Goal: Information Seeking & Learning: Learn about a topic

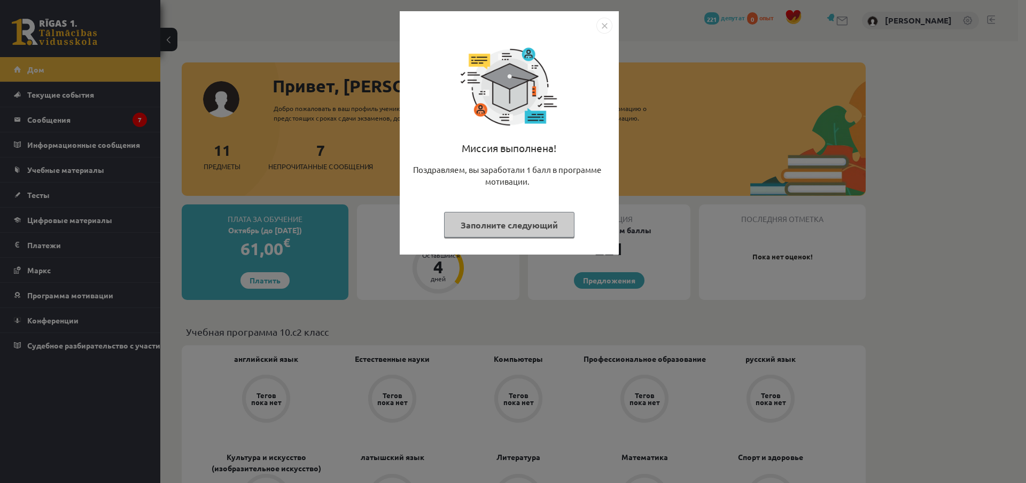
click at [562, 326] on div "Миссия выполнена! Поздравляем, вы заработали 1 балл в программе мотивации. Запо…" at bounding box center [513, 241] width 1026 height 483
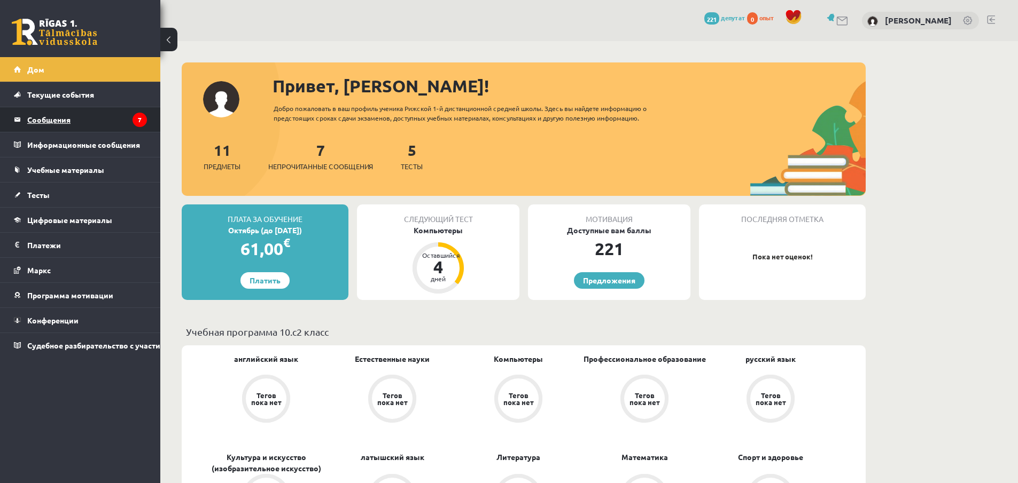
click at [89, 122] on legend "Сообщения 7" at bounding box center [87, 119] width 120 height 25
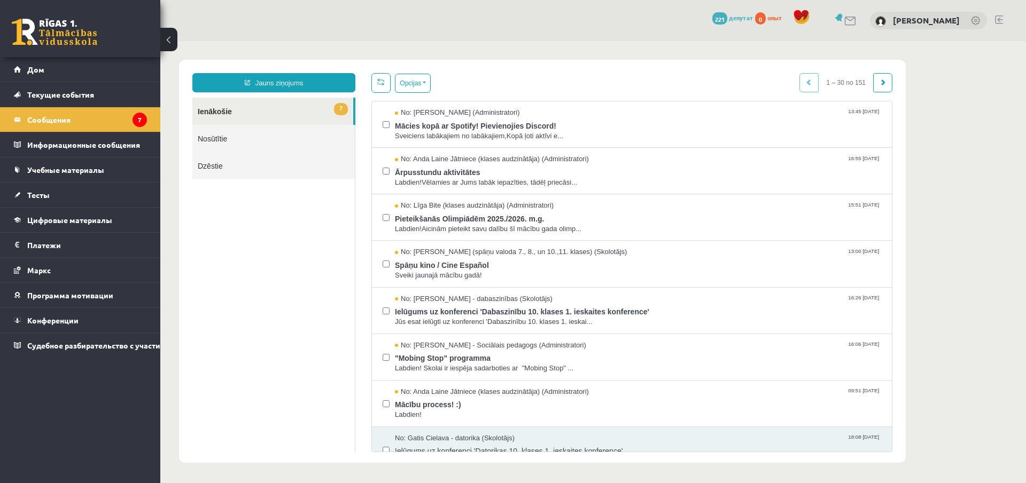
click at [226, 113] on link "7 Ienākošie" at bounding box center [272, 111] width 161 height 27
click at [444, 137] on span "Sveiciens labākajiem no labākajiem,Kopā ļoti aktīvi e..." at bounding box center [638, 136] width 486 height 10
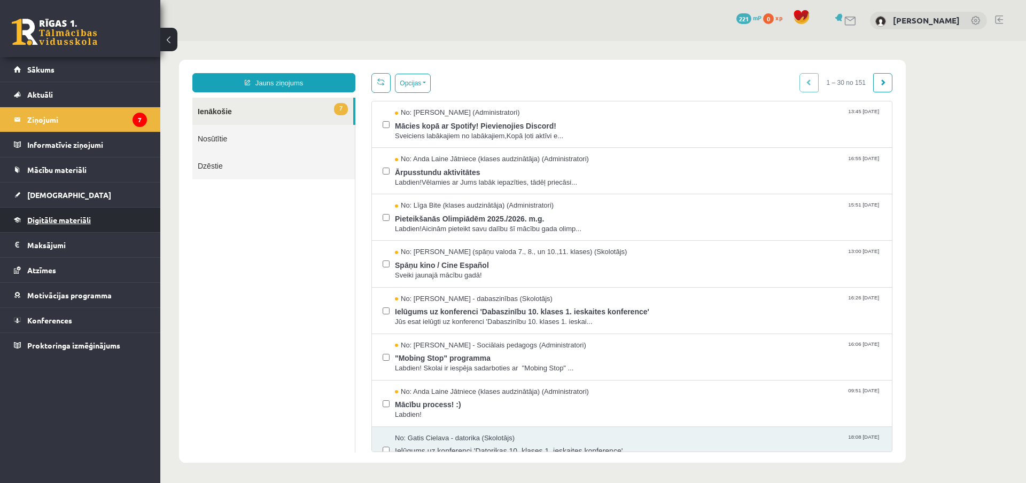
click at [76, 223] on span "Digitālie materiāli" at bounding box center [59, 220] width 64 height 10
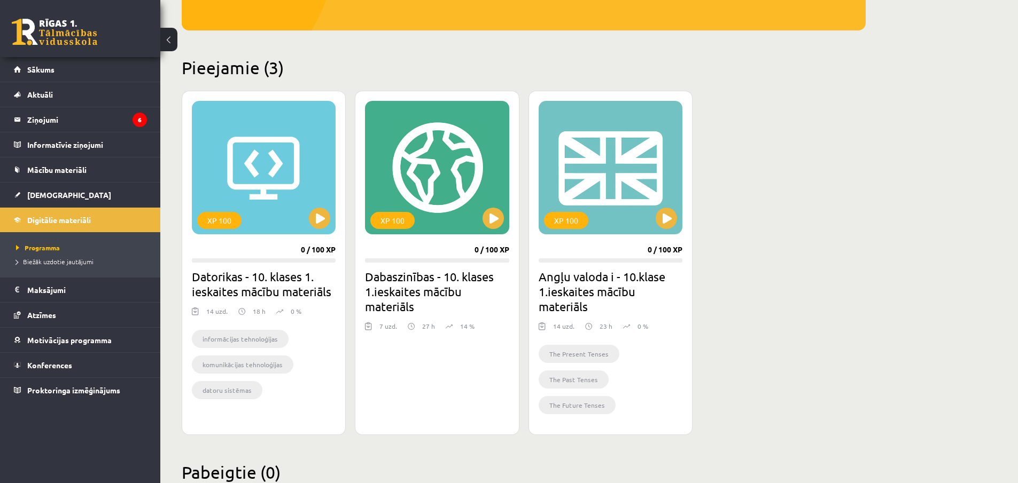
scroll to position [247, 0]
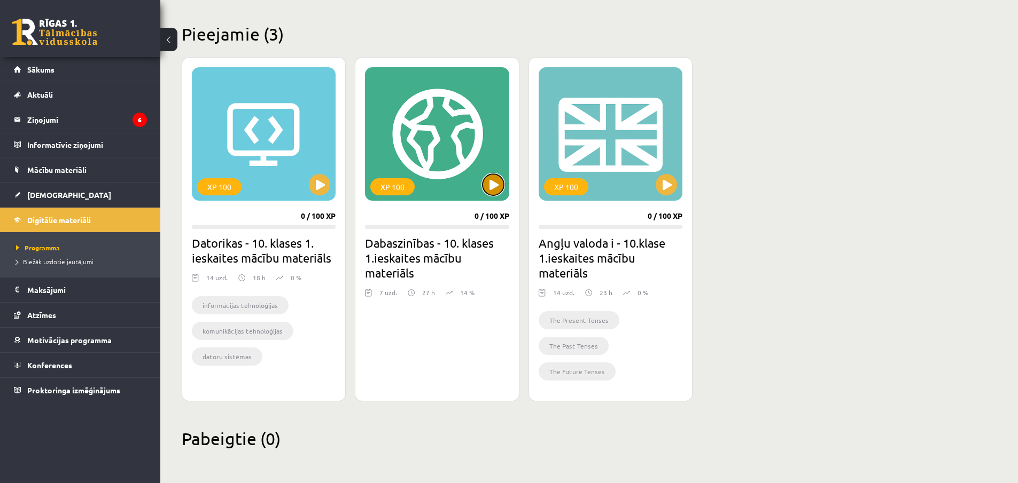
click at [488, 185] on button at bounding box center [492, 184] width 21 height 21
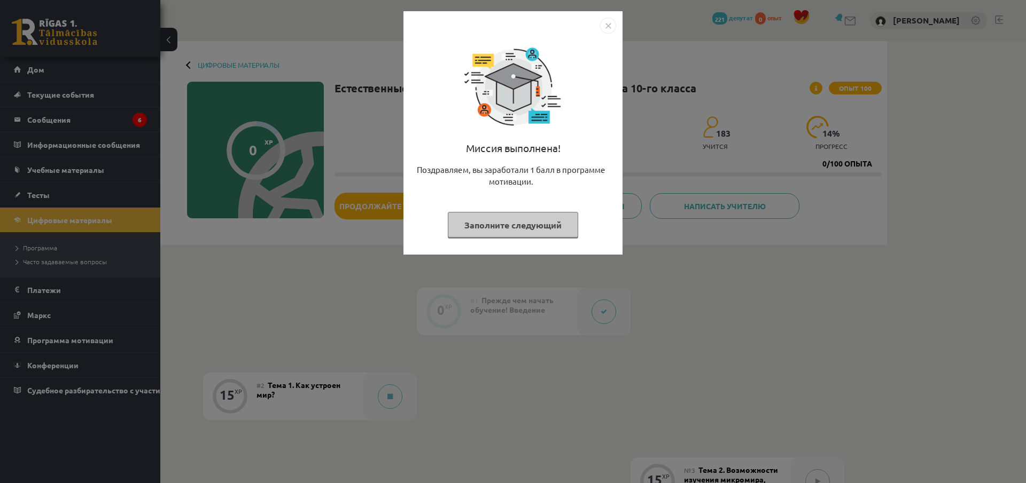
click at [679, 262] on div "Миссия выполнена! Поздравляем, вы заработали 1 балл в программе мотивации. Запо…" at bounding box center [513, 241] width 1026 height 483
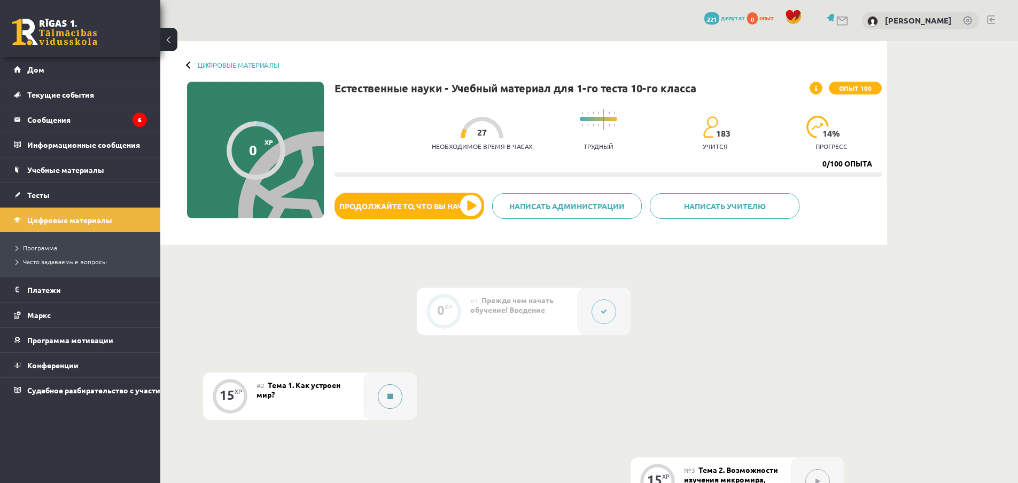
click at [380, 401] on button at bounding box center [390, 397] width 25 height 25
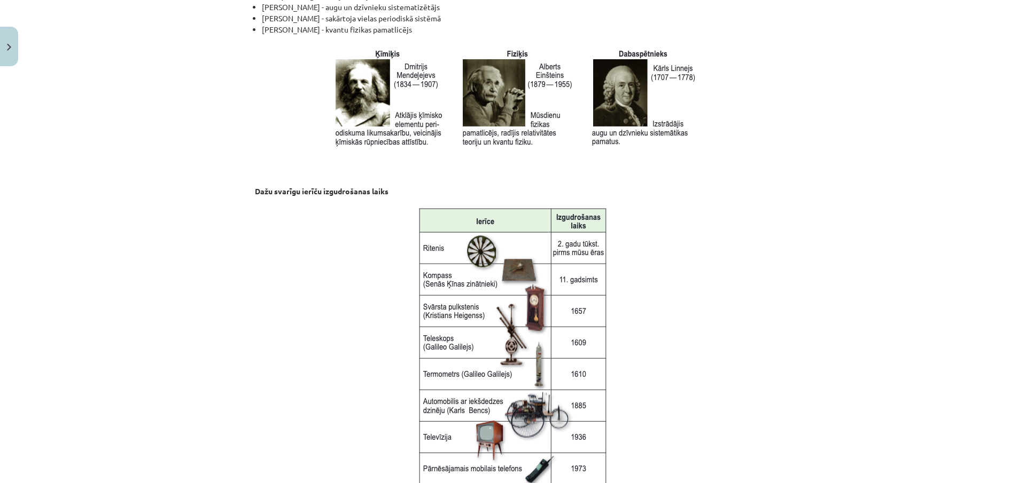
scroll to position [1335, 0]
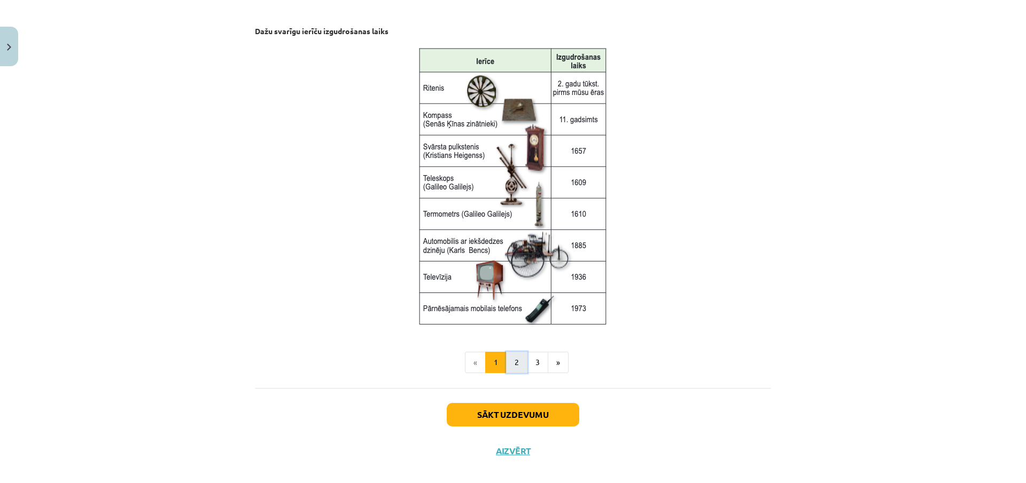
click at [512, 367] on button "2" at bounding box center [516, 362] width 21 height 21
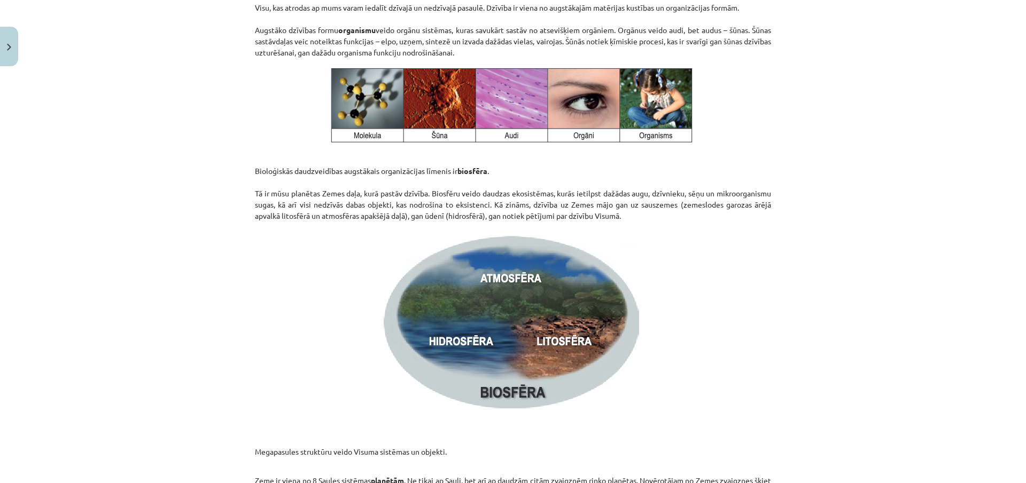
scroll to position [191, 0]
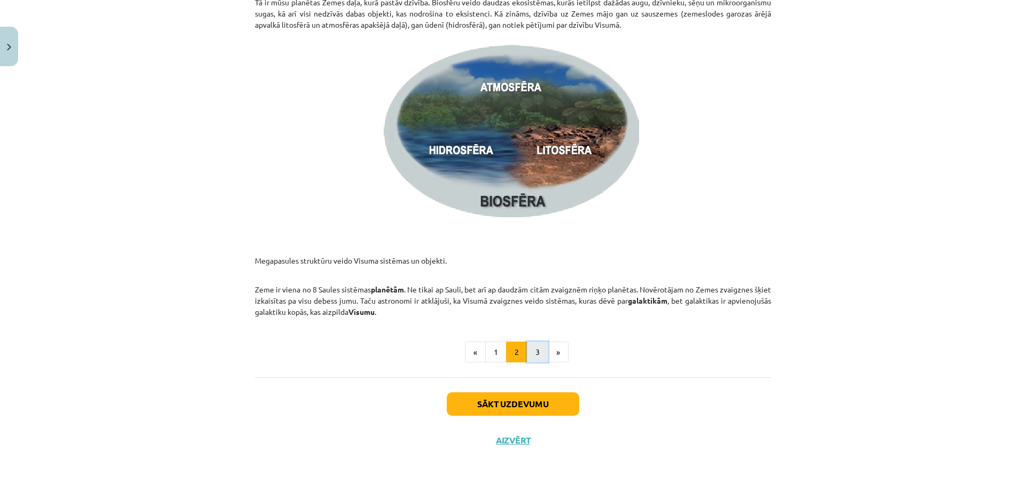
click at [530, 360] on button "3" at bounding box center [537, 352] width 21 height 21
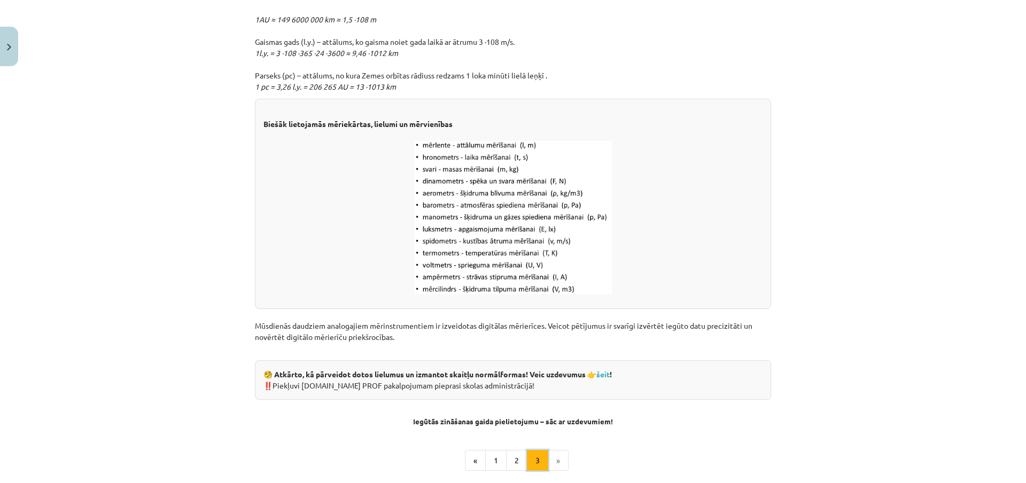
scroll to position [1317, 0]
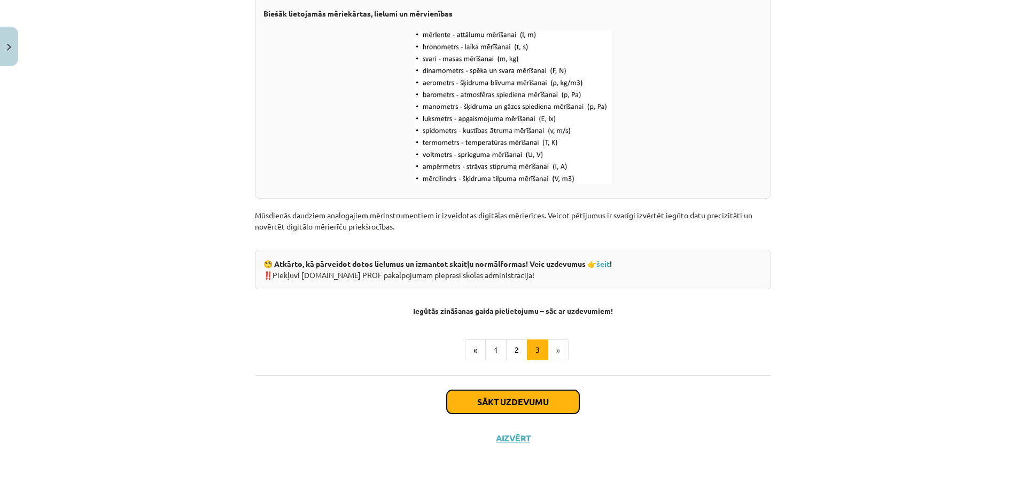
click at [521, 405] on button "Sākt uzdevumu" at bounding box center [513, 402] width 132 height 24
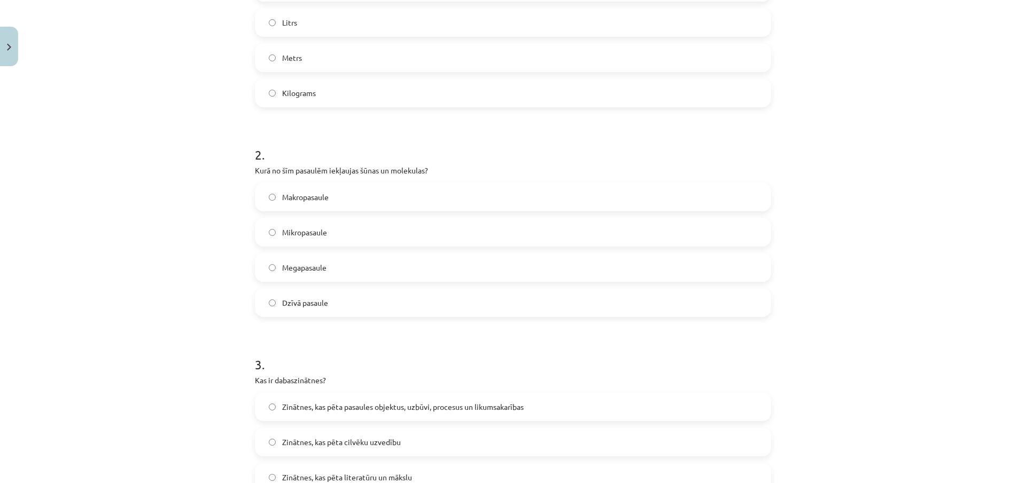
scroll to position [134, 0]
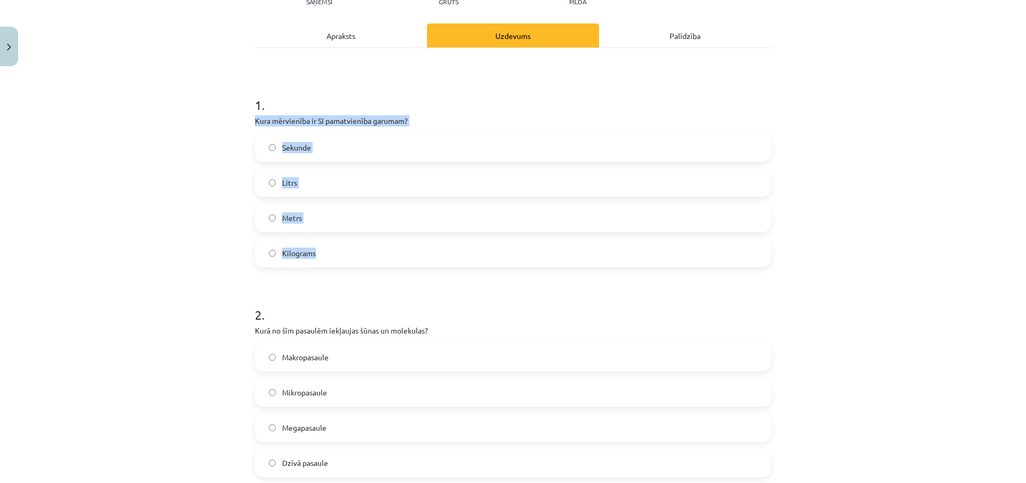
drag, startPoint x: 252, startPoint y: 123, endPoint x: 325, endPoint y: 257, distance: 153.2
click at [325, 257] on div "1 . Kura mērvienība ir SI pamatvienība garumam? Sekunde Litrs Metrs Kilograms" at bounding box center [513, 173] width 516 height 189
copy div "Kura mērvienība ir SI pamatvienība garumam? Sekunde Litrs Metrs Kilograms"
click at [181, 220] on div "Mācību tēma: Dabaszinības - 10. klases 1.ieskaites mācību materiāls #2 1. tēma.…" at bounding box center [513, 241] width 1026 height 483
click at [262, 218] on label "Metrs" at bounding box center [513, 218] width 514 height 27
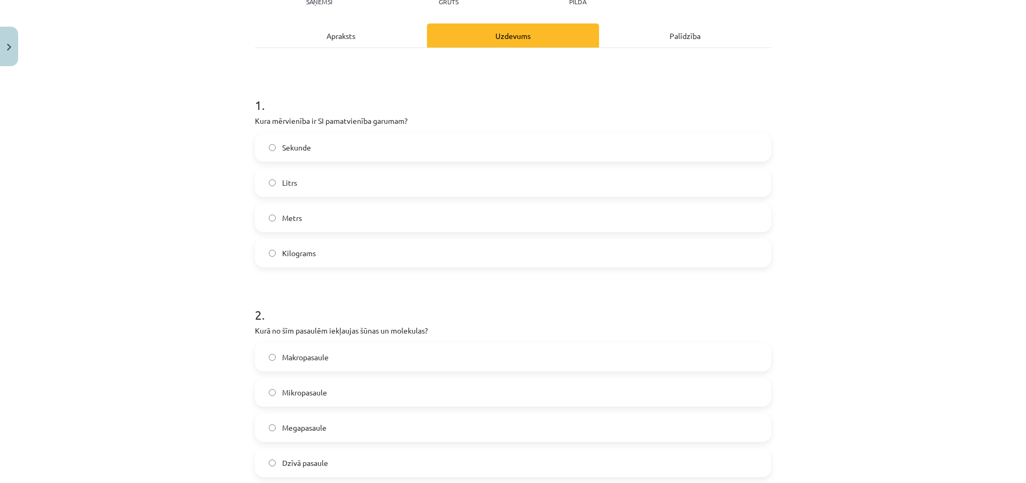
scroll to position [294, 0]
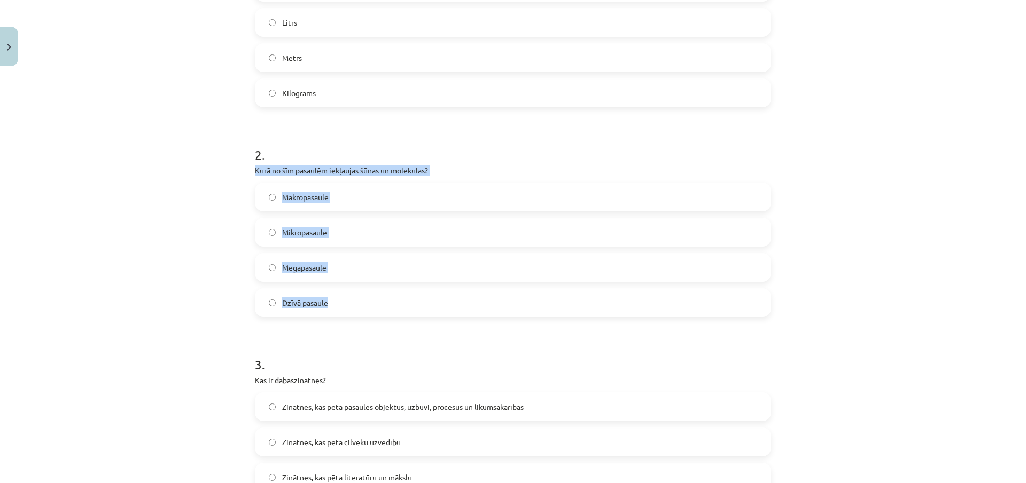
drag, startPoint x: 249, startPoint y: 171, endPoint x: 339, endPoint y: 303, distance: 159.6
click at [339, 303] on div "15 XP Saņemsi Grūts 183 pilda Apraksts Uzdevums Palīdzība 1 . Kura mērvienība i…" at bounding box center [512, 410] width 529 height 1267
copy div "Kurā no šīm pasaulēm iekļaujas šūnas un molekulas? Makropasaule Mikropasaule Me…"
click at [205, 261] on div "Mācību tēma: Dabaszinības - 10. klases 1.ieskaites mācību materiāls #2 1. tēma.…" at bounding box center [513, 241] width 1026 height 483
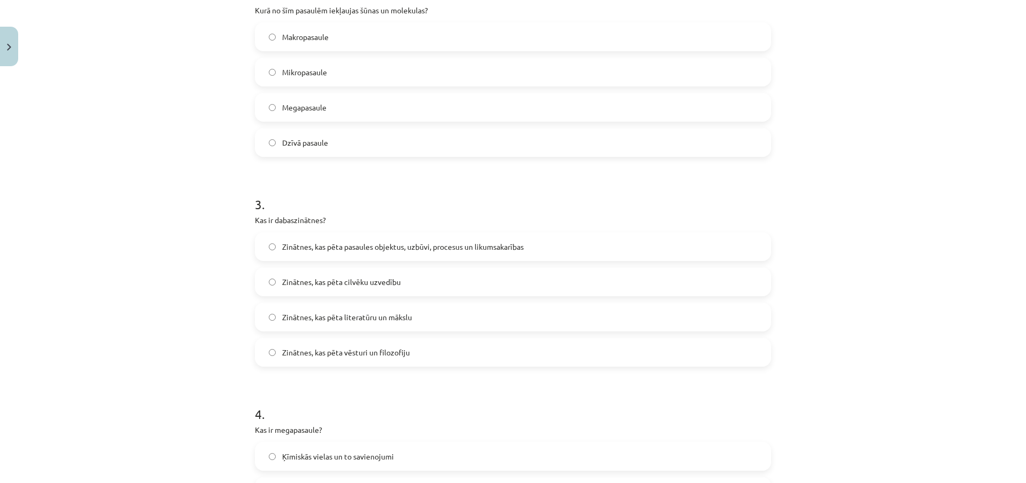
scroll to position [507, 0]
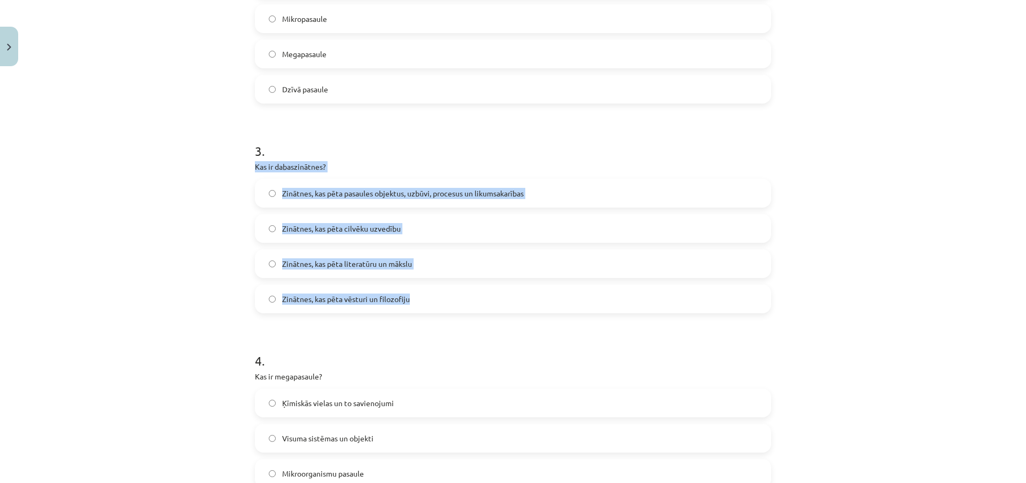
drag, startPoint x: 250, startPoint y: 169, endPoint x: 409, endPoint y: 303, distance: 207.4
click at [409, 304] on div "15 XP Saņemsi Grūts 183 pilda Apraksts Uzdevums Palīdzība 1 . Kura mērvienība i…" at bounding box center [512, 197] width 529 height 1267
copy div "Kas ir dabaszinātnes? Zinātnes, kas pēta pasaules objektus, uzbūvi, procesus un…"
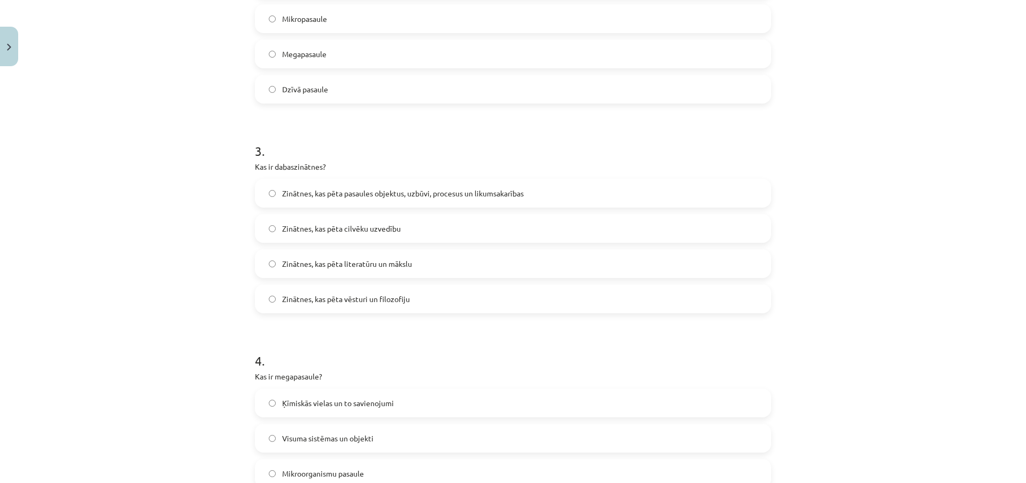
click at [130, 134] on div "Mācību tēma: Dabaszinības - 10. klases 1.ieskaites mācību materiāls #2 1. tēma.…" at bounding box center [513, 241] width 1026 height 483
click at [262, 194] on label "Zinātnes, kas pēta pasaules objektus, uzbūvi, procesus un likumsakarības" at bounding box center [513, 193] width 514 height 27
drag, startPoint x: 282, startPoint y: 341, endPoint x: 288, endPoint y: 348, distance: 9.5
drag, startPoint x: 288, startPoint y: 348, endPoint x: 189, endPoint y: 298, distance: 111.8
click at [189, 297] on div "Mācību tēma: Dabaszinības - 10. klases 1.ieskaites mācību materiāls #2 1. tēma.…" at bounding box center [513, 241] width 1026 height 483
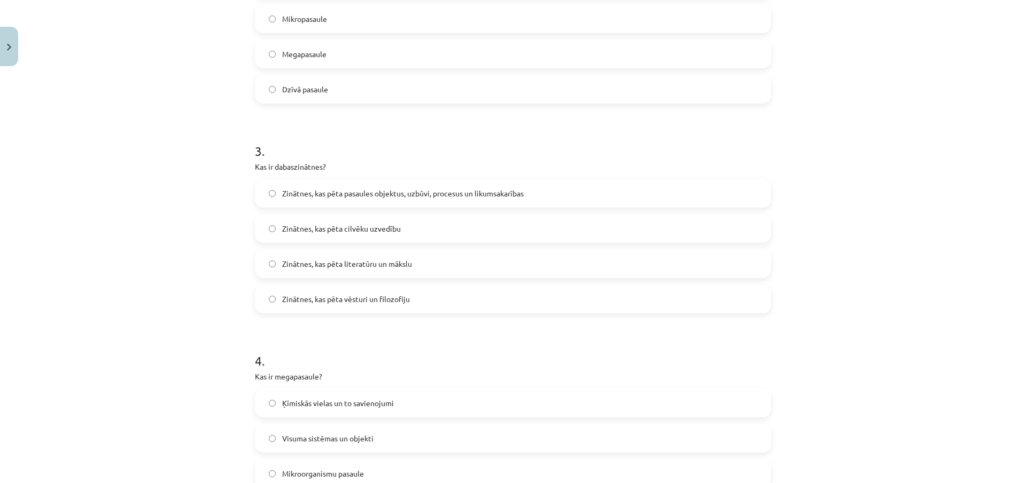
scroll to position [721, 0]
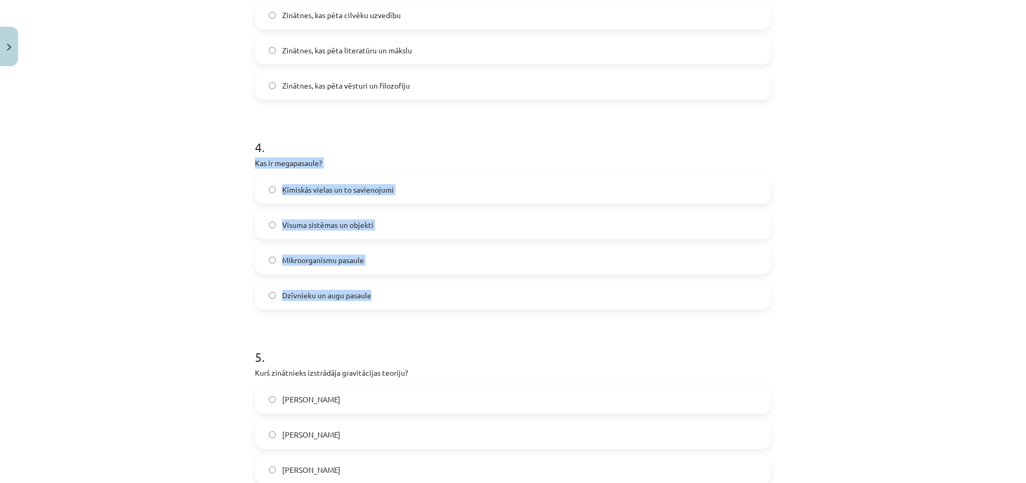
drag, startPoint x: 248, startPoint y: 164, endPoint x: 386, endPoint y: 299, distance: 192.7
copy div "Kas ir megapasaule? Ķīmiskās vielas un to savienojumi Visuma sistēmas un objekt…"
click at [171, 229] on div "Mācību tēma: Dabaszinības - 10. klases 1.ieskaites mācību materiāls #2 1. tēma.…" at bounding box center [513, 241] width 1026 height 483
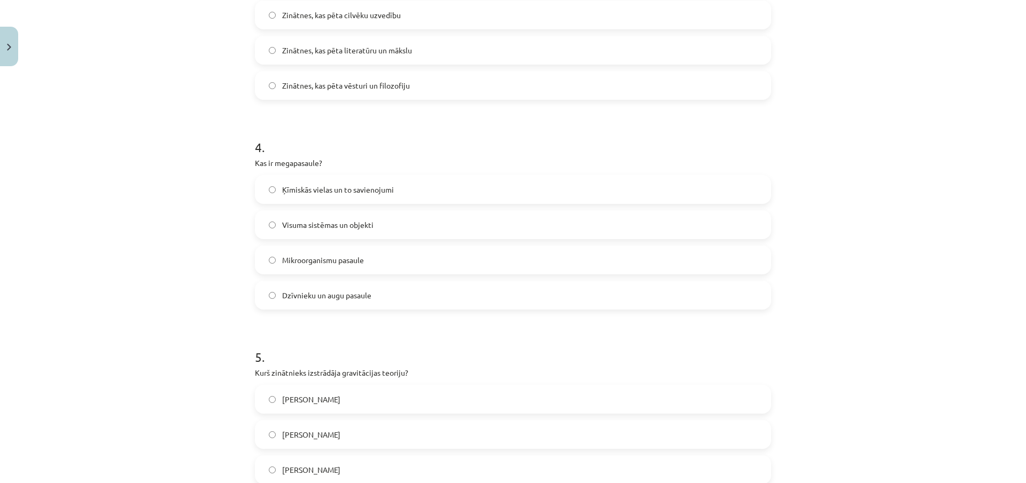
scroll to position [881, 0]
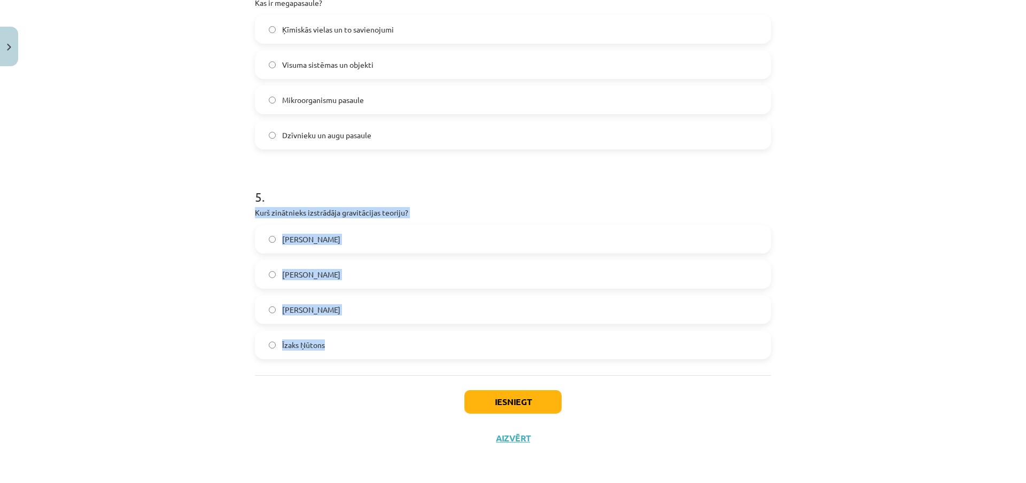
drag, startPoint x: 249, startPoint y: 214, endPoint x: 333, endPoint y: 348, distance: 158.4
copy div "Kurš zinātnieks izstrādāja gravitācijas teoriju? Alberts Einšteins Galileo Gali…"
click at [202, 262] on div "Mācību tēma: Dabaszinības - 10. klases 1.ieskaites mācību materiāls #2 1. tēma.…" at bounding box center [513, 241] width 1026 height 483
click at [167, 259] on div "Mācību tēma: Dabaszinības - 10. klases 1.ieskaites mācību materiāls #2 1. tēma.…" at bounding box center [513, 241] width 1026 height 483
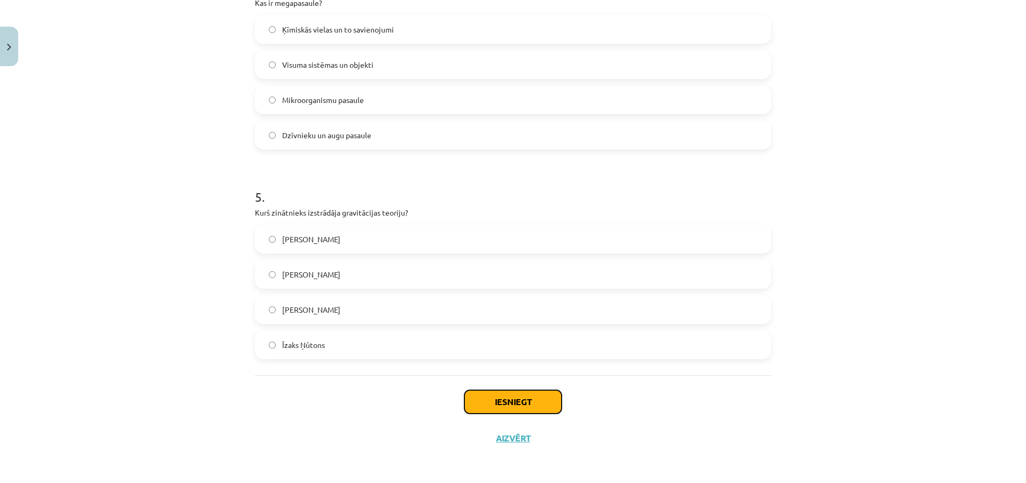
click at [502, 402] on button "Iesniegt" at bounding box center [512, 402] width 97 height 24
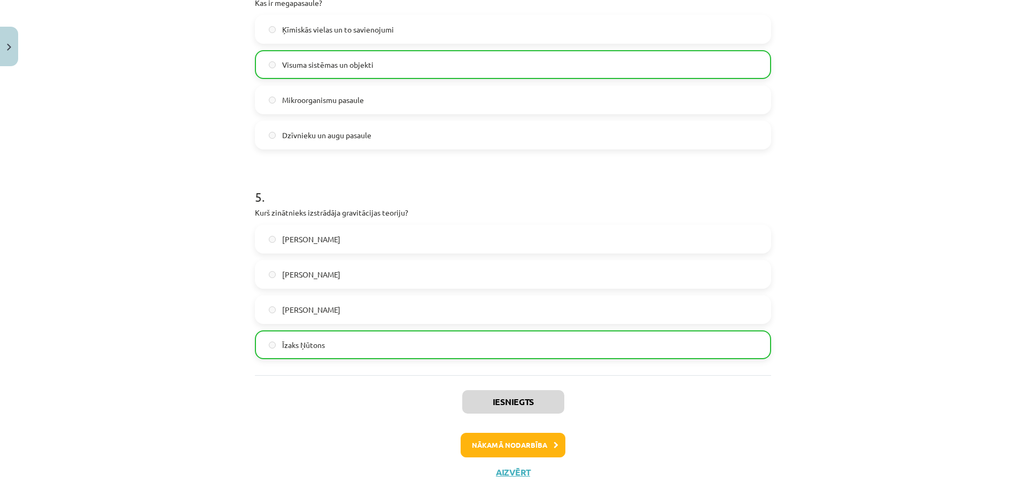
scroll to position [916, 0]
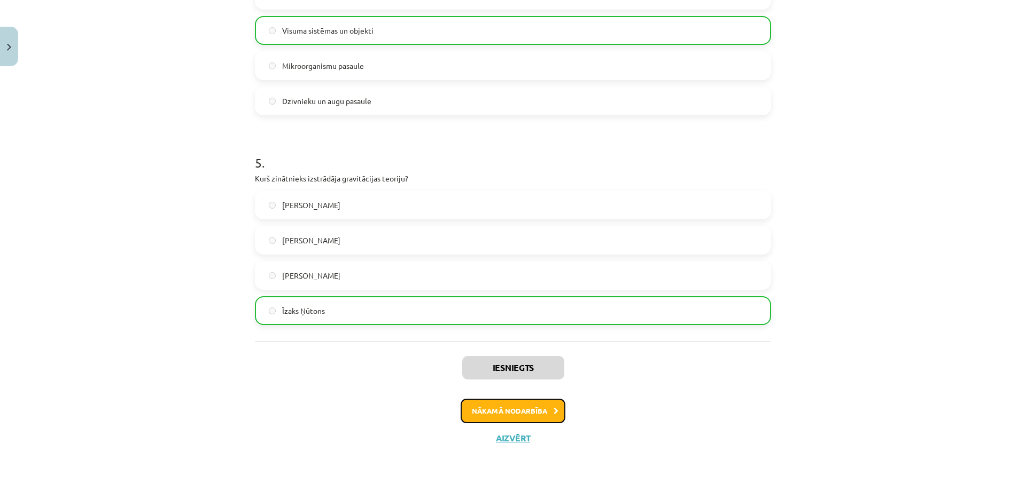
click at [506, 417] on button "Nākamā nodarbība" at bounding box center [512, 411] width 105 height 25
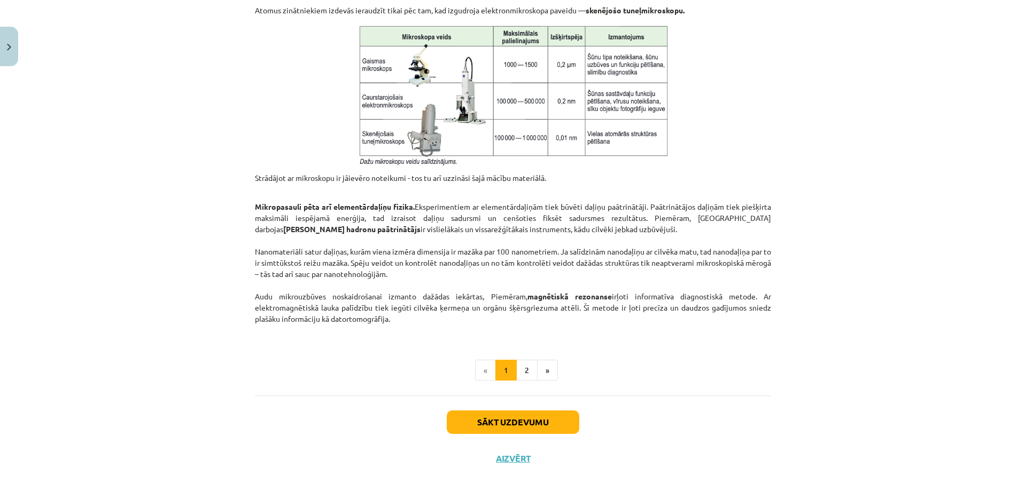
scroll to position [822, 0]
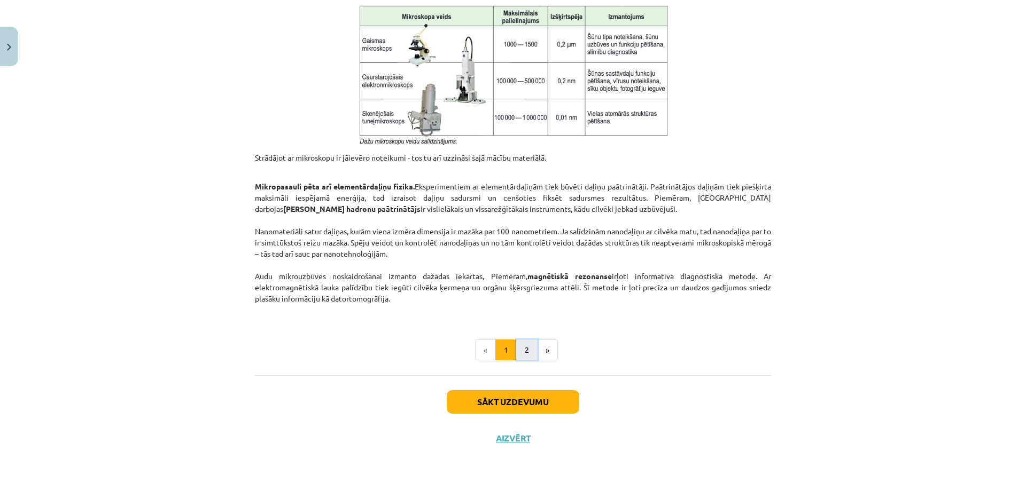
click at [523, 351] on button "2" at bounding box center [526, 350] width 21 height 21
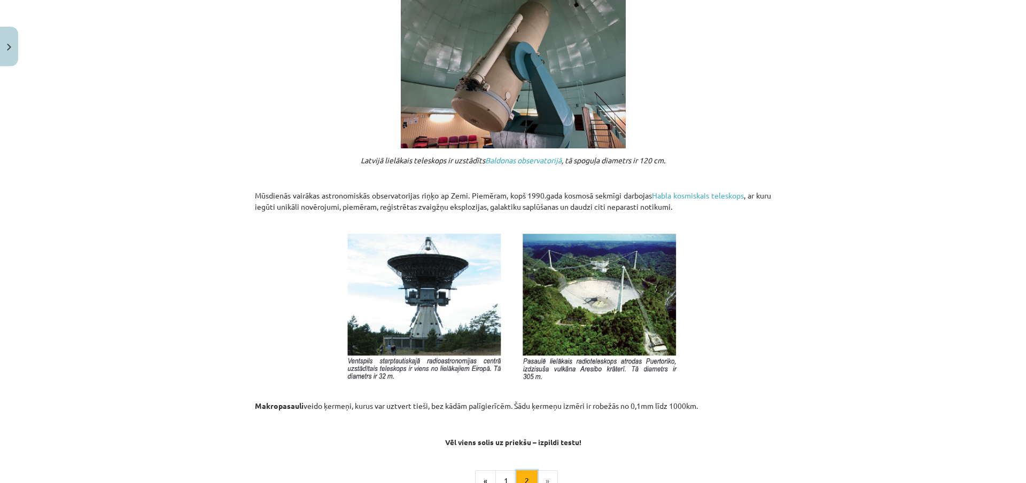
scroll to position [1088, 0]
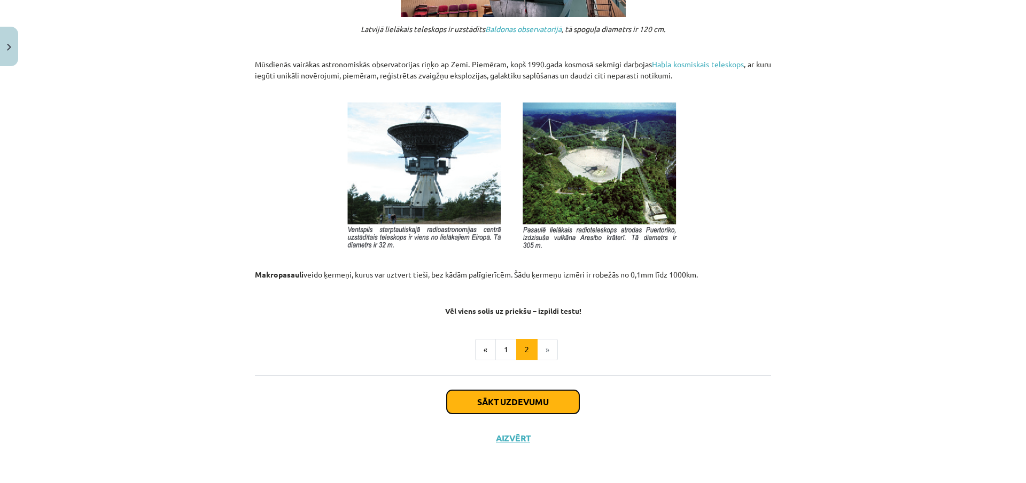
click at [514, 395] on button "Sākt uzdevumu" at bounding box center [513, 402] width 132 height 24
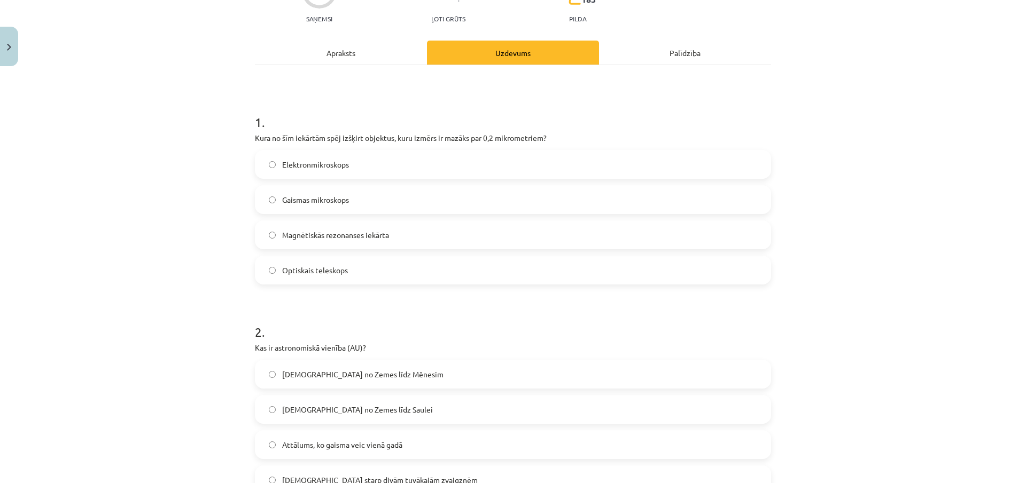
scroll to position [80, 0]
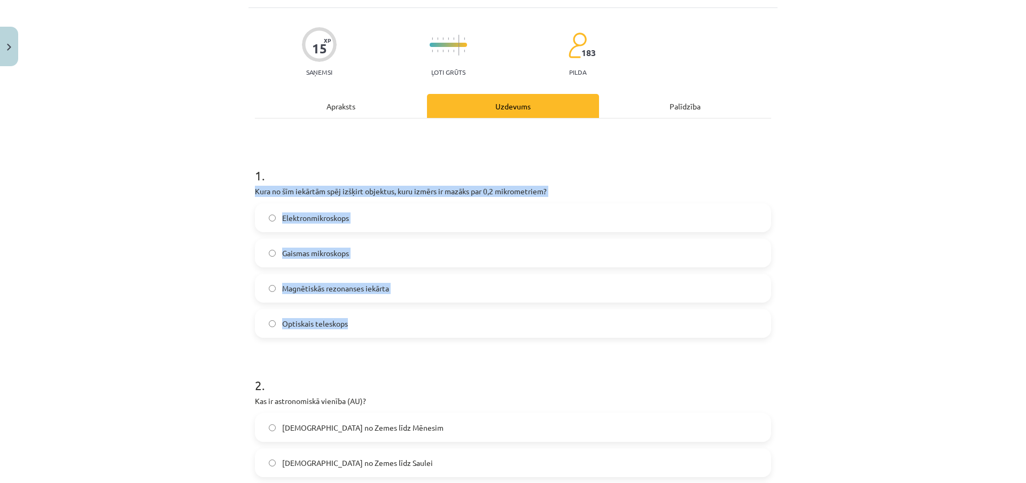
drag, startPoint x: 255, startPoint y: 194, endPoint x: 358, endPoint y: 326, distance: 167.9
click at [358, 326] on div "1 . Kura no šīm iekārtām spēj izšķirt objektus, kuru izmērs ir mazāks par 0,2 m…" at bounding box center [513, 244] width 516 height 189
copy div "Kura no šīm iekārtām spēj izšķirt objektus, kuru izmērs ir mazāks par 0,2 mikro…"
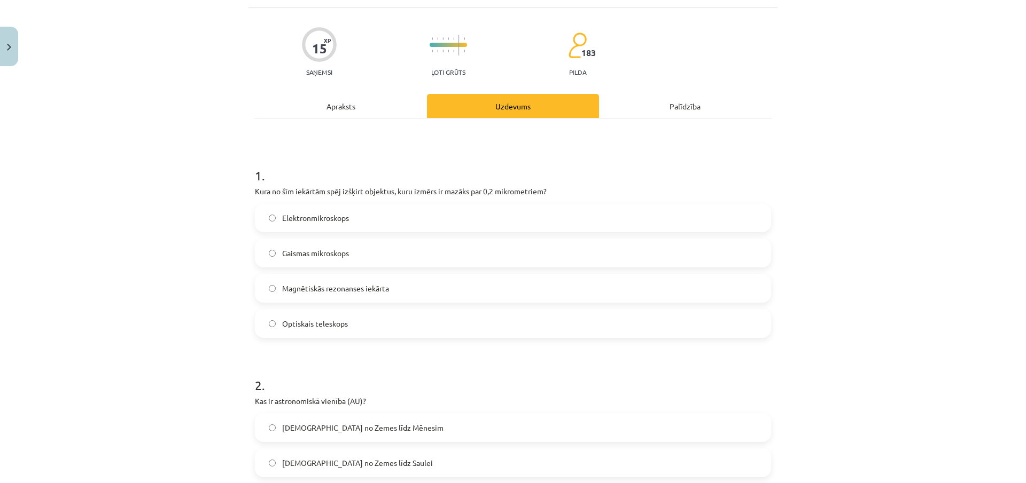
click at [175, 178] on div "Mācību tēma: Dabaszinības - 10. klases 1.ieskaites mācību materiāls #3 2. tēma.…" at bounding box center [513, 241] width 1026 height 483
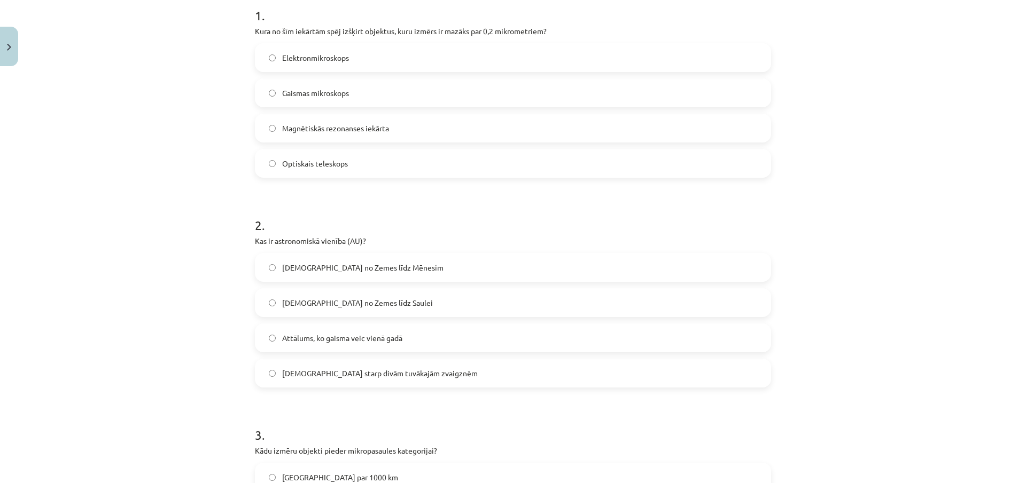
scroll to position [294, 0]
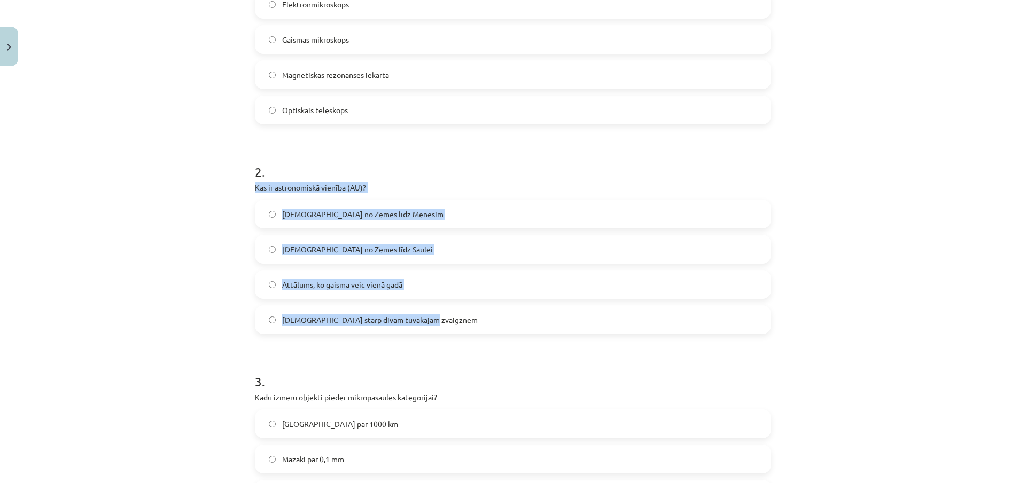
drag, startPoint x: 250, startPoint y: 189, endPoint x: 431, endPoint y: 326, distance: 226.5
click at [431, 326] on div "15 XP Saņemsi Ļoti grūts 183 pilda Apraksts Uzdevums Palīdzība 1 . Kura no šīm …" at bounding box center [512, 427] width 529 height 1267
copy div "Kas ir astronomiskā vienība (AU)? Attālums no Zemes līdz Mēnesim Attālums no Ze…"
click at [169, 260] on div "Mācību tēma: Dabaszinības - 10. klases 1.ieskaites mācību materiāls #3 2. tēma.…" at bounding box center [513, 241] width 1026 height 483
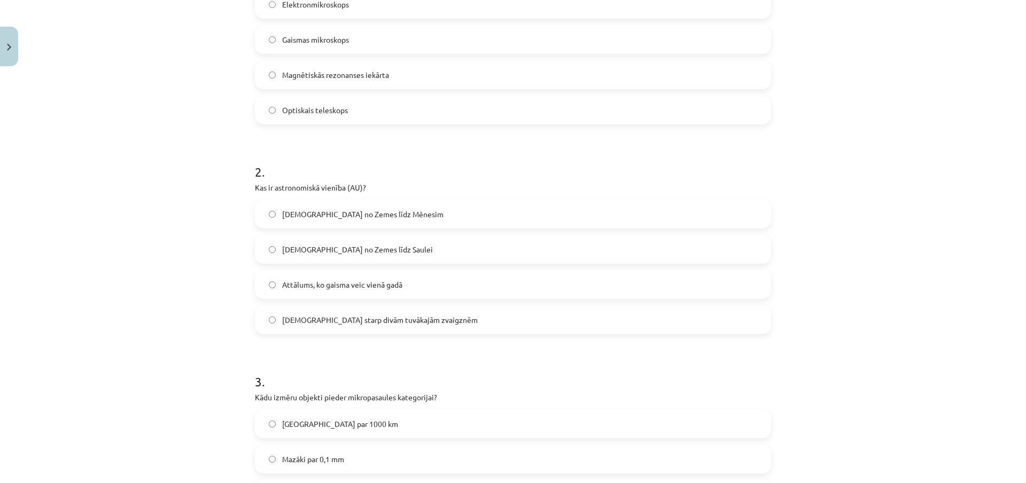
scroll to position [507, 0]
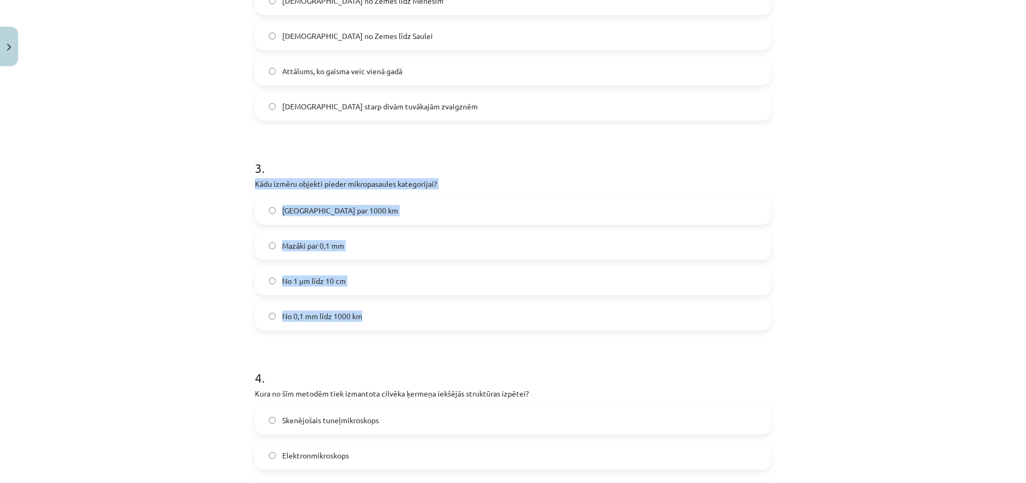
drag, startPoint x: 250, startPoint y: 184, endPoint x: 379, endPoint y: 317, distance: 185.1
click at [379, 317] on div "15 XP Saņemsi Ļoti grūts 183 pilda Apraksts Uzdevums Palīdzība 1 . Kura no šīm …" at bounding box center [512, 214] width 529 height 1267
copy div "Kādu izmēru objekti pieder mikropasaules kategorijai? Lielāki par 1000 km Mazāk…"
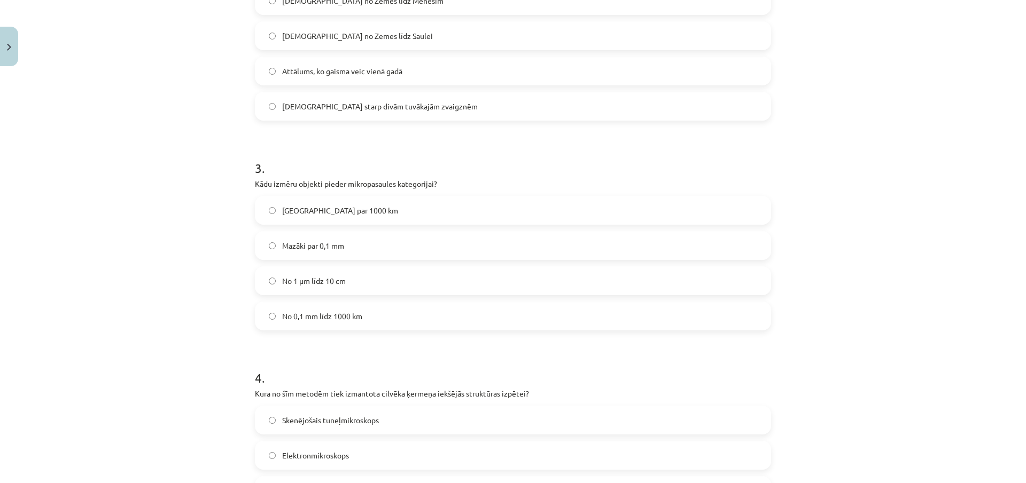
click at [160, 166] on div "Mācību tēma: Dabaszinības - 10. klases 1.ieskaites mācību materiāls #3 2. tēma.…" at bounding box center [513, 241] width 1026 height 483
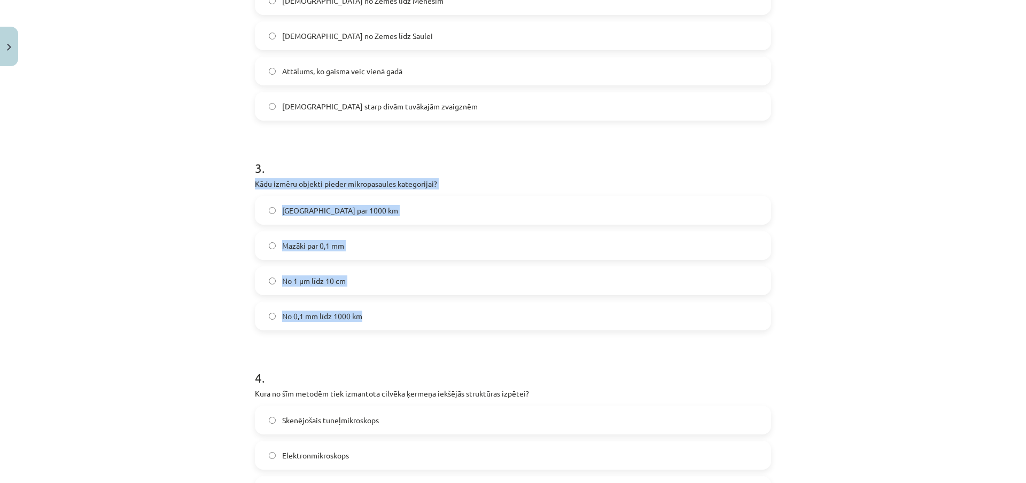
drag, startPoint x: 248, startPoint y: 181, endPoint x: 365, endPoint y: 308, distance: 172.8
click at [365, 308] on div "15 XP Saņemsi Ļoti grūts 183 pilda Apraksts Uzdevums Palīdzība 1 . Kura no šīm …" at bounding box center [512, 214] width 529 height 1267
copy div "Kādu izmēru objekti pieder mikropasaules kategorijai? Lielāki par 1000 km Mazāk…"
click at [186, 190] on div "Mācību tēma: Dabaszinības - 10. klases 1.ieskaites mācību materiāls #3 2. tēma.…" at bounding box center [513, 241] width 1026 height 483
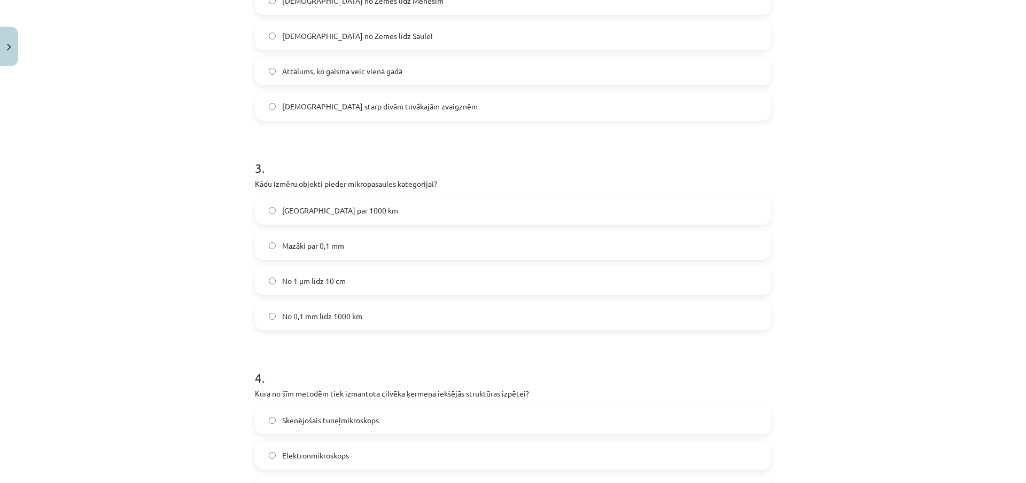
click at [80, 227] on div "Mācību tēma: Dabaszinības - 10. klases 1.ieskaites mācību materiāls #3 2. tēma.…" at bounding box center [513, 241] width 1026 height 483
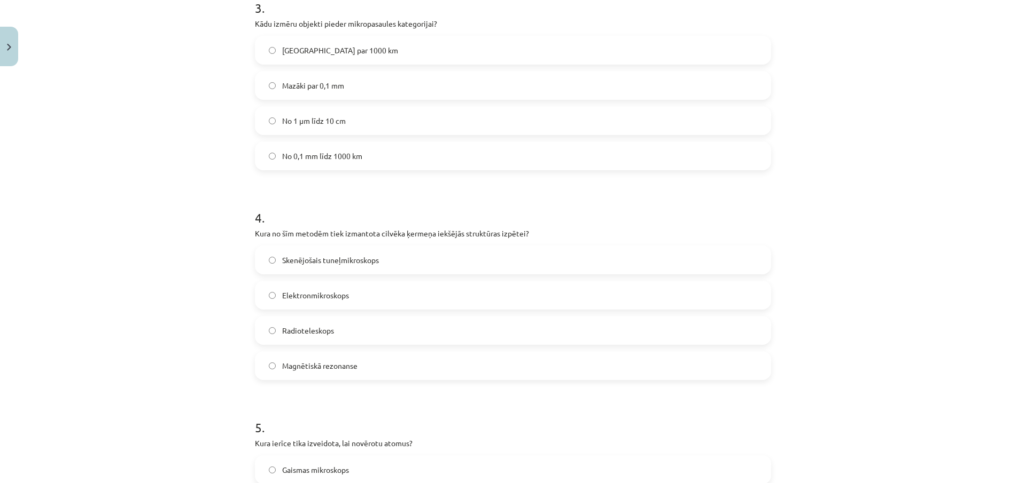
scroll to position [721, 0]
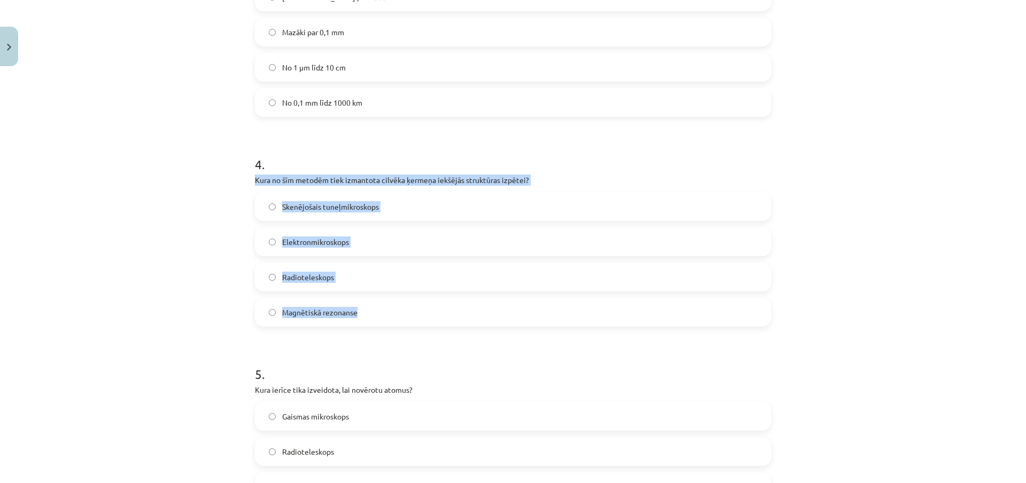
drag, startPoint x: 253, startPoint y: 178, endPoint x: 378, endPoint y: 315, distance: 186.0
click at [384, 321] on div "4 . Kura no šīm metodēm tiek izmantota cilvēka ķermeņa iekšējās struktūras izpē…" at bounding box center [513, 232] width 516 height 189
copy div "Kura no šīm metodēm tiek izmantota cilvēka ķermeņa iekšējās struktūras izpētei?…"
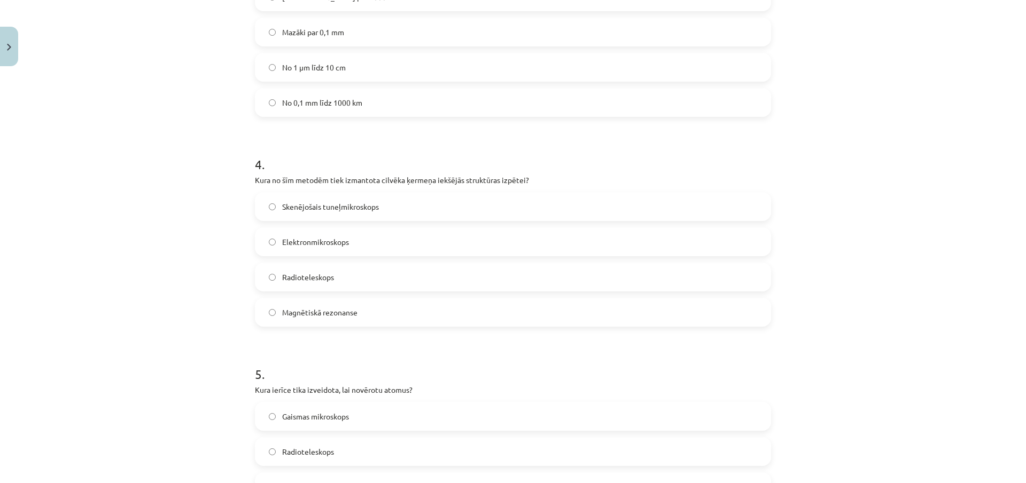
click at [100, 90] on div "Mācību tēma: Dabaszinības - 10. klases 1.ieskaites mācību materiāls #3 2. tēma.…" at bounding box center [513, 241] width 1026 height 483
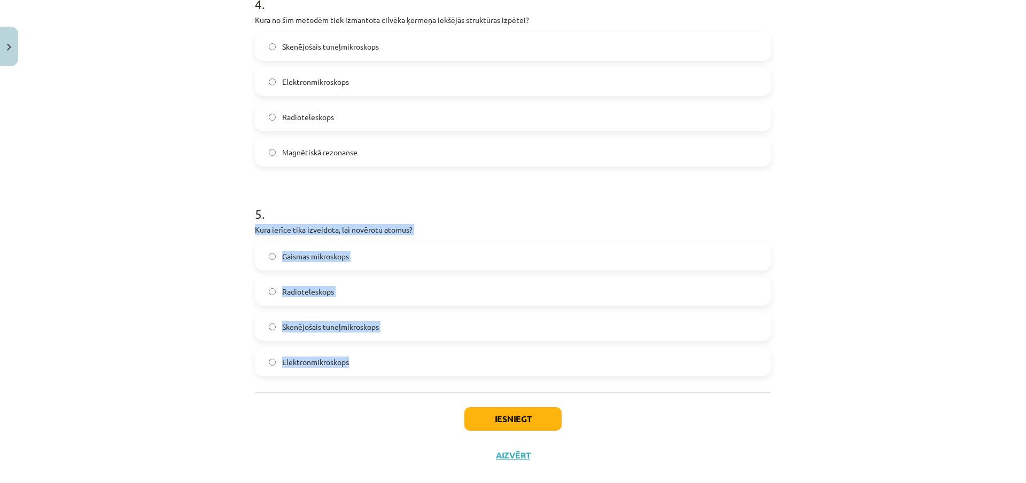
drag, startPoint x: 252, startPoint y: 229, endPoint x: 387, endPoint y: 373, distance: 197.7
click at [191, 277] on div "Mācību tēma: Dabaszinības - 10. klases 1.ieskaites mācību materiāls #3 2. tēma.…" at bounding box center [513, 241] width 1026 height 483
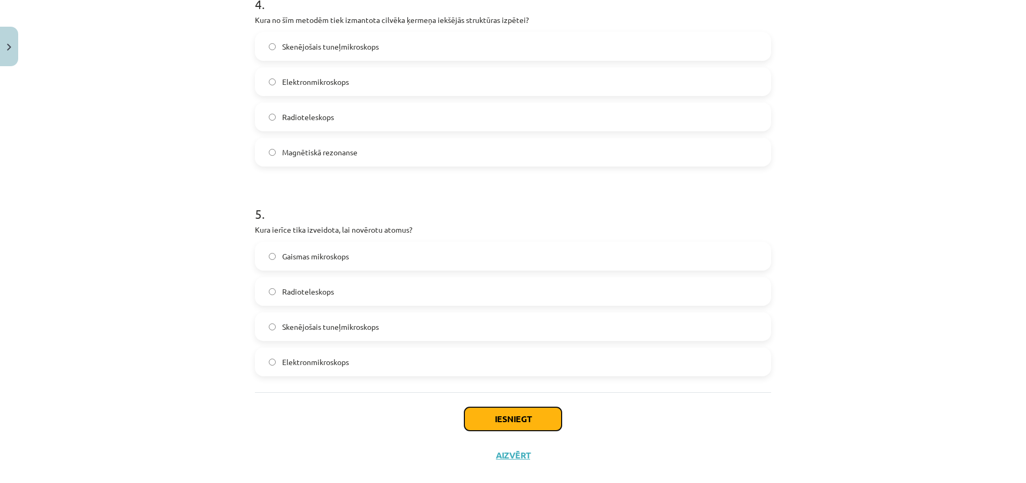
click at [511, 420] on button "Iesniegt" at bounding box center [512, 420] width 97 height 24
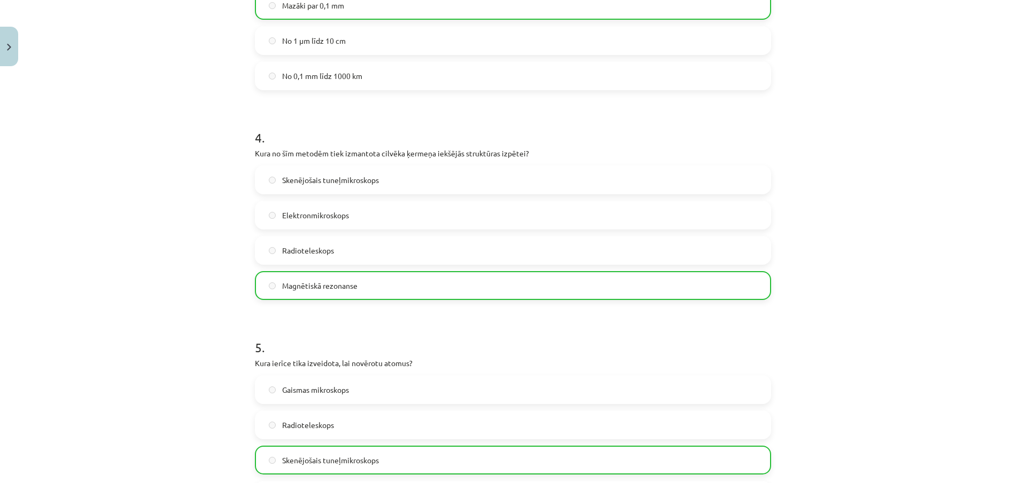
scroll to position [933, 0]
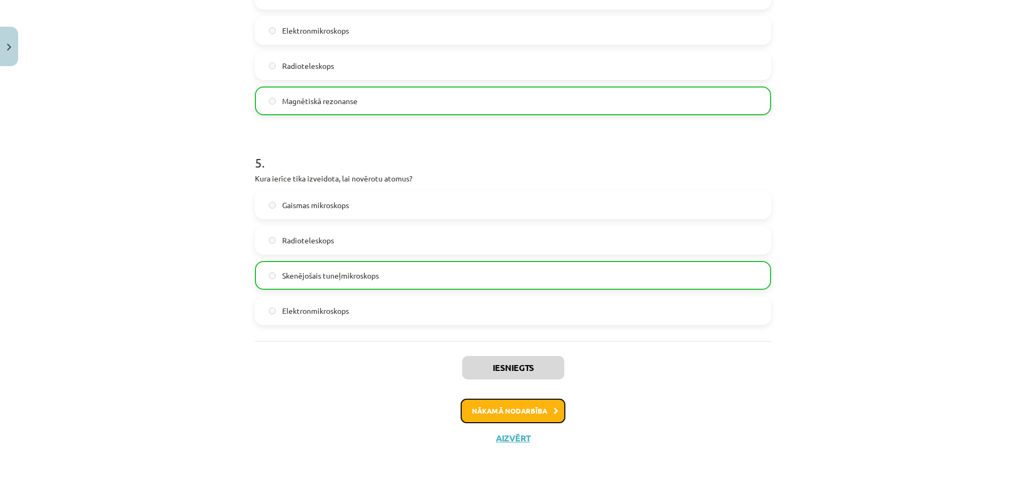
click at [536, 415] on button "Nākamā nodarbība" at bounding box center [512, 411] width 105 height 25
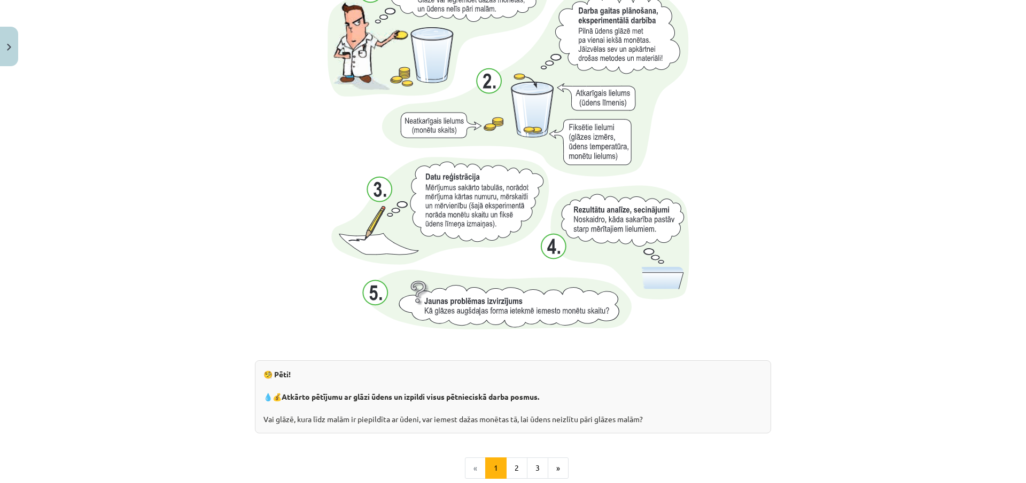
scroll to position [27, 0]
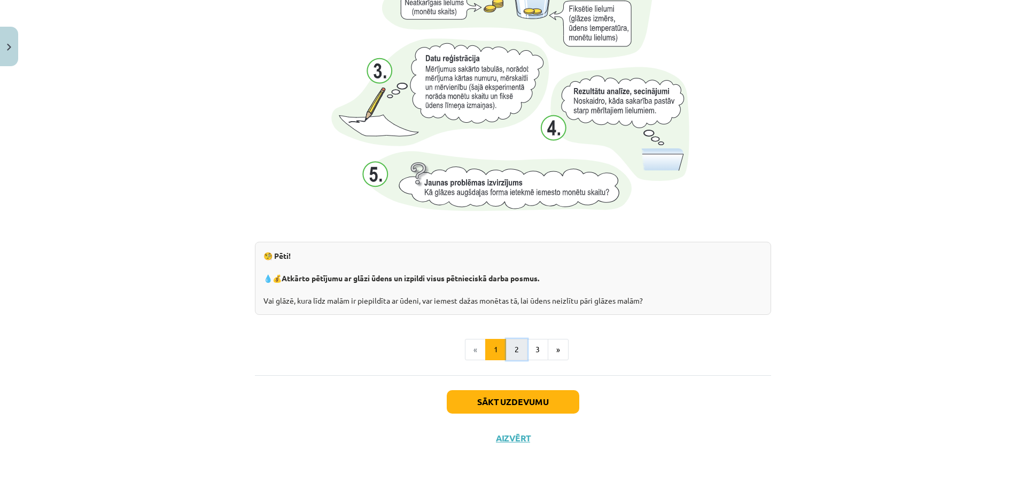
click at [506, 346] on button "2" at bounding box center [516, 349] width 21 height 21
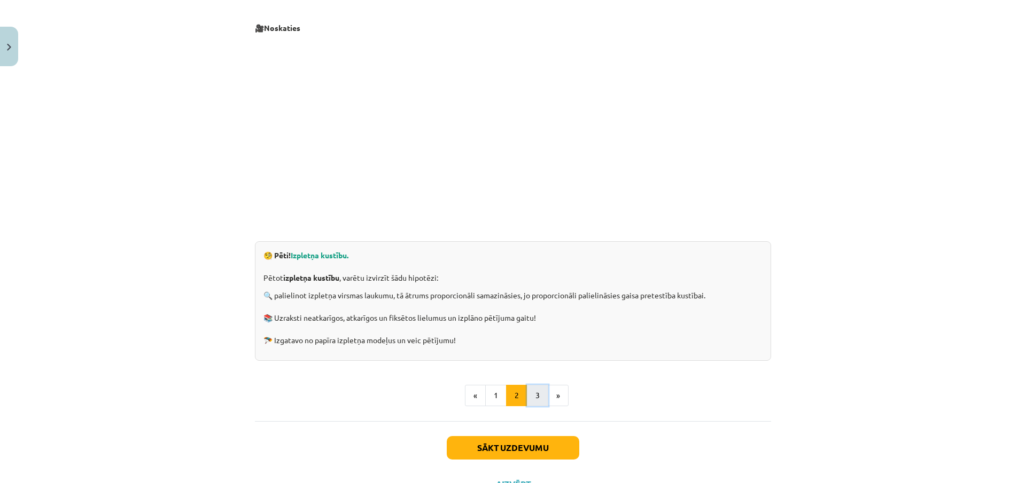
click at [533, 394] on button "3" at bounding box center [537, 395] width 21 height 21
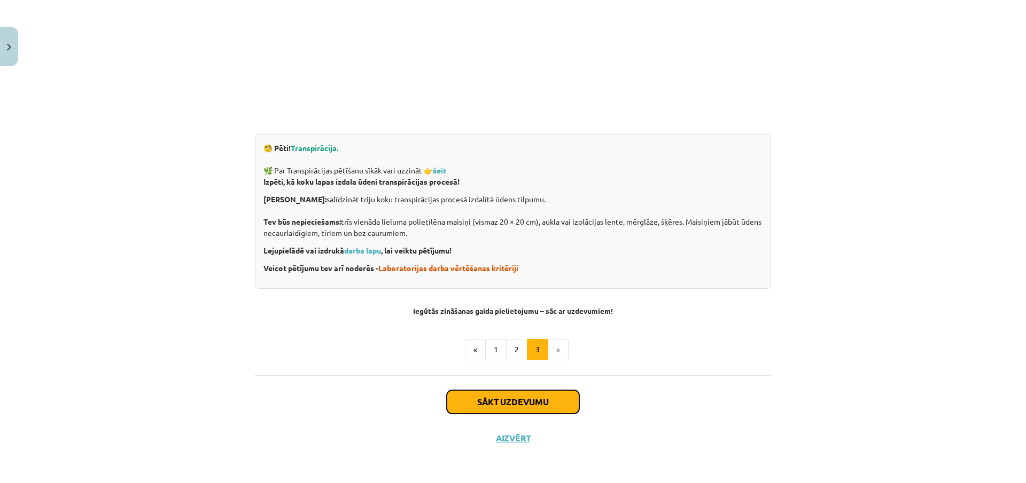
click at [535, 397] on button "Sākt uzdevumu" at bounding box center [513, 402] width 132 height 24
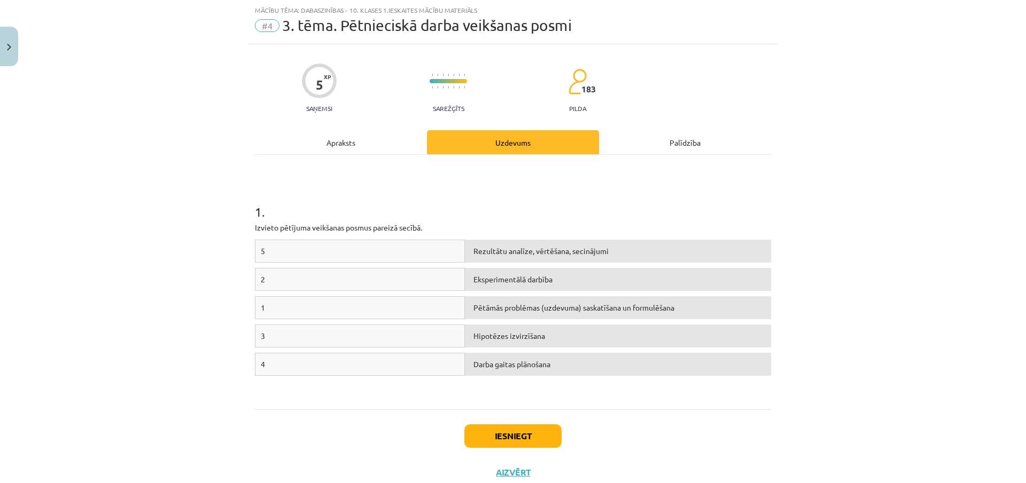
scroll to position [61, 0]
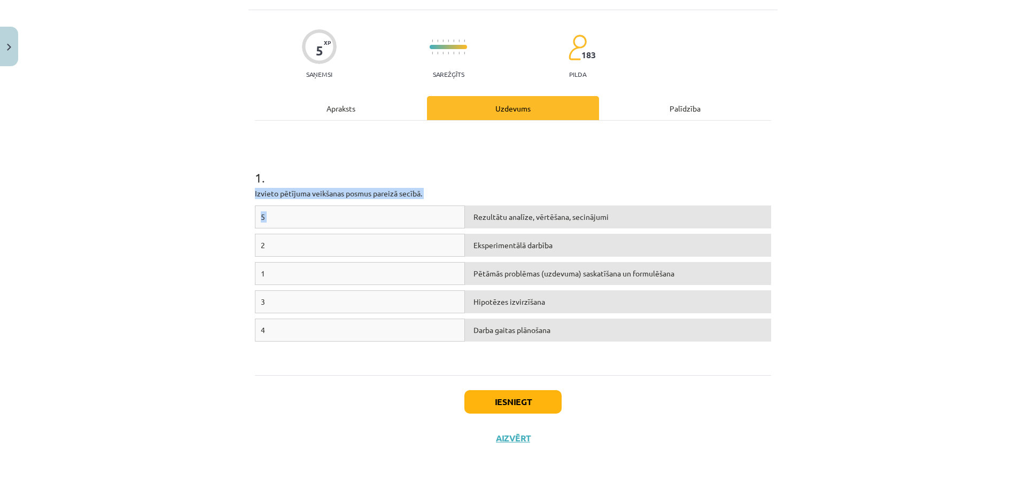
drag, startPoint x: 252, startPoint y: 193, endPoint x: 642, endPoint y: 211, distance: 390.4
click at [634, 204] on div "5 XP Saņemsi Sarežģīts 183 pilda Apraksts Uzdevums Palīdzība 1 . Izvieto pētīju…" at bounding box center [512, 233] width 529 height 447
click at [735, 343] on div "4 Darba gaitas plānošana" at bounding box center [513, 333] width 516 height 28
click at [232, 167] on div "Mācību tēma: Dabaszinības - 10. klases 1.ieskaites mācību materiāls #4 3. tēma.…" at bounding box center [513, 241] width 1026 height 483
drag, startPoint x: 261, startPoint y: 331, endPoint x: 327, endPoint y: 330, distance: 66.8
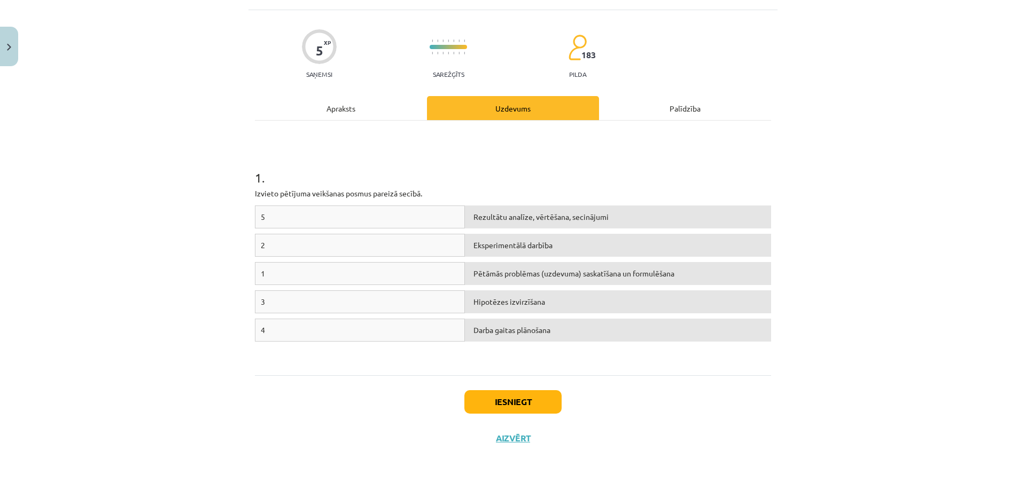
click at [328, 330] on div "4" at bounding box center [360, 330] width 210 height 23
click at [300, 329] on div "4" at bounding box center [360, 330] width 210 height 23
drag, startPoint x: 275, startPoint y: 329, endPoint x: 262, endPoint y: 329, distance: 12.8
click at [274, 329] on div "4" at bounding box center [360, 330] width 210 height 23
click at [261, 329] on div "4" at bounding box center [360, 330] width 210 height 23
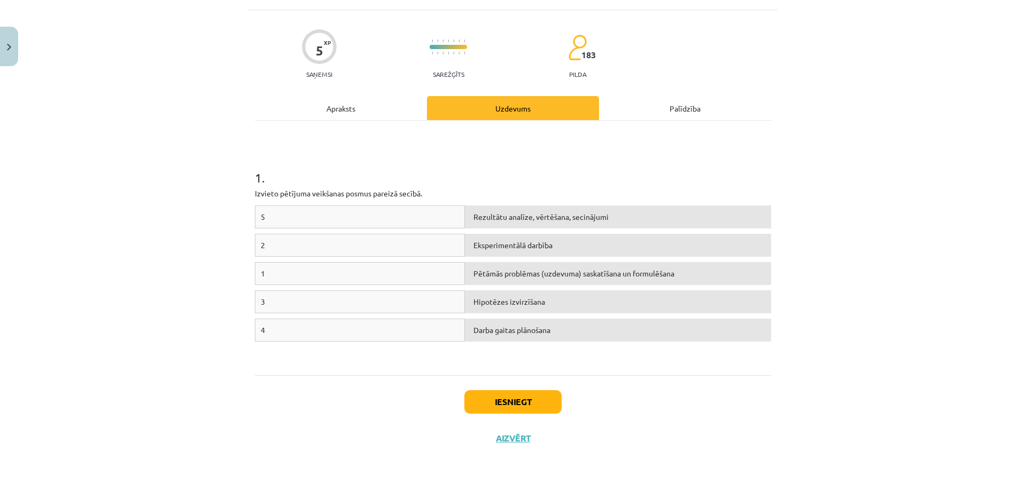
click at [261, 329] on span "4" at bounding box center [263, 330] width 4 height 10
drag, startPoint x: 301, startPoint y: 218, endPoint x: 390, endPoint y: 215, distance: 89.2
click at [379, 221] on div "5" at bounding box center [360, 217] width 210 height 23
drag, startPoint x: 403, startPoint y: 274, endPoint x: 458, endPoint y: 274, distance: 55.0
click at [457, 274] on div "1" at bounding box center [360, 273] width 210 height 23
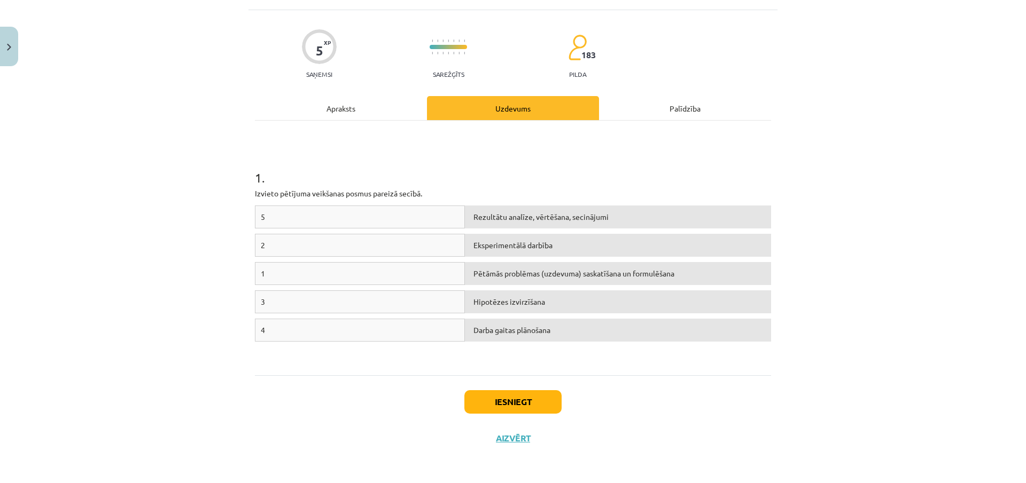
click at [490, 274] on span "Pētāmās problēmas (uzdevuma) saskatīšana un formulēšana" at bounding box center [573, 274] width 201 height 10
click at [473, 270] on span "Pētāmās problēmas (uzdevuma) saskatīšana un formulēšana" at bounding box center [573, 274] width 201 height 10
click at [483, 251] on div "Eksperimentālā darbība" at bounding box center [618, 245] width 306 height 23
click at [495, 221] on span "Rezultātu analīze, vērtēšana, secinājumi" at bounding box center [540, 217] width 135 height 10
drag, startPoint x: 495, startPoint y: 221, endPoint x: 328, endPoint y: 218, distance: 166.7
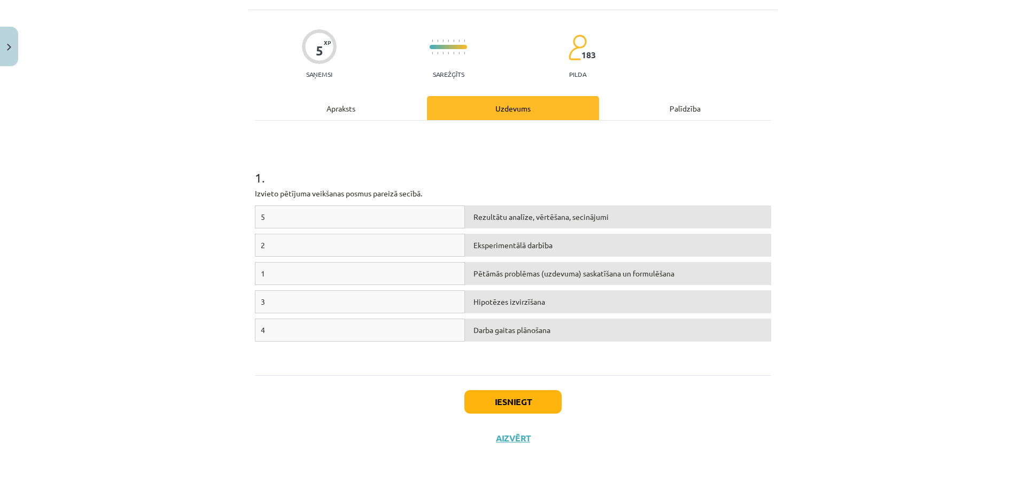
click at [334, 220] on div "5" at bounding box center [360, 217] width 210 height 23
click at [328, 218] on div "5" at bounding box center [360, 217] width 210 height 23
click at [261, 218] on div "5" at bounding box center [360, 217] width 210 height 23
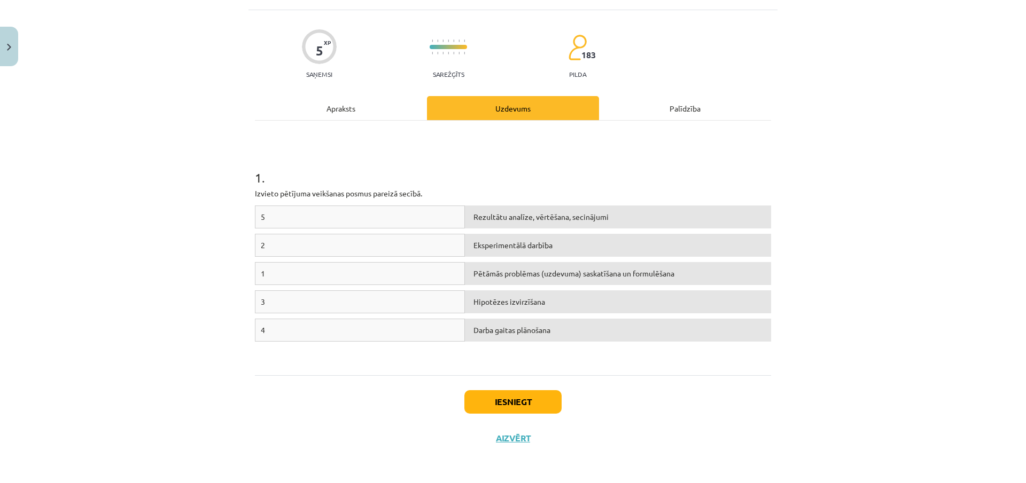
drag, startPoint x: 261, startPoint y: 275, endPoint x: 286, endPoint y: 265, distance: 26.9
click at [286, 265] on div "1" at bounding box center [360, 273] width 210 height 23
drag, startPoint x: 407, startPoint y: 194, endPoint x: 290, endPoint y: 198, distance: 117.6
click at [290, 198] on p "Izvieto pētījuma veikšanas posmus pareizā secībā." at bounding box center [513, 193] width 516 height 11
drag, startPoint x: 228, startPoint y: 198, endPoint x: 232, endPoint y: 196, distance: 5.5
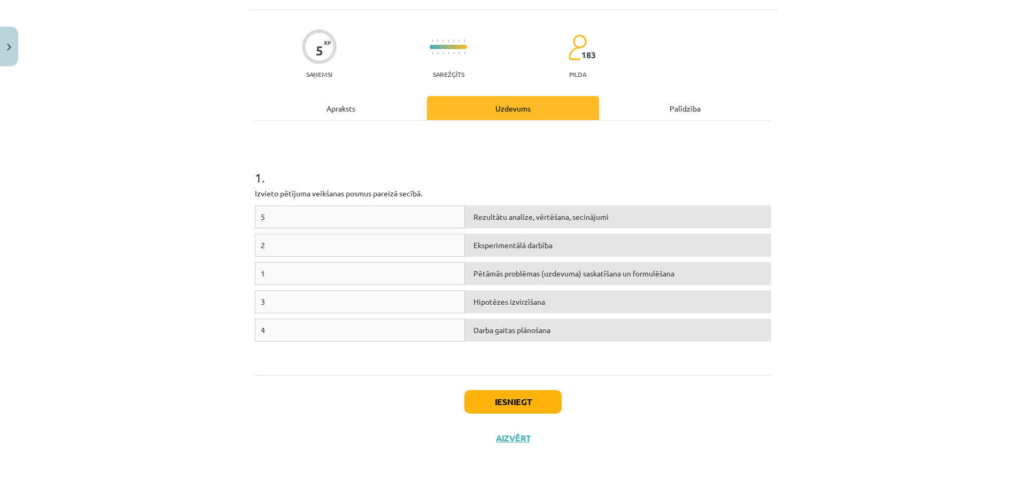
click at [229, 198] on div "Mācību tēma: Dabaszinības - 10. klases 1.ieskaites mācību materiāls #4 3. tēma.…" at bounding box center [513, 241] width 1026 height 483
click at [267, 304] on div "3" at bounding box center [360, 302] width 210 height 23
click at [270, 303] on div "3" at bounding box center [360, 302] width 210 height 23
click at [286, 218] on div "5" at bounding box center [360, 217] width 210 height 23
click at [295, 215] on div "5" at bounding box center [360, 217] width 210 height 23
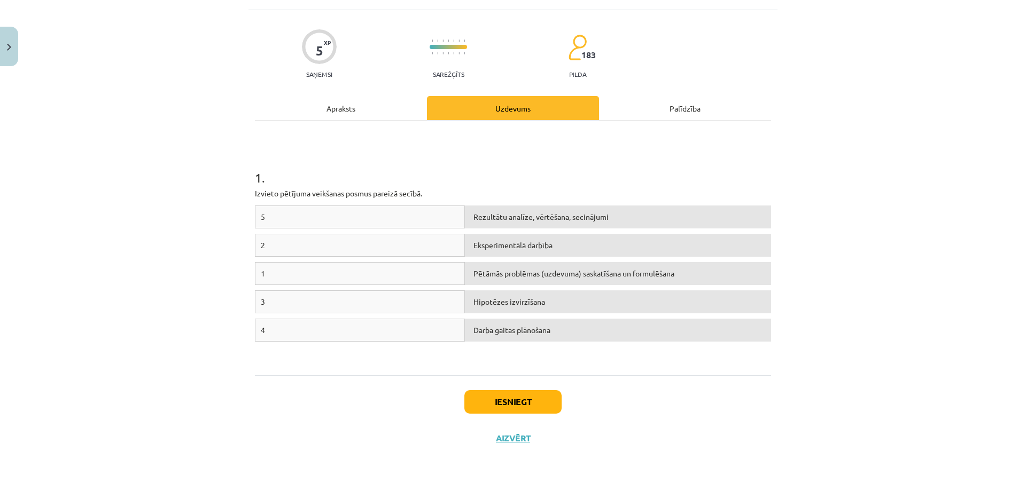
click at [310, 218] on div "5" at bounding box center [360, 217] width 210 height 23
click at [289, 186] on div "1 . Izvieto pētījuma veikšanas posmus pareizā secībā. 5 Rezultātu analīze, vērt…" at bounding box center [513, 248] width 516 height 236
drag, startPoint x: 416, startPoint y: 189, endPoint x: 423, endPoint y: 189, distance: 6.4
click at [418, 189] on p "Izvieto pētījuma veikšanas posmus pareizā secībā." at bounding box center [513, 193] width 516 height 11
drag, startPoint x: 424, startPoint y: 189, endPoint x: 446, endPoint y: 201, distance: 25.4
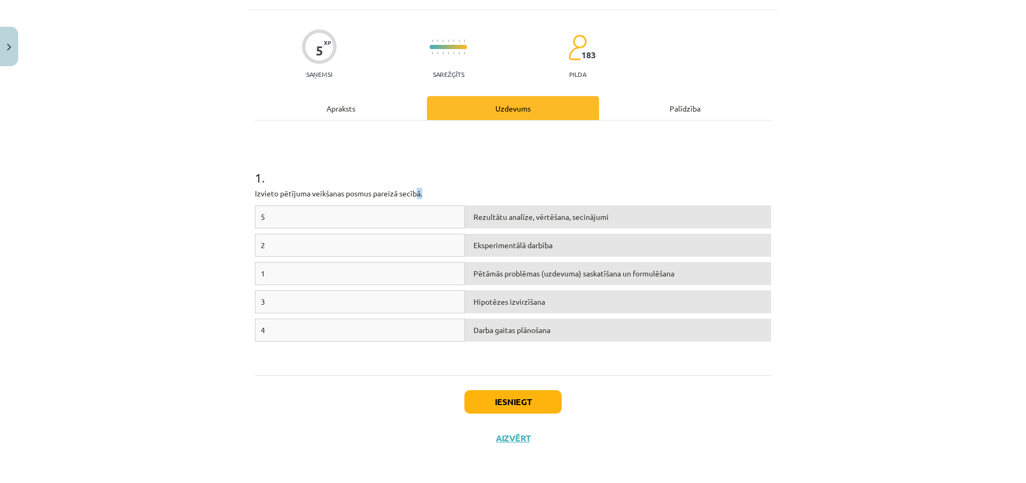
click at [424, 190] on p "Izvieto pētījuma veikšanas posmus pareizā secībā." at bounding box center [513, 193] width 516 height 11
click at [473, 208] on div "Rezultātu analīze, vērtēšana, secinājumi" at bounding box center [618, 217] width 306 height 23
click at [324, 241] on div "2" at bounding box center [360, 245] width 210 height 23
click at [304, 234] on div "2" at bounding box center [360, 245] width 210 height 23
drag, startPoint x: 293, startPoint y: 215, endPoint x: 337, endPoint y: 244, distance: 53.2
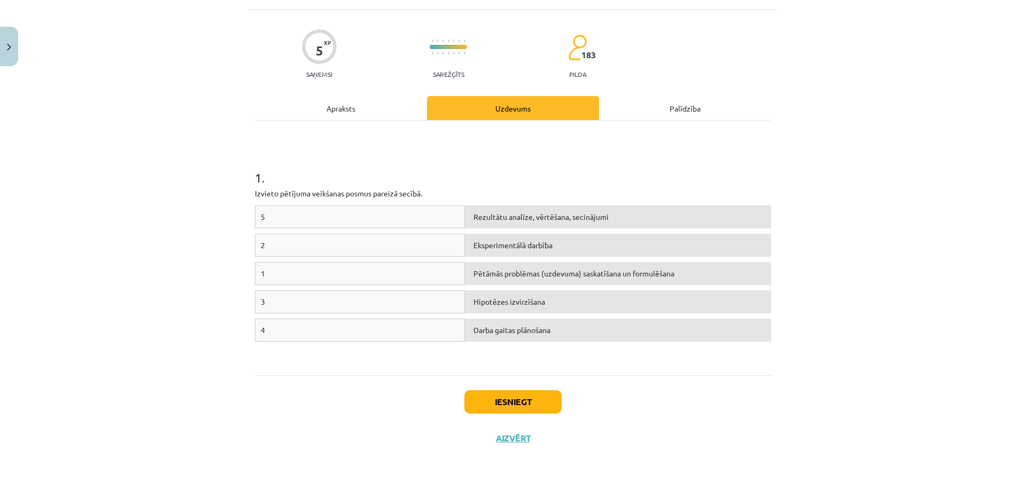
click at [293, 215] on div "5" at bounding box center [360, 217] width 210 height 23
click at [384, 277] on div "1" at bounding box center [360, 273] width 210 height 23
drag, startPoint x: 339, startPoint y: 327, endPoint x: 333, endPoint y: 333, distance: 8.3
click at [334, 331] on div "5 Rezultātu analīze, vērtēšana, secinājumi 2 Eksperimentālā darbība 1 Pētāmās p…" at bounding box center [513, 286] width 516 height 160
click at [314, 290] on div "1 Pētāmās problēmas (uzdevuma) saskatīšana un formulēšana" at bounding box center [513, 276] width 516 height 28
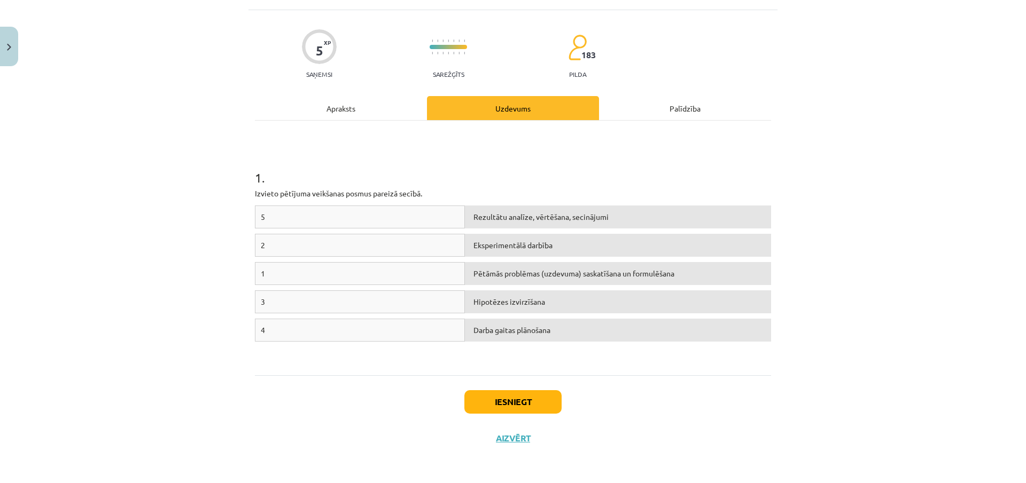
click at [314, 266] on div "1" at bounding box center [360, 273] width 210 height 23
drag, startPoint x: 314, startPoint y: 251, endPoint x: 307, endPoint y: 237, distance: 15.3
click at [314, 250] on div "2" at bounding box center [360, 245] width 210 height 23
drag, startPoint x: 305, startPoint y: 229, endPoint x: 293, endPoint y: 217, distance: 16.2
click at [306, 226] on div "5 Rezultātu analīze, vērtēšana, secinājumi" at bounding box center [513, 220] width 516 height 28
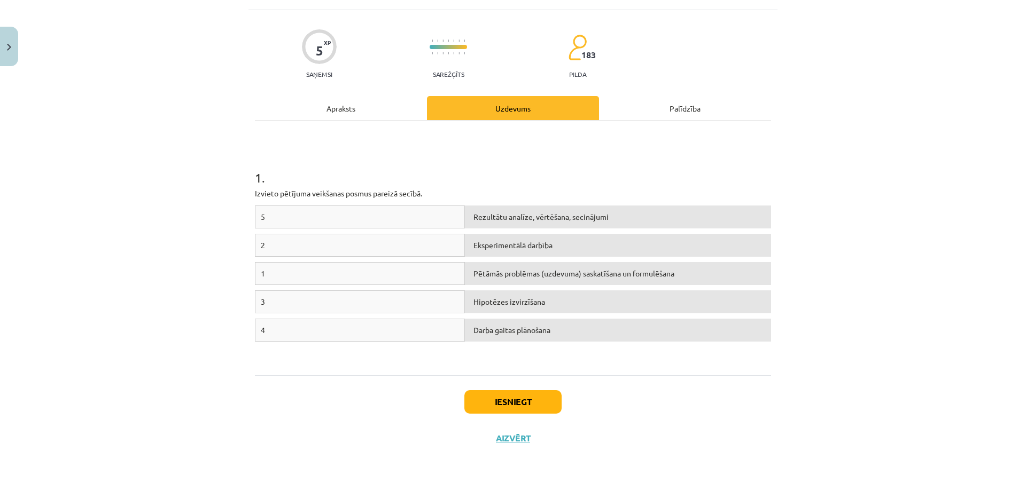
click at [275, 217] on div "5" at bounding box center [360, 217] width 210 height 23
drag, startPoint x: 255, startPoint y: 218, endPoint x: 282, endPoint y: 240, distance: 35.0
click at [257, 219] on div "5" at bounding box center [360, 217] width 210 height 23
drag, startPoint x: 282, startPoint y: 240, endPoint x: 487, endPoint y: 271, distance: 206.8
click at [292, 250] on div "2" at bounding box center [360, 245] width 210 height 23
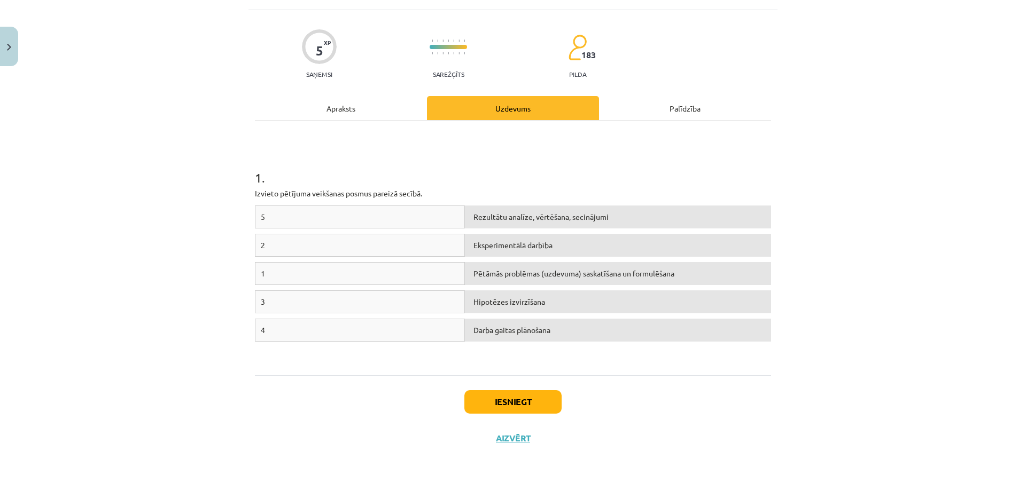
click at [489, 278] on div "Pētāmās problēmas (uzdevuma) saskatīšana un formulēšana" at bounding box center [618, 273] width 306 height 23
click at [504, 274] on span "Pētāmās problēmas (uzdevuma) saskatīšana un formulēšana" at bounding box center [573, 274] width 201 height 10
click at [501, 254] on div "Eksperimentālā darbība" at bounding box center [618, 245] width 306 height 23
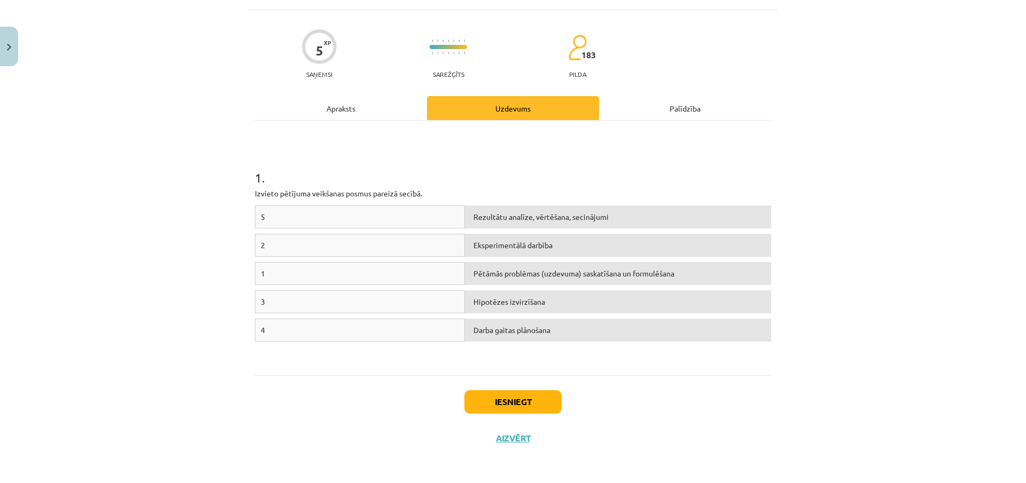
click at [501, 253] on div "Eksperimentālā darbība" at bounding box center [618, 245] width 306 height 23
click at [499, 215] on span "Rezultātu analīze, vērtēšana, secinājumi" at bounding box center [540, 217] width 135 height 10
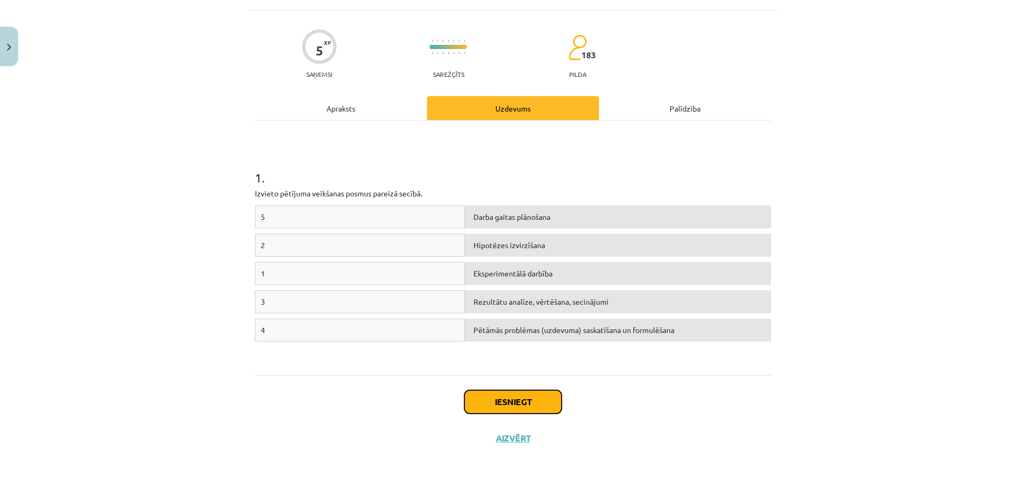
click at [537, 396] on button "Iesniegt" at bounding box center [512, 402] width 97 height 24
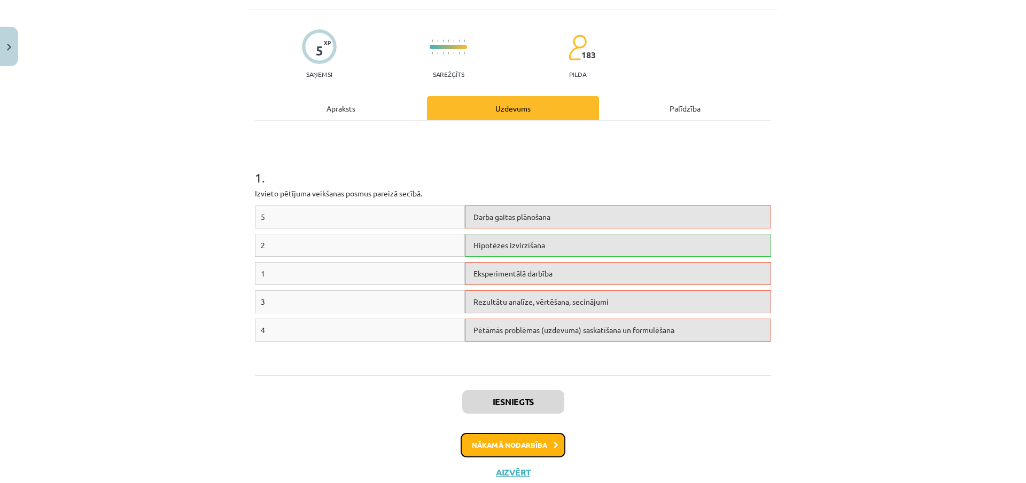
click at [522, 443] on button "Nākamā nodarbība" at bounding box center [512, 445] width 105 height 25
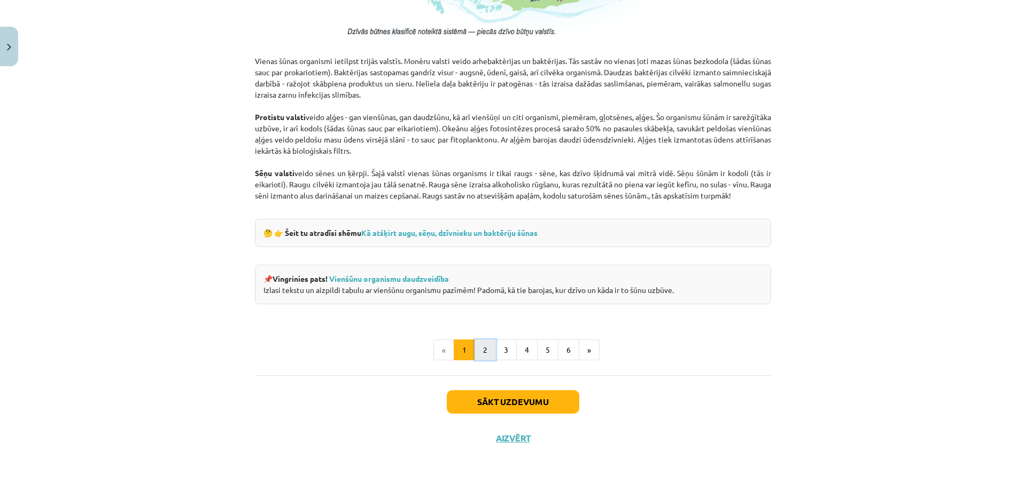
click at [487, 347] on button "2" at bounding box center [484, 350] width 21 height 21
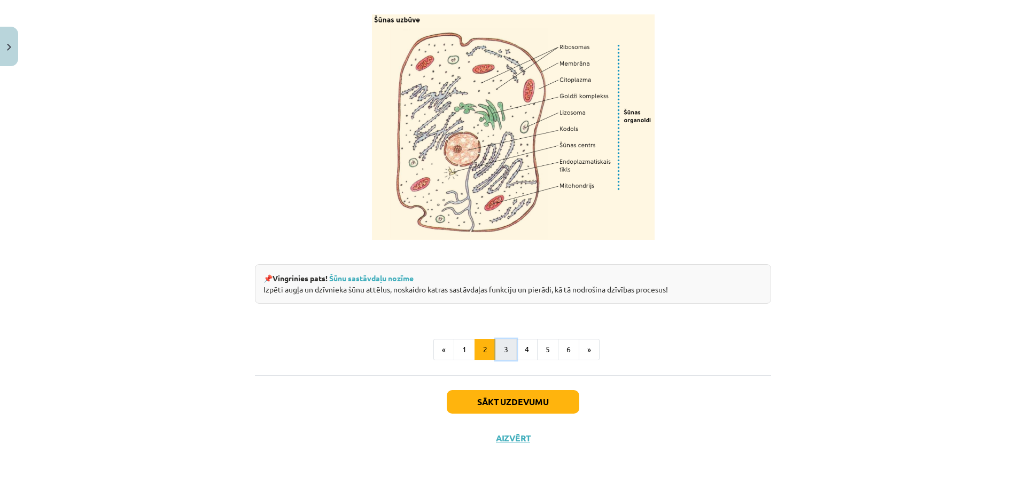
click at [503, 345] on button "3" at bounding box center [505, 349] width 21 height 21
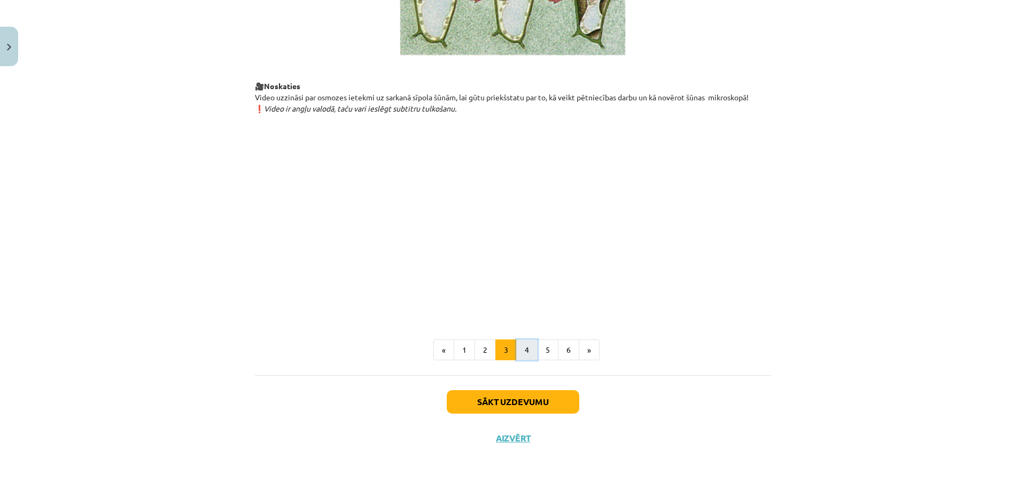
click at [525, 344] on button "4" at bounding box center [526, 350] width 21 height 21
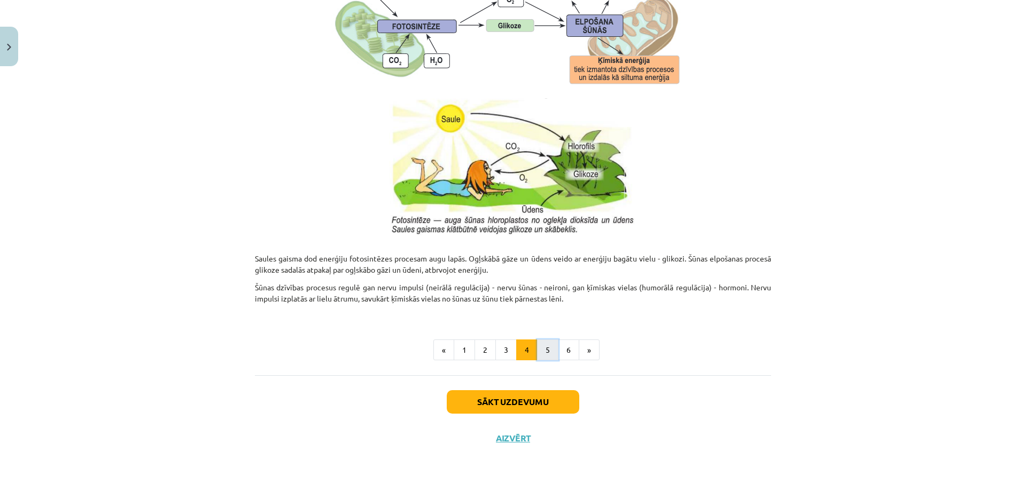
click at [548, 342] on button "5" at bounding box center [547, 350] width 21 height 21
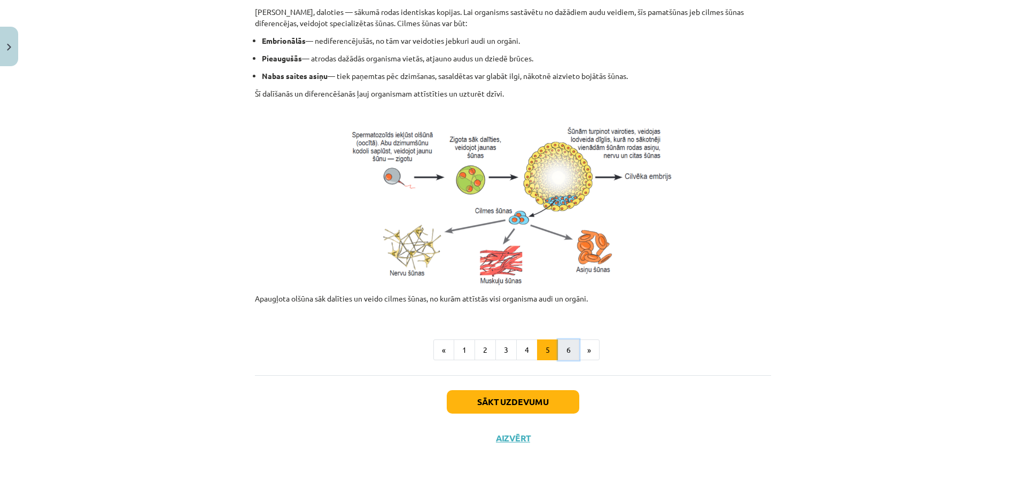
click at [562, 346] on button "6" at bounding box center [568, 350] width 21 height 21
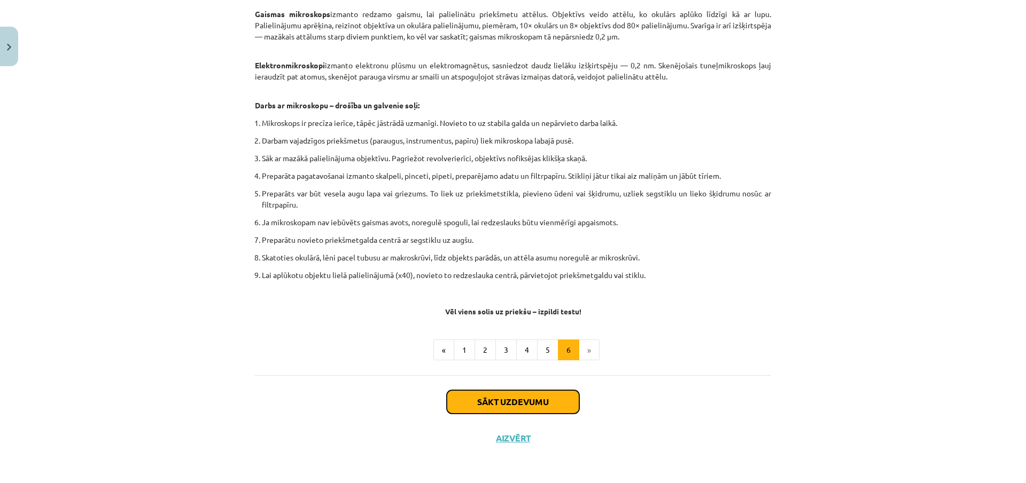
click at [510, 397] on button "Sākt uzdevumu" at bounding box center [513, 402] width 132 height 24
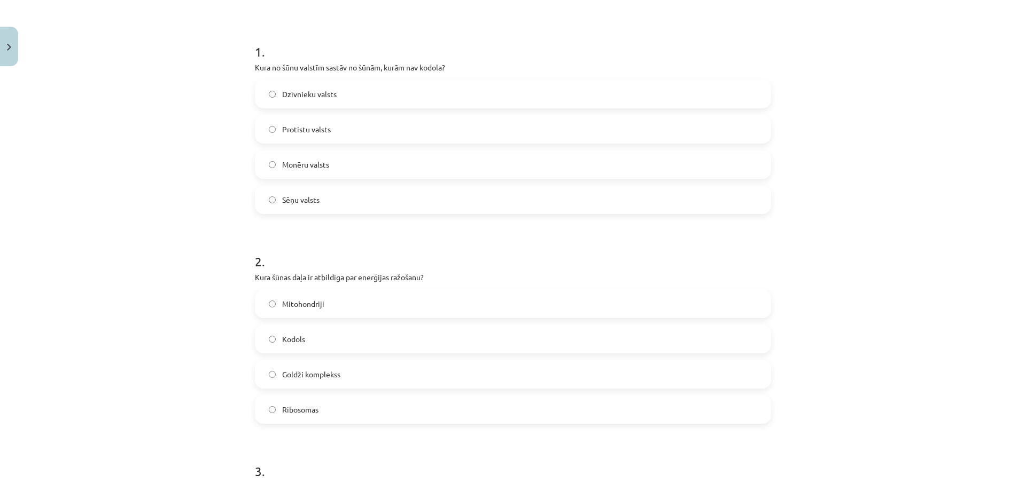
scroll to position [80, 0]
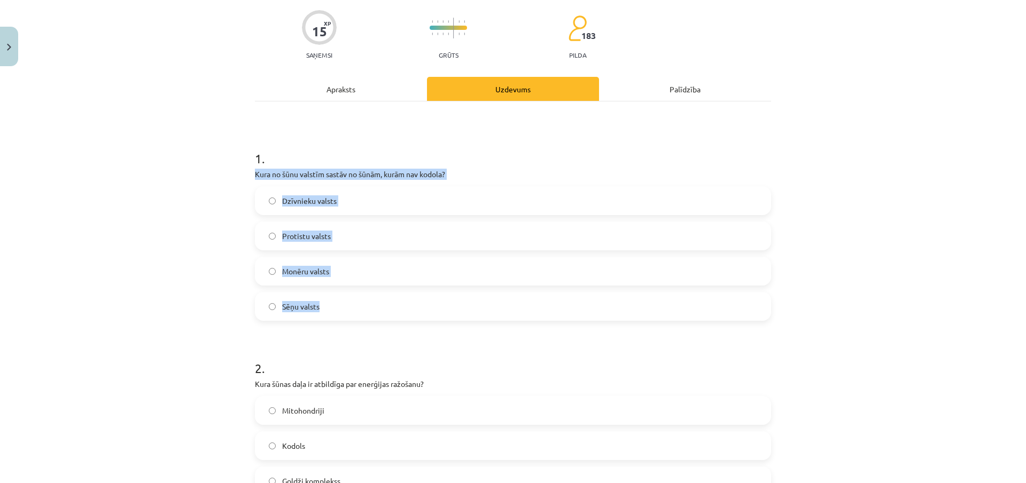
drag, startPoint x: 249, startPoint y: 173, endPoint x: 334, endPoint y: 314, distance: 164.6
click at [222, 208] on div "Mācību tēma: Dabaszinības - 10. klases 1.ieskaites mācību materiāls #5 4. tēma.…" at bounding box center [513, 241] width 1026 height 483
click at [207, 230] on div "Mācību tēma: Dabaszinības - 10. klases 1.ieskaites mācību materiāls #5 4. tēma.…" at bounding box center [513, 241] width 1026 height 483
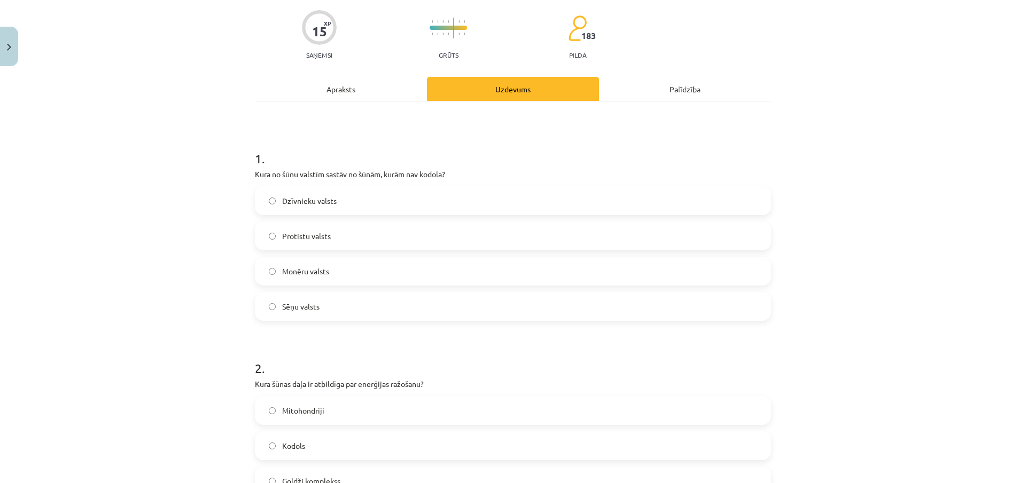
click at [263, 272] on label "Monēru valsts" at bounding box center [513, 271] width 514 height 27
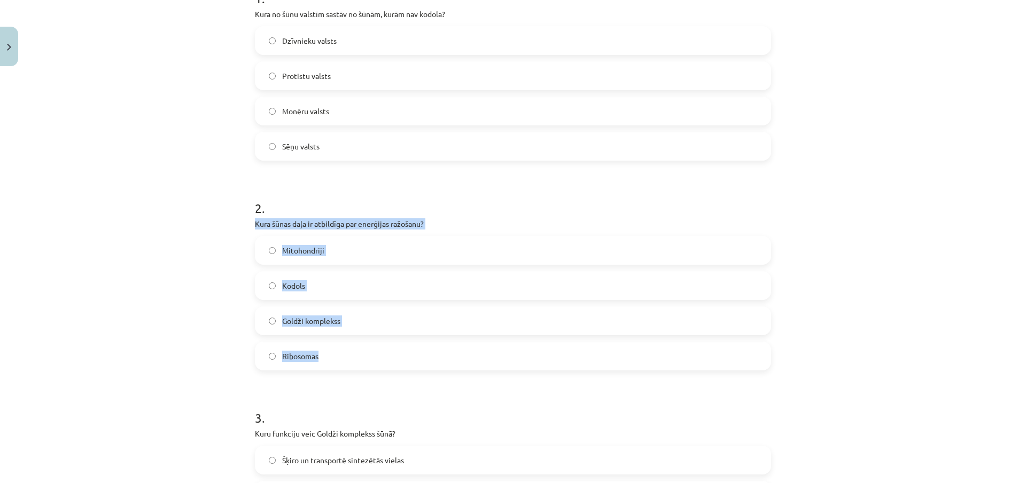
drag, startPoint x: 270, startPoint y: 235, endPoint x: 330, endPoint y: 354, distance: 132.8
click at [330, 354] on div "15 XP Saņemsi Grūts 183 pilda Apraksts Uzdevums Palīdzība 1 . Kura no šūnu vals…" at bounding box center [512, 464] width 529 height 1267
click at [178, 293] on div "Mācību tēma: Dabaszinības - 10. klases 1.ieskaites mācību materiāls #5 4. tēma.…" at bounding box center [513, 241] width 1026 height 483
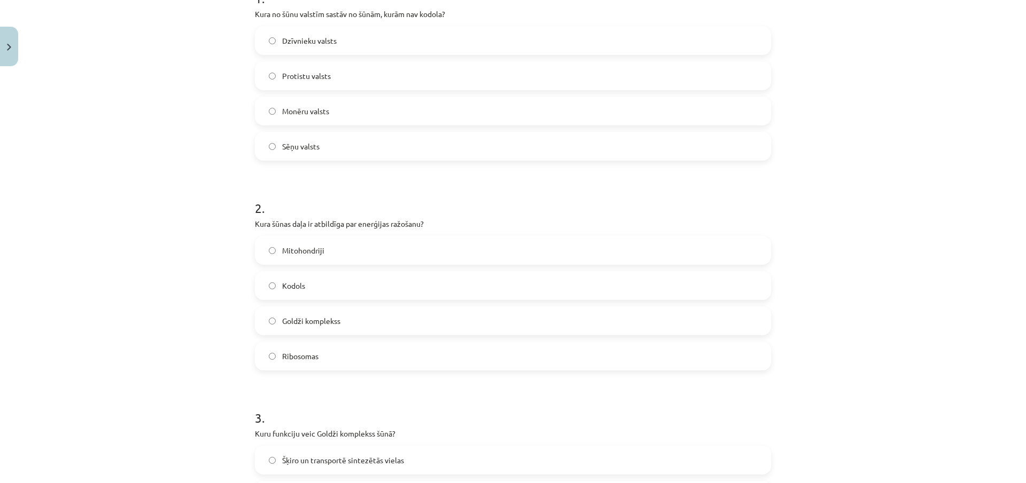
scroll to position [561, 0]
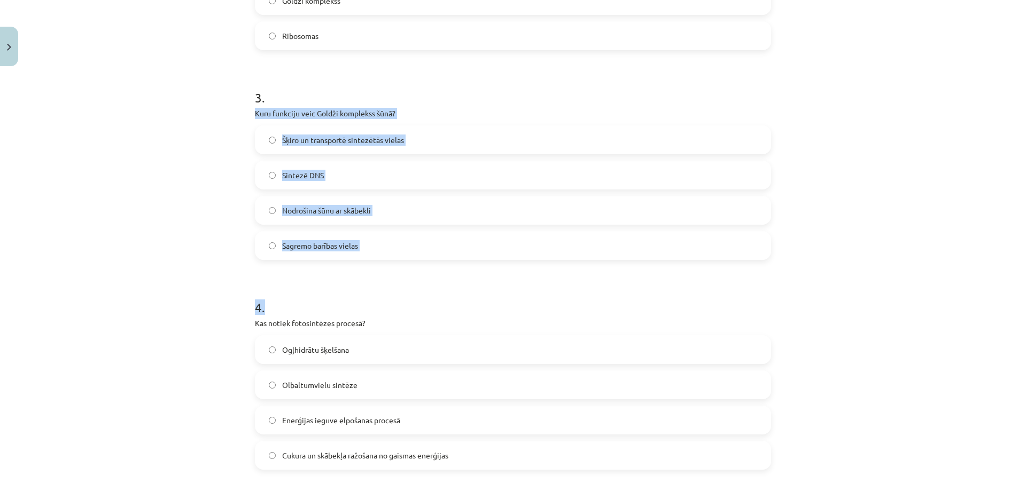
drag, startPoint x: 248, startPoint y: 112, endPoint x: 359, endPoint y: 270, distance: 193.7
click at [359, 270] on div "15 XP Saņemsi Grūts 183 pilda Apraksts Uzdevums Palīdzība 1 . Kura no šūnu vals…" at bounding box center [512, 143] width 529 height 1267
click at [145, 173] on div "Mācību tēma: Dabaszinības - 10. klases 1.ieskaites mācību materiāls #5 4. tēma.…" at bounding box center [513, 241] width 1026 height 483
click at [186, 154] on div "Mācību tēma: Dabaszinības - 10. klases 1.ieskaites mācību materiāls #5 4. tēma.…" at bounding box center [513, 241] width 1026 height 483
click at [257, 145] on label "Šķiro un transportē sintezētās vielas" at bounding box center [513, 140] width 514 height 27
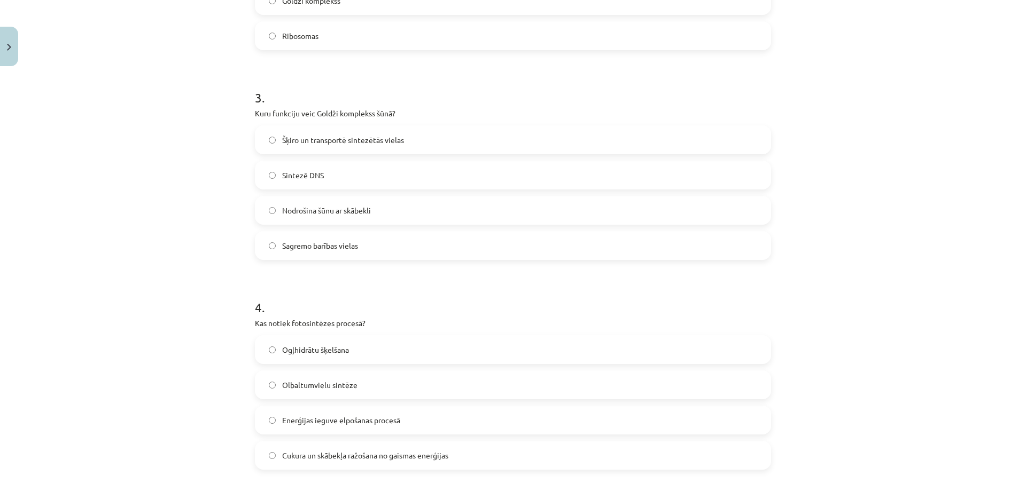
scroll to position [721, 0]
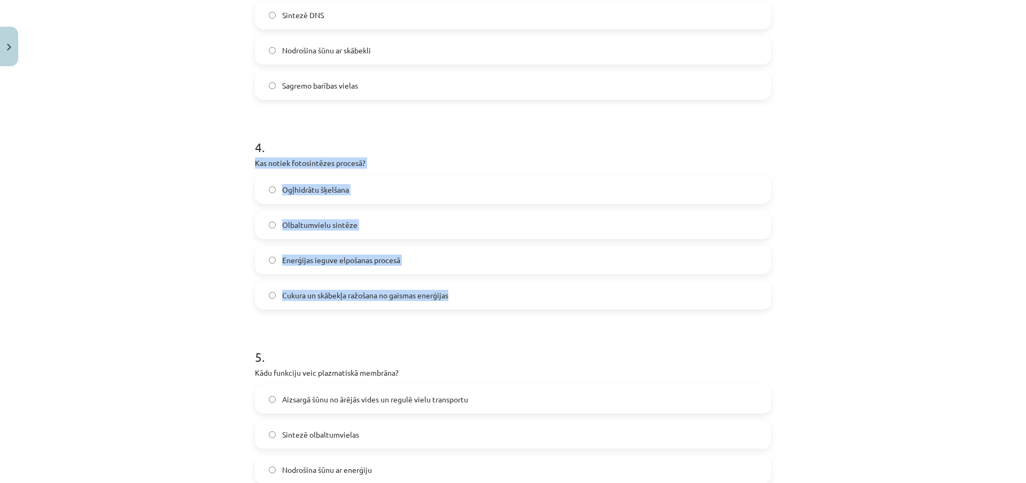
drag, startPoint x: 252, startPoint y: 163, endPoint x: 446, endPoint y: 290, distance: 231.6
click at [446, 290] on div "4 . Kas notiek fotosintēzes procesā? Ogļhidrātu šķelšana Olbaltumvielu sintēze …" at bounding box center [513, 215] width 516 height 189
click at [188, 207] on div "Mācību tēma: Dabaszinības - 10. klases 1.ieskaites mācību materiāls #5 4. tēma.…" at bounding box center [513, 241] width 1026 height 483
click at [174, 283] on div "Mācību tēma: Dabaszinības - 10. klases 1.ieskaites mācību materiāls #5 4. tēma.…" at bounding box center [513, 241] width 1026 height 483
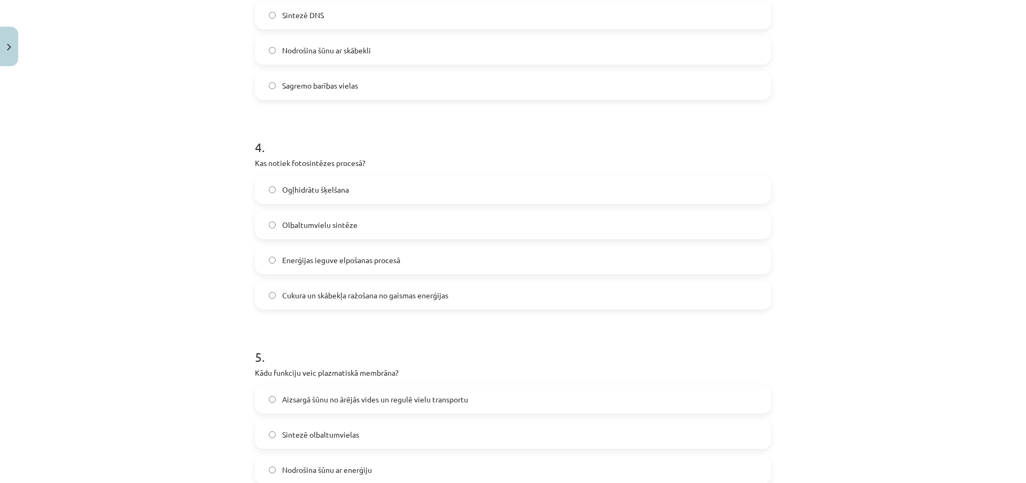
click at [268, 299] on label "Cukura un skābekļa ražošana no gaismas enerģijas" at bounding box center [513, 295] width 514 height 27
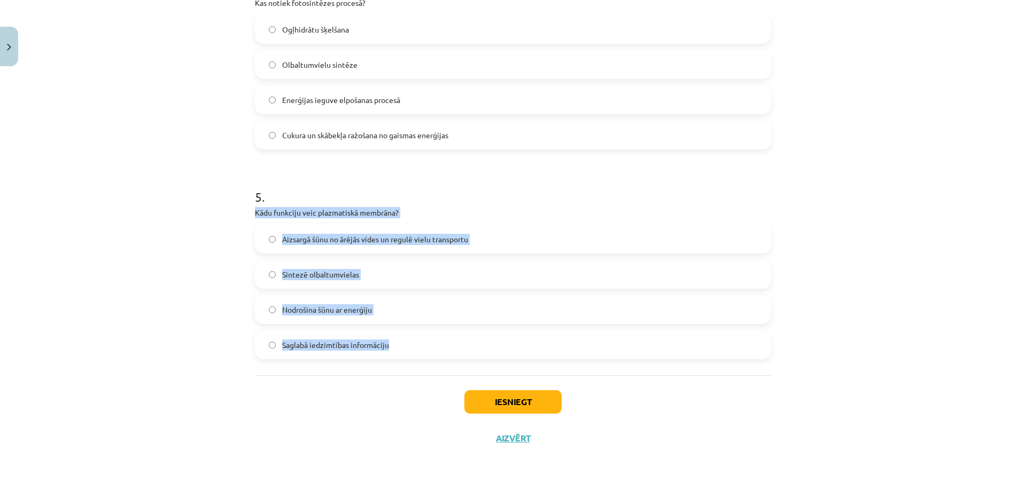
drag, startPoint x: 252, startPoint y: 213, endPoint x: 410, endPoint y: 358, distance: 215.1
click at [410, 358] on div "5 . Kādu funkciju veic plazmatiskā membrāna? Aizsargā šūnu no ārējās vides un r…" at bounding box center [513, 265] width 516 height 189
click at [198, 258] on div "Mācību tēma: Dabaszinības - 10. klases 1.ieskaites mācību materiāls #5 4. tēma.…" at bounding box center [513, 241] width 1026 height 483
click at [193, 257] on div "Mācību tēma: Dabaszinības - 10. klases 1.ieskaites mācību materiāls #5 4. tēma.…" at bounding box center [513, 241] width 1026 height 483
click at [198, 238] on div "Mācību tēma: Dabaszinības - 10. klases 1.ieskaites mācību materiāls #5 4. tēma.…" at bounding box center [513, 241] width 1026 height 483
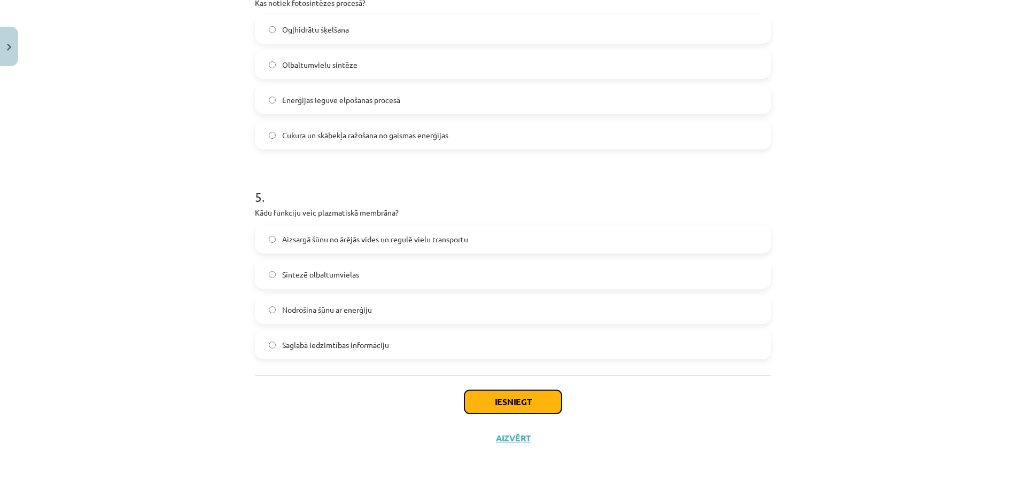
click at [504, 402] on button "Iesniegt" at bounding box center [512, 402] width 97 height 24
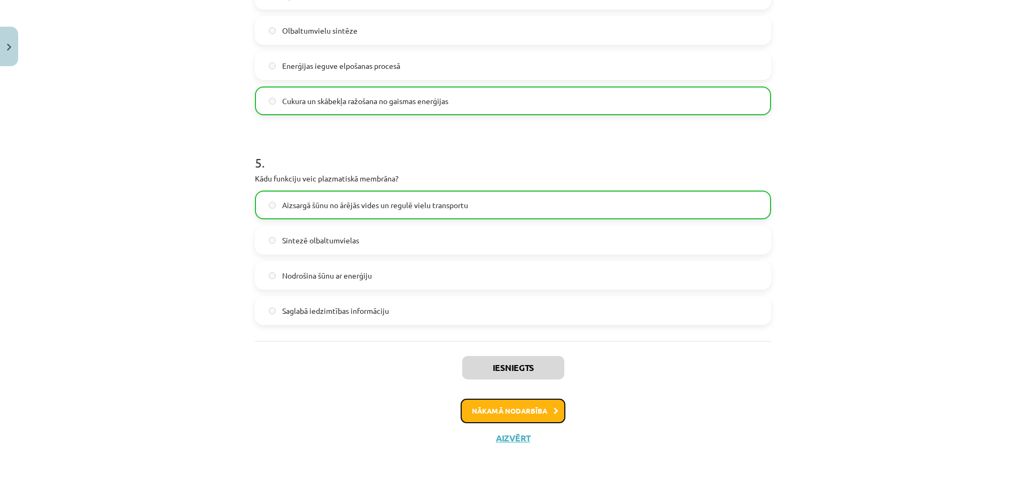
click at [532, 412] on button "Nākamā nodarbība" at bounding box center [512, 411] width 105 height 25
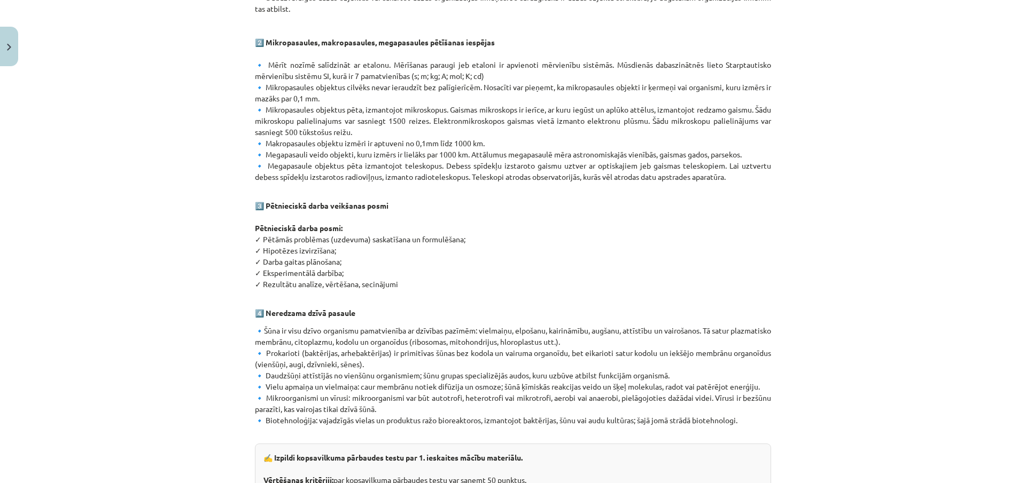
scroll to position [545, 0]
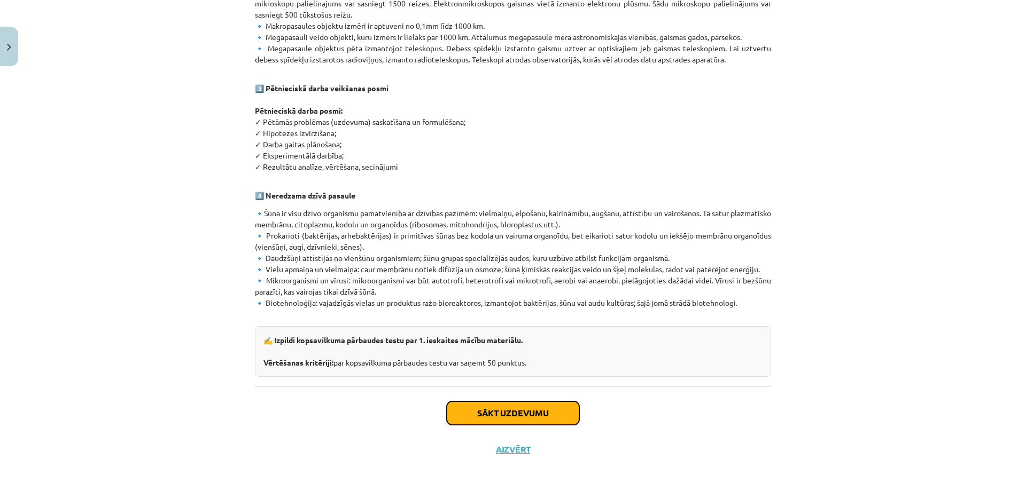
click at [527, 402] on button "Sākt uzdevumu" at bounding box center [513, 414] width 132 height 24
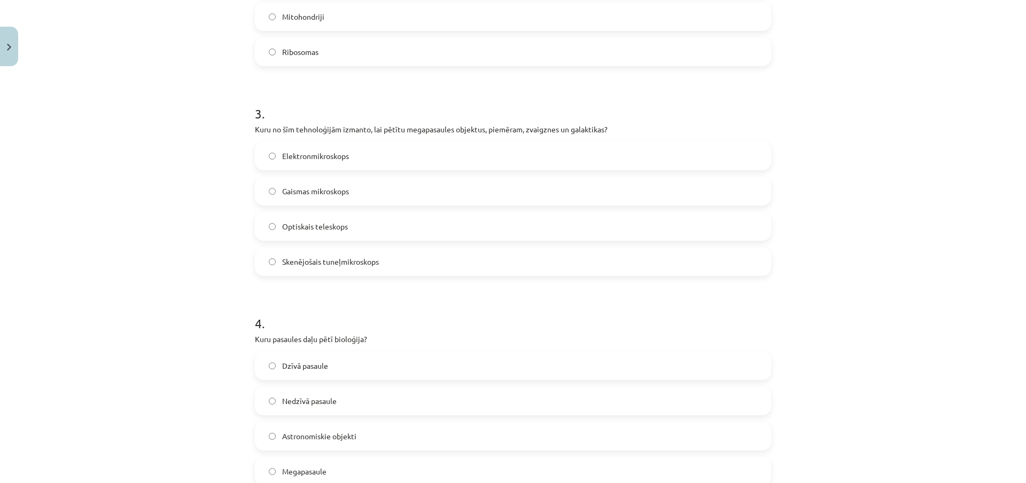
scroll to position [27, 0]
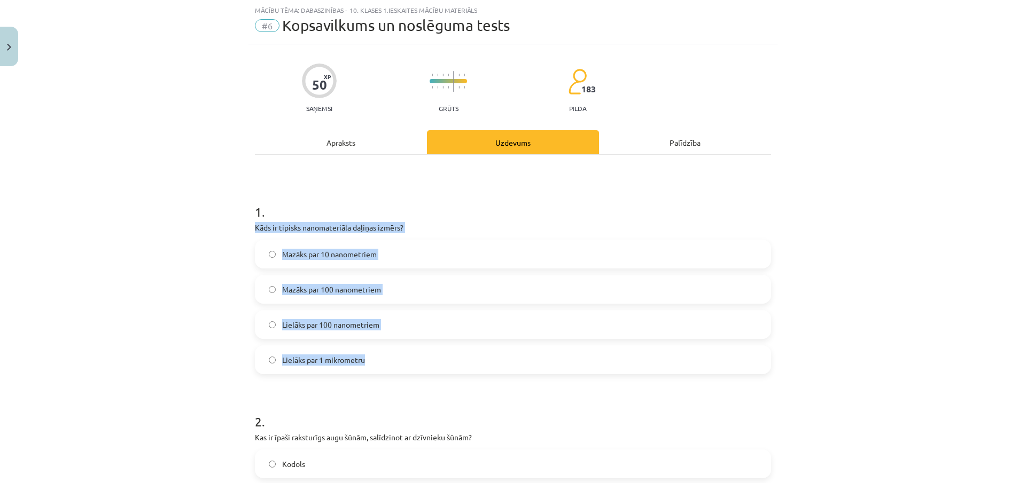
drag, startPoint x: 249, startPoint y: 228, endPoint x: 374, endPoint y: 355, distance: 178.3
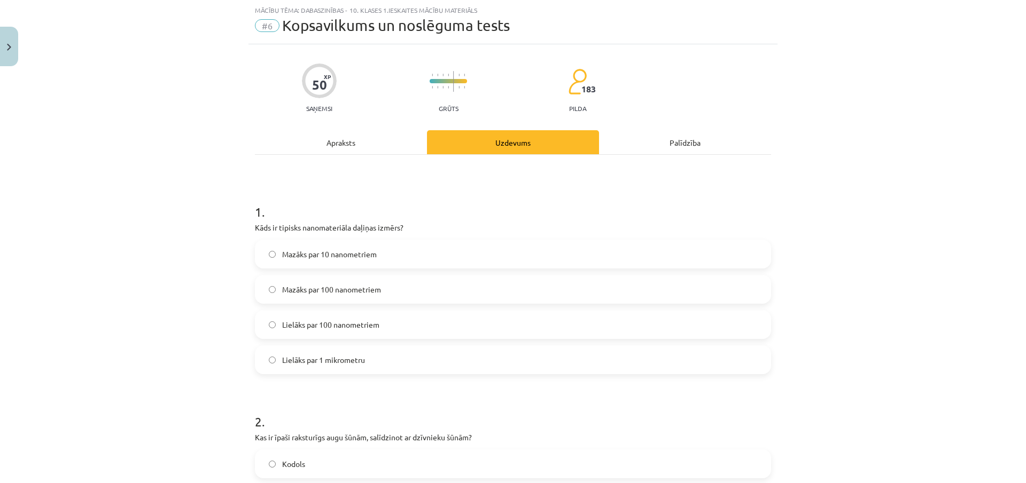
click at [179, 217] on div "Mācību tēma: Dabaszinības - 10. klases 1.ieskaites mācību materiāls #6 Kopsavil…" at bounding box center [513, 241] width 1026 height 483
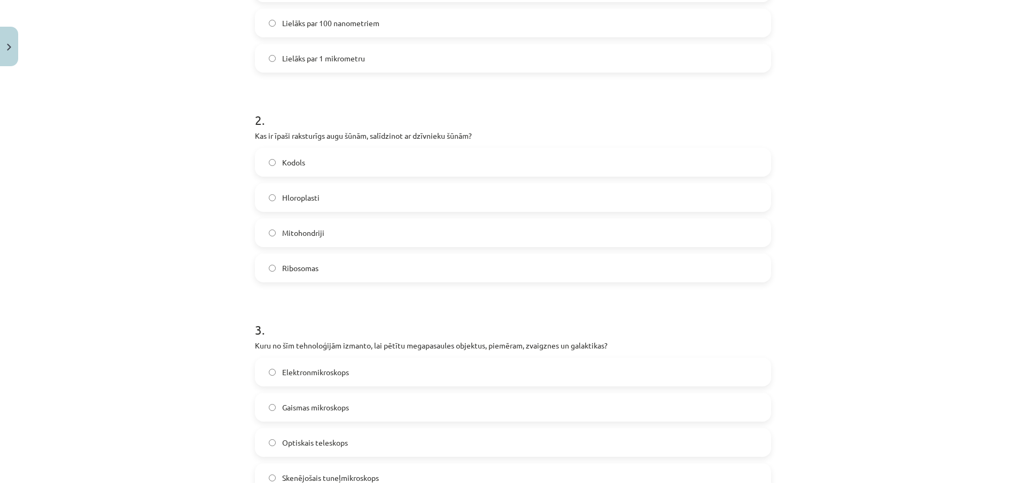
scroll to position [275, 0]
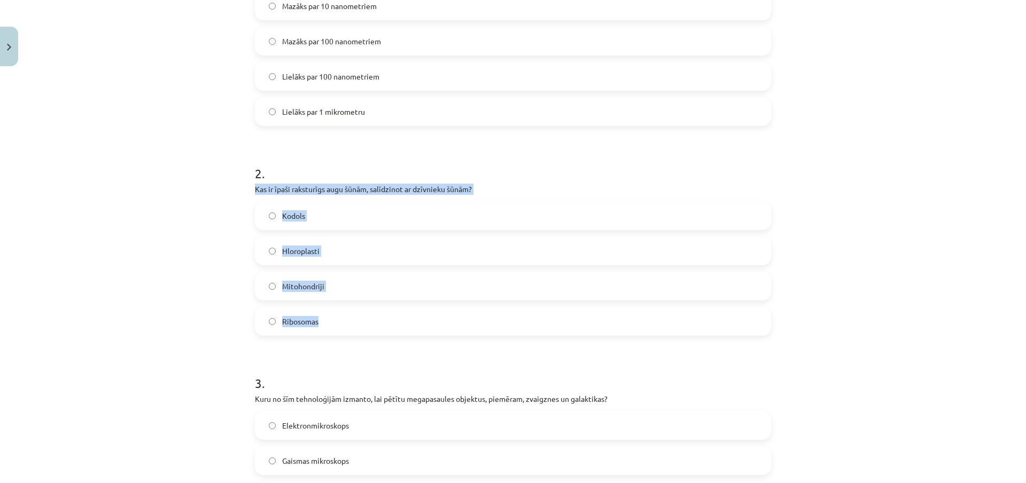
drag, startPoint x: 251, startPoint y: 189, endPoint x: 326, endPoint y: 329, distance: 159.2
click at [326, 329] on div "2 . Kas ir īpaši raksturīgs augu šūnām, salīdzinot ar dzīvnieku šūnām? Kodols H…" at bounding box center [513, 241] width 516 height 189
click at [186, 212] on div "Mācību tēma: Dabaszinības - 10. klases 1.ieskaites mācību materiāls #6 Kopsavil…" at bounding box center [513, 241] width 1026 height 483
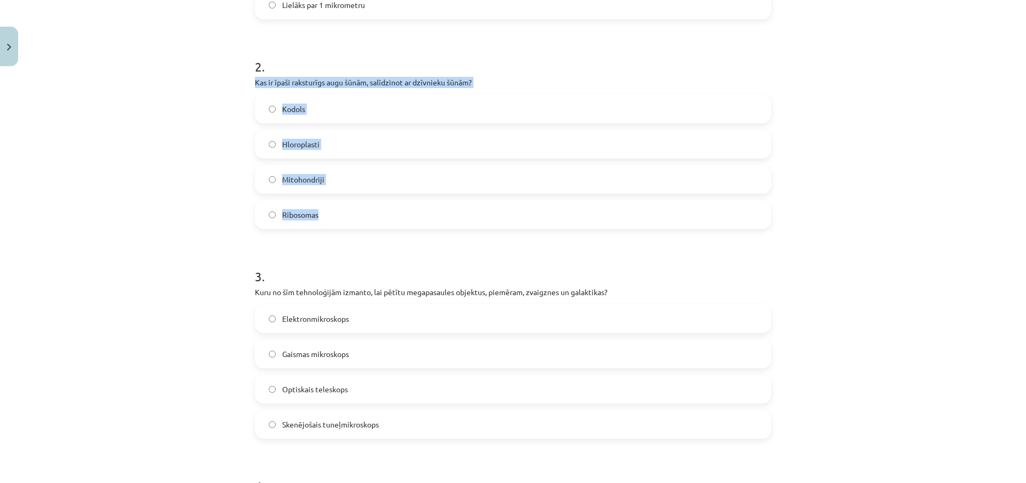
scroll to position [435, 0]
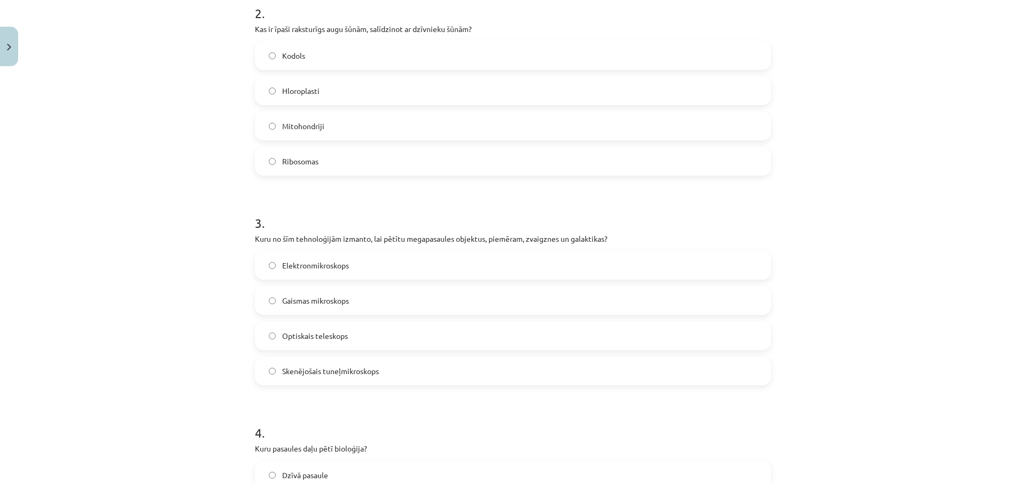
click at [255, 243] on p "Kuru no šīm tehnoloģijām izmanto, lai pētītu megapasaules objektus, piemēram, z…" at bounding box center [513, 238] width 516 height 11
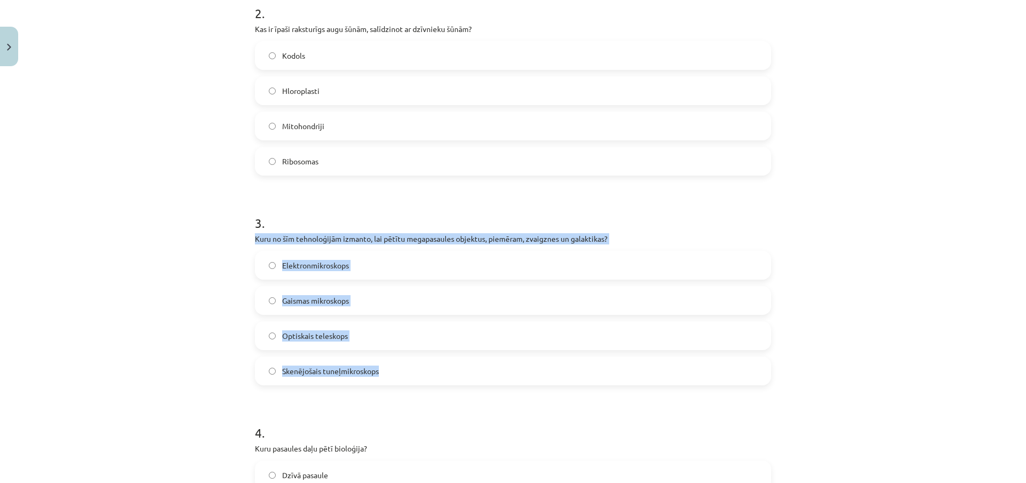
drag, startPoint x: 249, startPoint y: 238, endPoint x: 390, endPoint y: 367, distance: 190.9
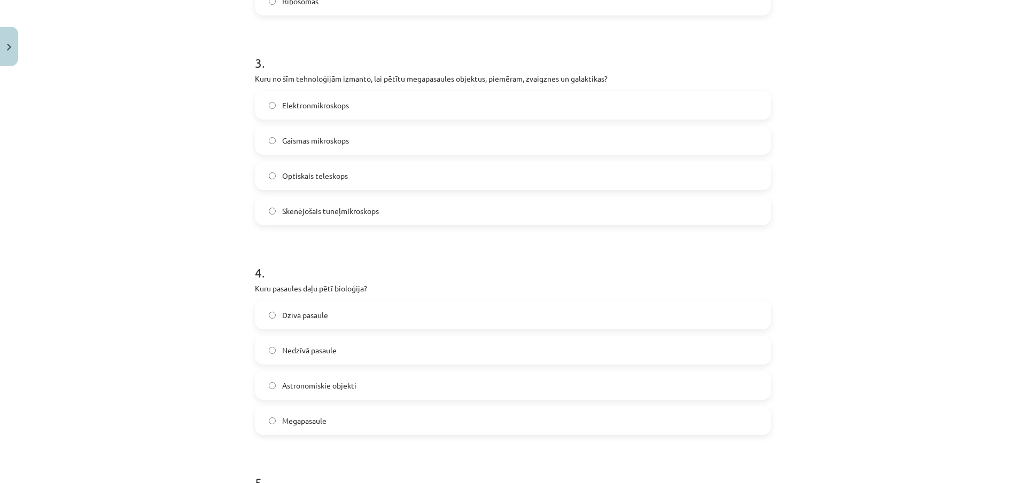
click at [240, 320] on div "Mācību tēma: Dabaszinības - 10. klases 1.ieskaites mācību materiāls #6 Kopsavil…" at bounding box center [513, 241] width 1026 height 483
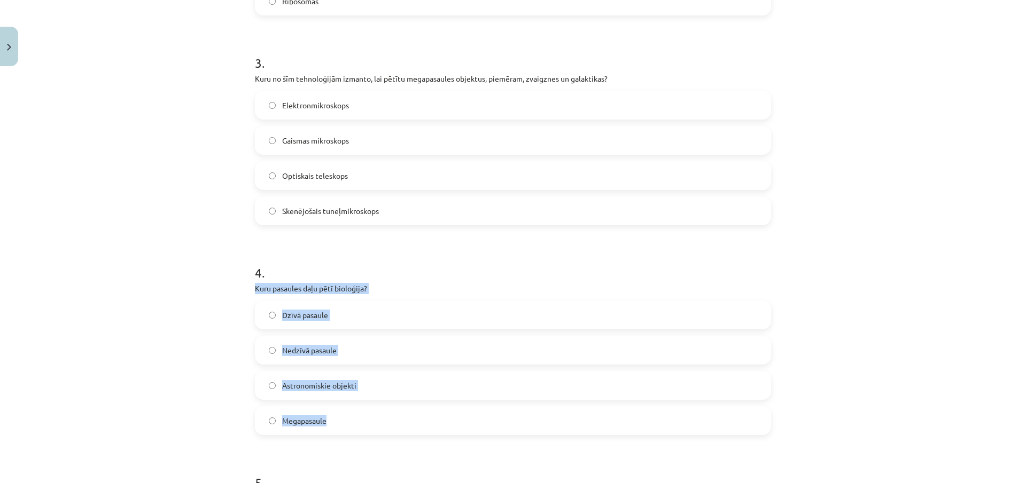
drag, startPoint x: 248, startPoint y: 288, endPoint x: 357, endPoint y: 429, distance: 177.5
click at [215, 312] on div "Mācību tēma: Dabaszinības - 10. klases 1.ieskaites mācību materiāls #6 Kopsavil…" at bounding box center [513, 241] width 1026 height 483
click at [199, 317] on div "Mācību tēma: Dabaszinības - 10. klases 1.ieskaites mācību materiāls #6 Kopsavil…" at bounding box center [513, 241] width 1026 height 483
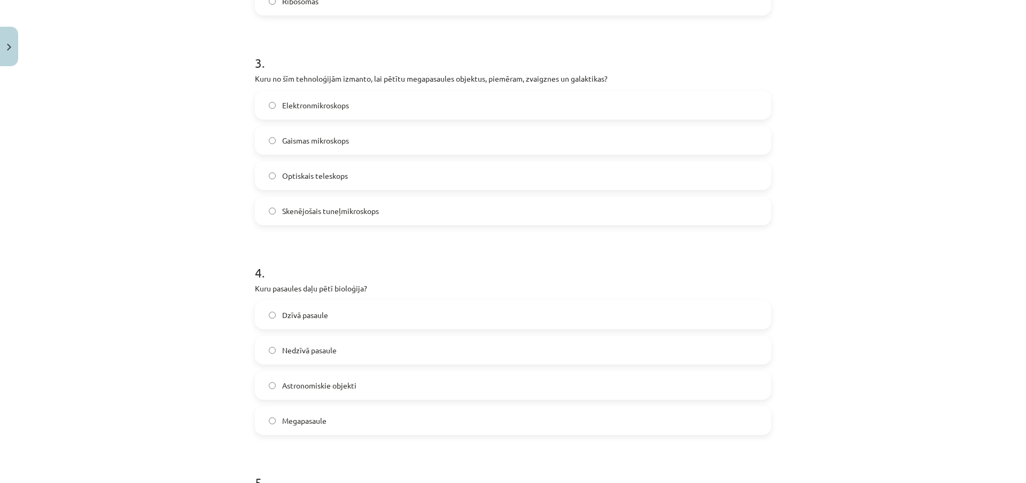
click at [264, 320] on label "Dzīvā pasaule" at bounding box center [513, 315] width 514 height 27
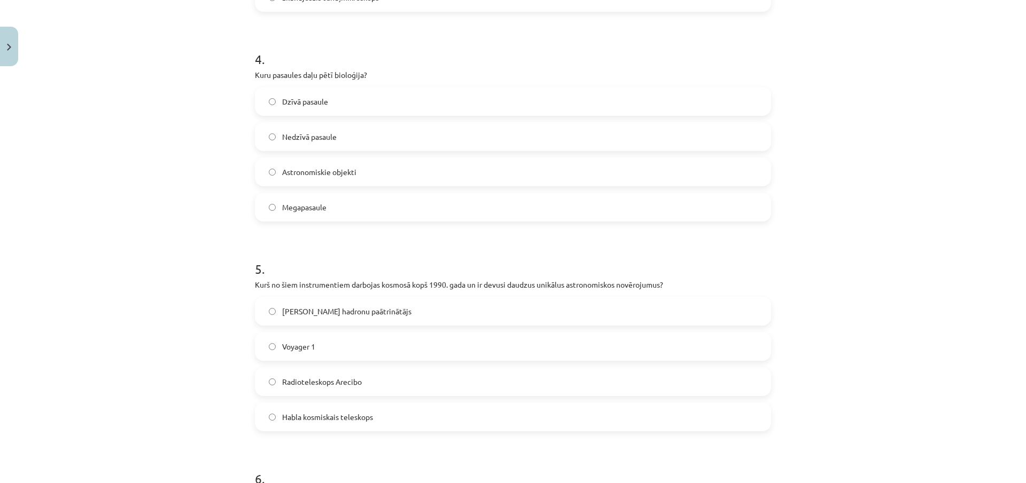
scroll to position [863, 0]
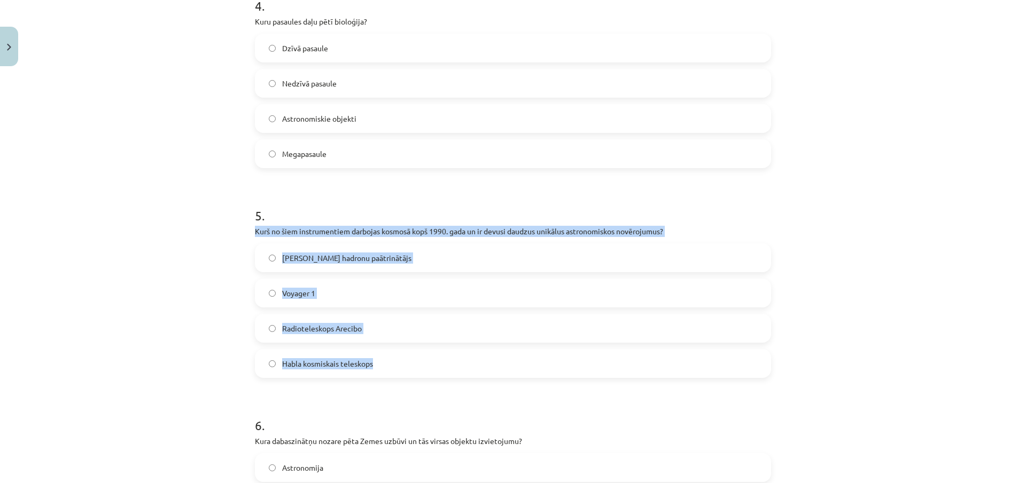
drag, startPoint x: 257, startPoint y: 248, endPoint x: 378, endPoint y: 377, distance: 176.5
click at [378, 377] on div "50 XP Saņemsi Grūts 183 pilda Apraksts Uzdevums Palīdzība 1 . Kāds ir tipisks n…" at bounding box center [512, 366] width 529 height 2317
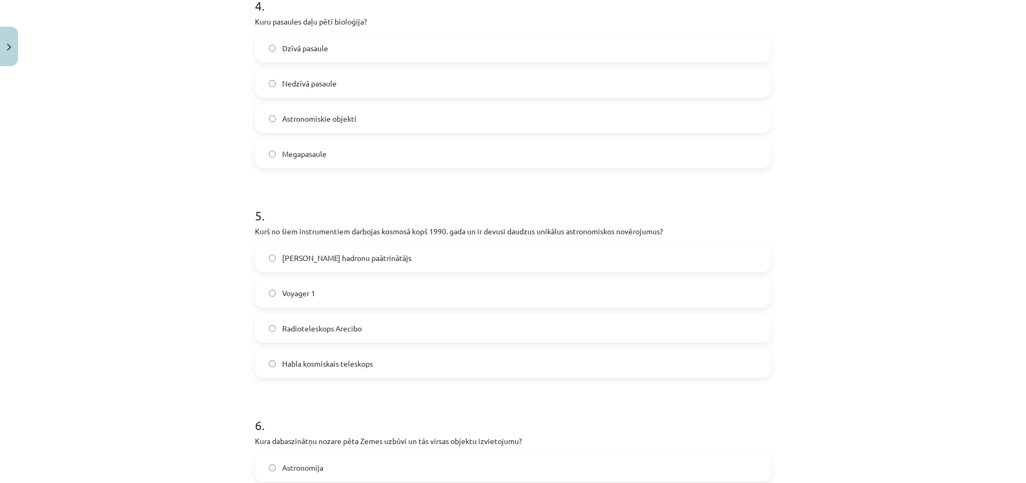
click at [155, 176] on div "Mācību tēma: Dabaszinības - 10. klases 1.ieskaites mācību materiāls #6 Kopsavil…" at bounding box center [513, 241] width 1026 height 483
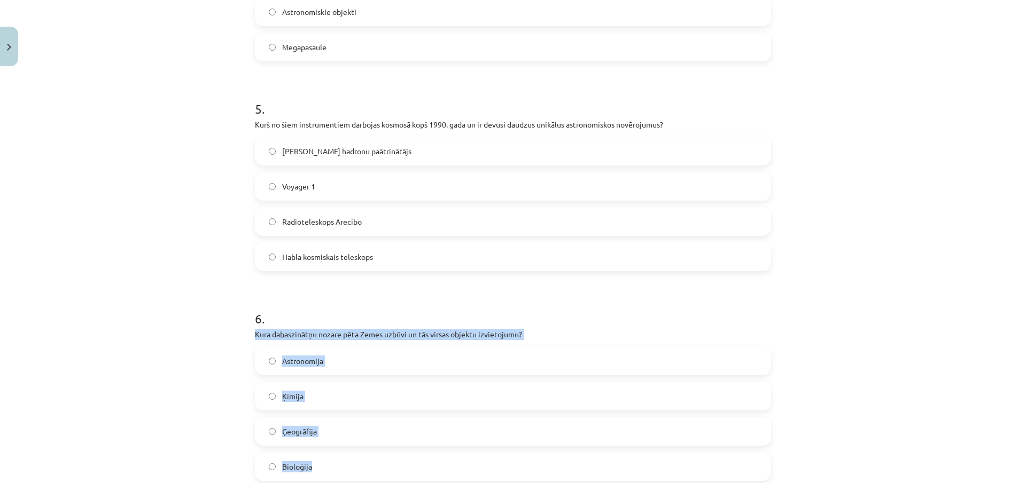
scroll to position [1023, 0]
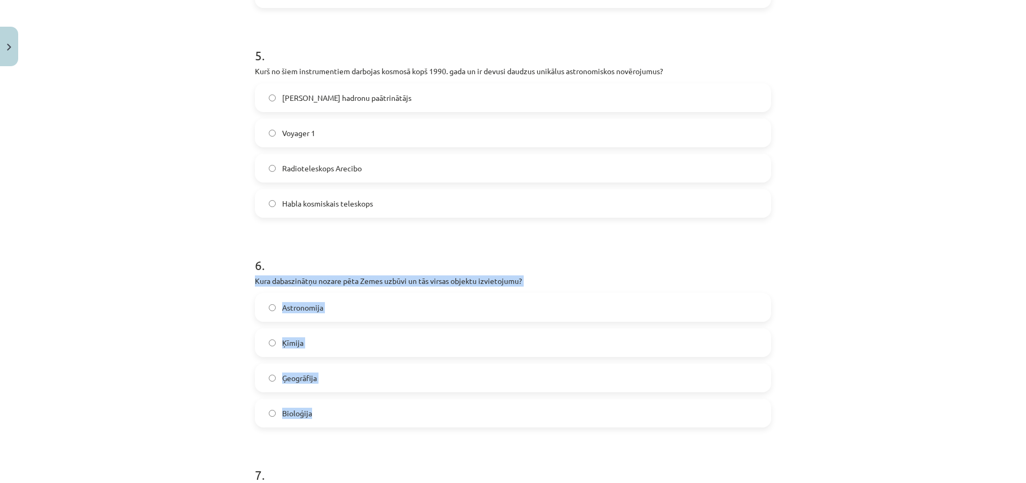
drag, startPoint x: 250, startPoint y: 333, endPoint x: 328, endPoint y: 416, distance: 113.4
click at [328, 416] on div "50 XP Saņemsi Grūts 183 pilda Apraksts Uzdevums Palīdzība 1 . Kāds ir tipisks n…" at bounding box center [512, 206] width 529 height 2317
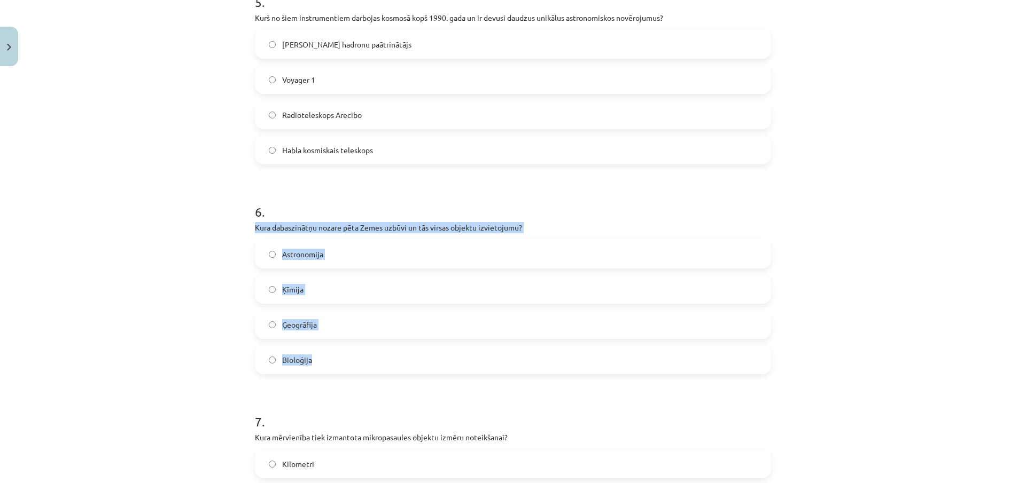
click at [193, 255] on div "Mācību tēma: Dabaszinības - 10. klases 1.ieskaites mācību materiāls #6 Kopsavil…" at bounding box center [513, 241] width 1026 height 483
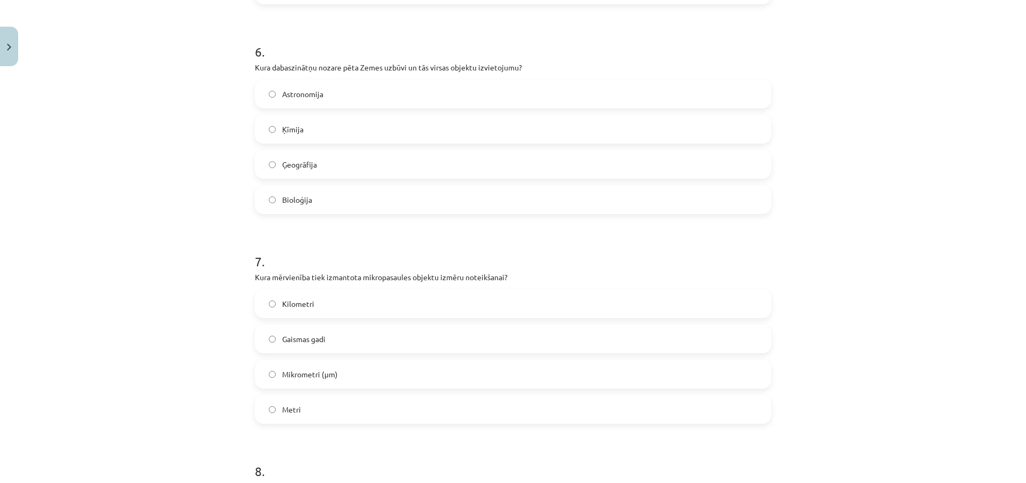
scroll to position [1290, 0]
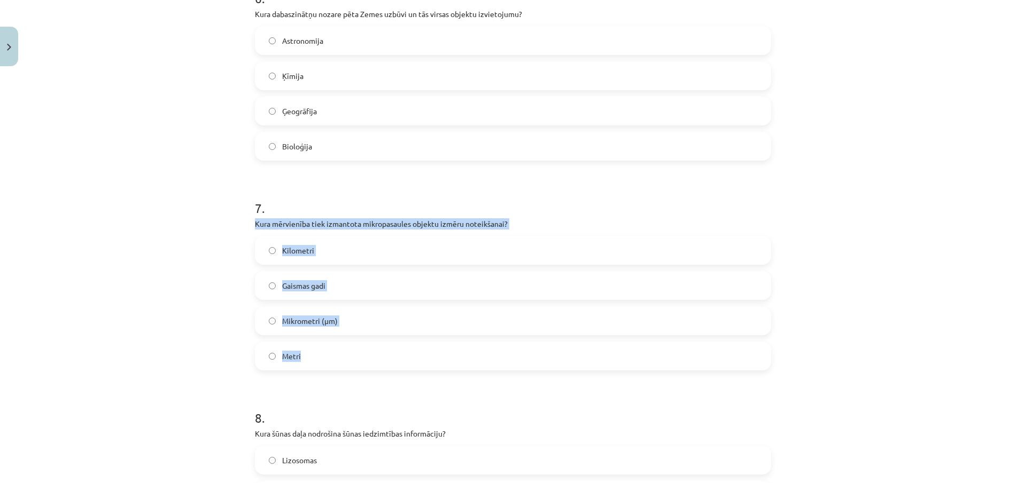
drag, startPoint x: 251, startPoint y: 225, endPoint x: 316, endPoint y: 362, distance: 152.0
click at [316, 362] on div "7 . Kura mērvienība tiek izmantota mikropasaules objektu izmēru noteikšanai? Ki…" at bounding box center [513, 276] width 516 height 189
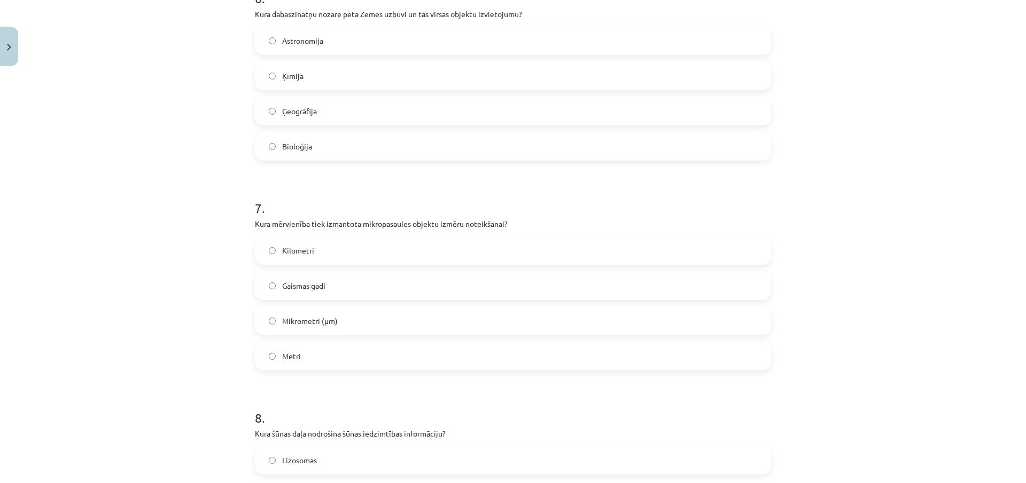
click at [176, 202] on div "Mācību tēma: Dabaszinības - 10. klases 1.ieskaites mācību materiāls #6 Kopsavil…" at bounding box center [513, 241] width 1026 height 483
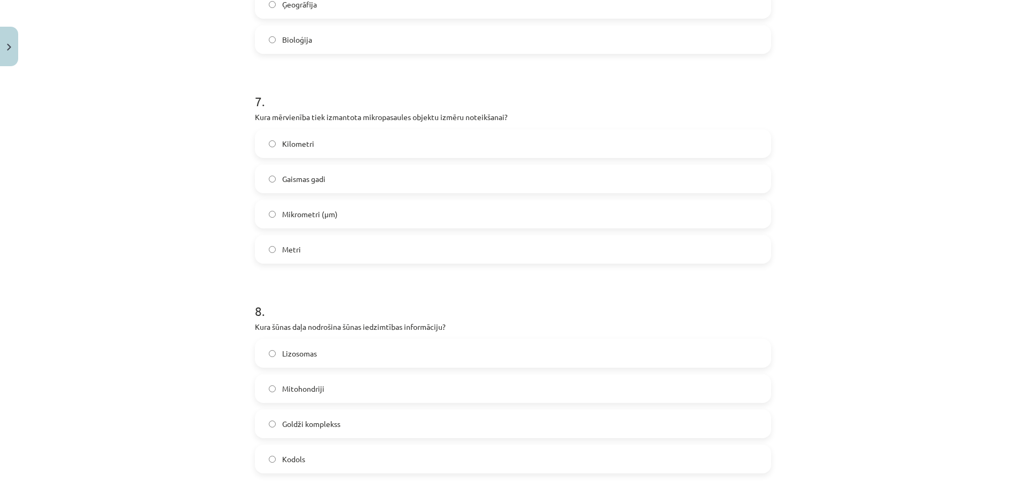
scroll to position [1450, 0]
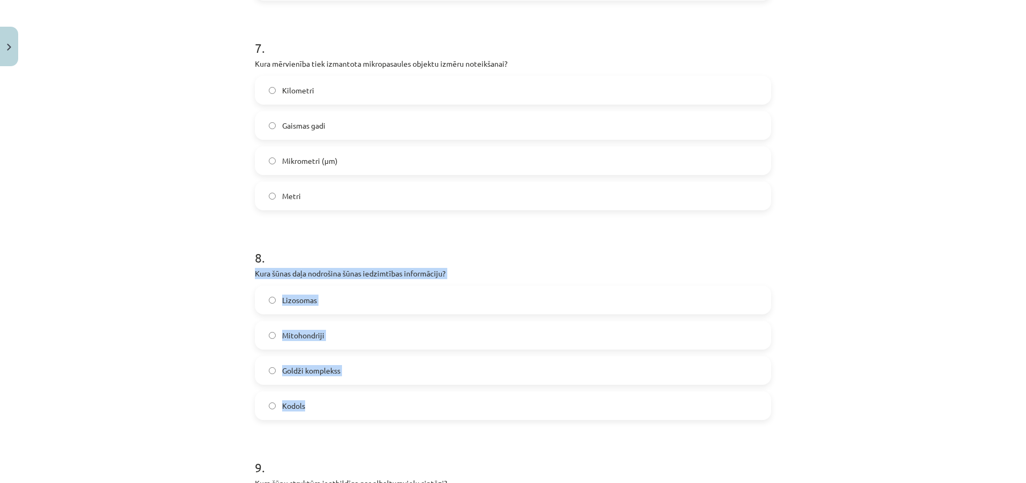
drag, startPoint x: 249, startPoint y: 274, endPoint x: 326, endPoint y: 398, distance: 145.6
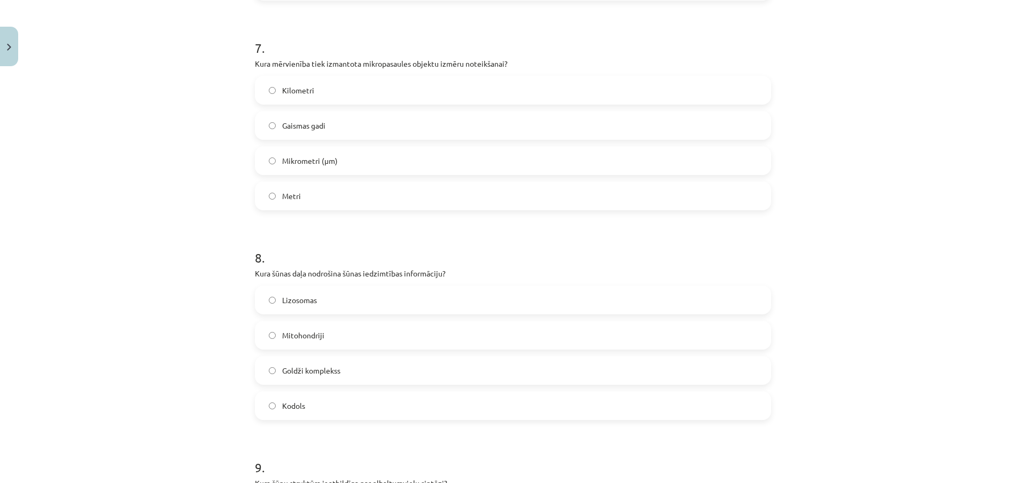
click at [197, 224] on div "Mācību tēma: Dabaszinības - 10. klases 1.ieskaites mācību materiāls #6 Kopsavil…" at bounding box center [513, 241] width 1026 height 483
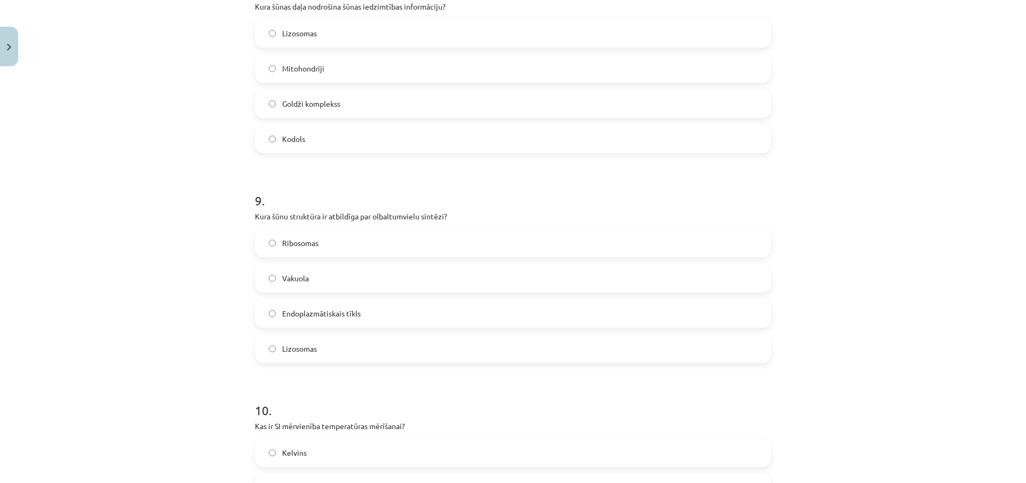
scroll to position [1824, 0]
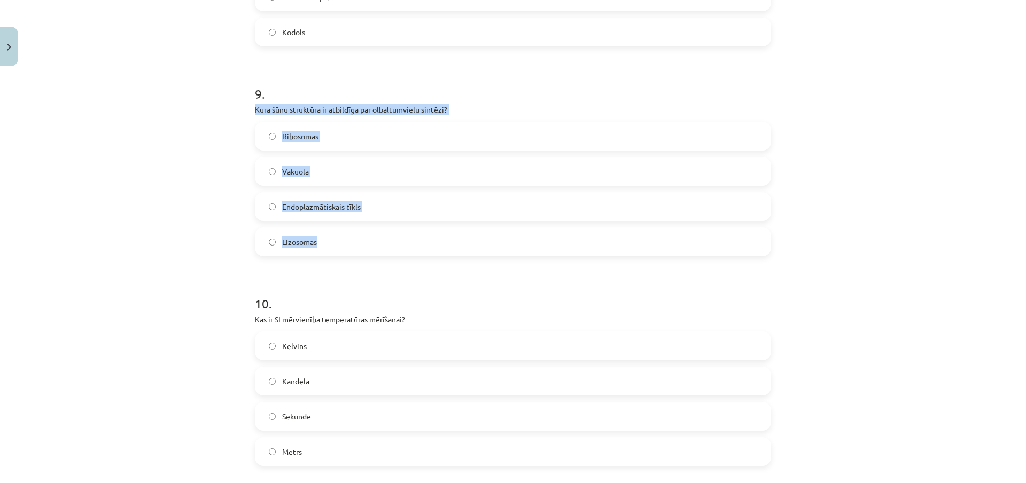
drag, startPoint x: 247, startPoint y: 107, endPoint x: 334, endPoint y: 251, distance: 168.2
click at [186, 244] on div "Mācību tēma: Dabaszinības - 10. klases 1.ieskaites mācību materiāls #6 Kopsavil…" at bounding box center [513, 241] width 1026 height 483
click at [230, 228] on div "Mācību tēma: Dabaszinības - 10. klases 1.ieskaites mācību materiāls #6 Kopsavil…" at bounding box center [513, 241] width 1026 height 483
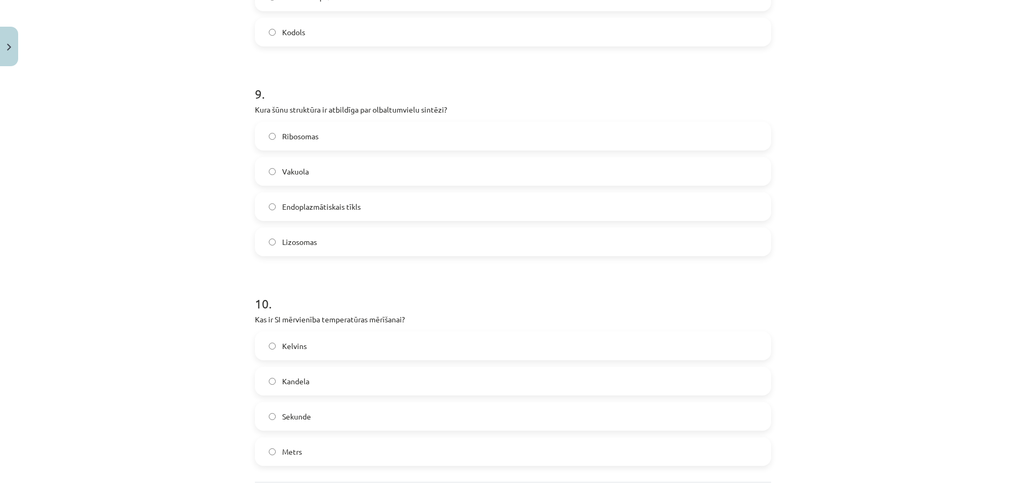
click at [272, 246] on label "Lizosomas" at bounding box center [513, 242] width 514 height 27
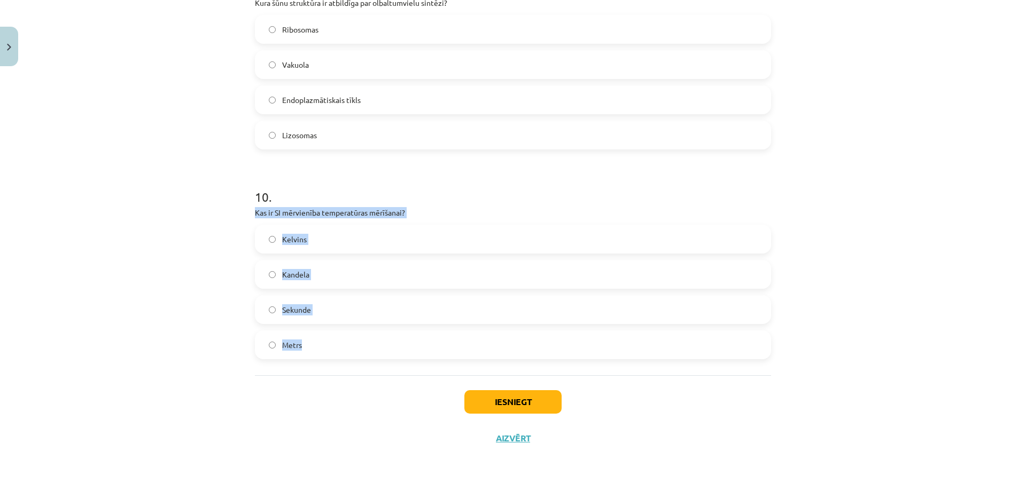
drag, startPoint x: 251, startPoint y: 212, endPoint x: 321, endPoint y: 343, distance: 148.9
click at [321, 343] on div "10 . Kas ir SI mērvienība temperatūras mērīšanai? Kelvins Kandela Sekunde Metrs" at bounding box center [513, 265] width 516 height 189
click at [493, 404] on button "Iesniegt" at bounding box center [512, 402] width 97 height 24
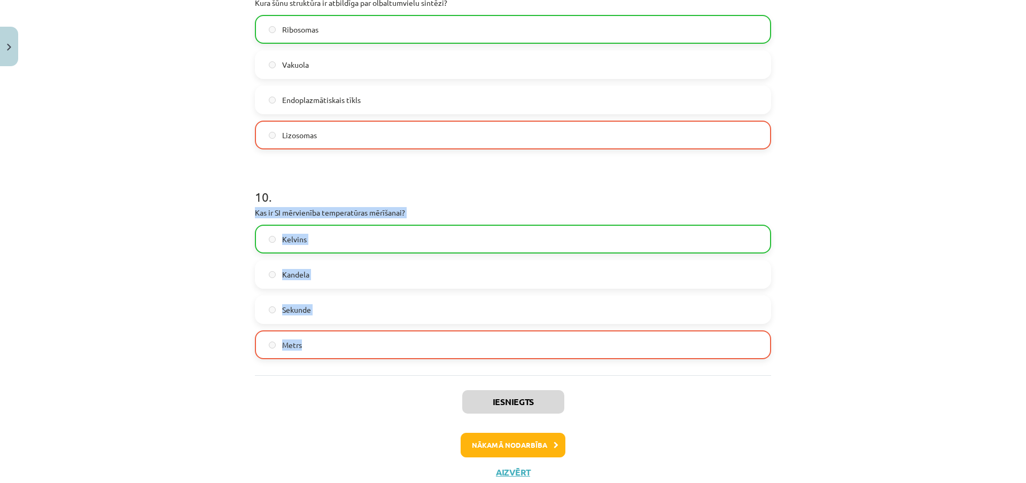
click at [206, 312] on div "Mācību tēma: Dabaszinības - 10. klases 1.ieskaites mācību materiāls #6 Kopsavil…" at bounding box center [513, 241] width 1026 height 483
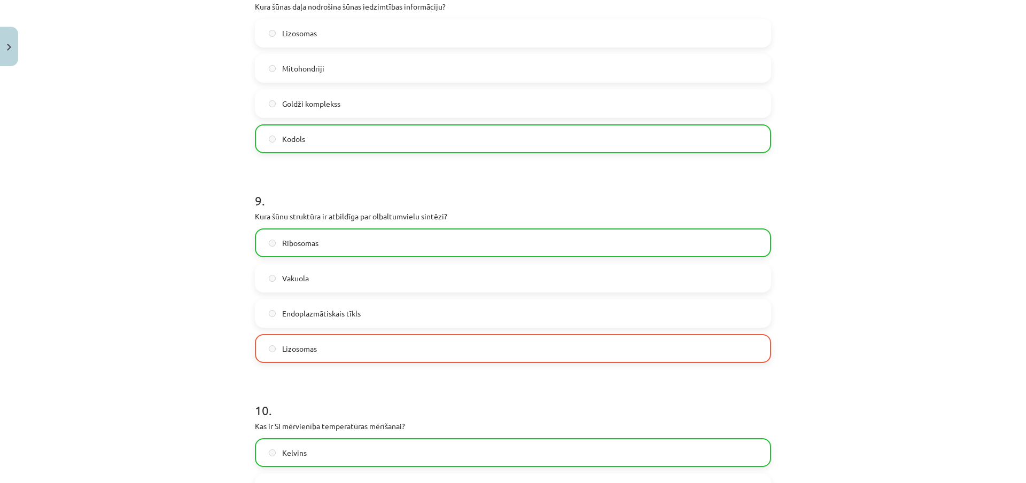
scroll to position [1965, 0]
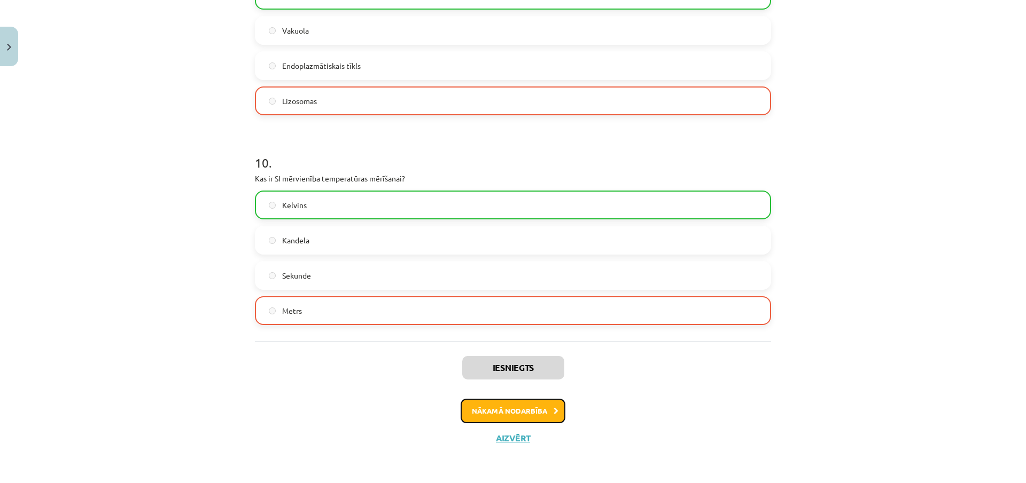
click at [511, 415] on button "Nākamā nodarbība" at bounding box center [512, 411] width 105 height 25
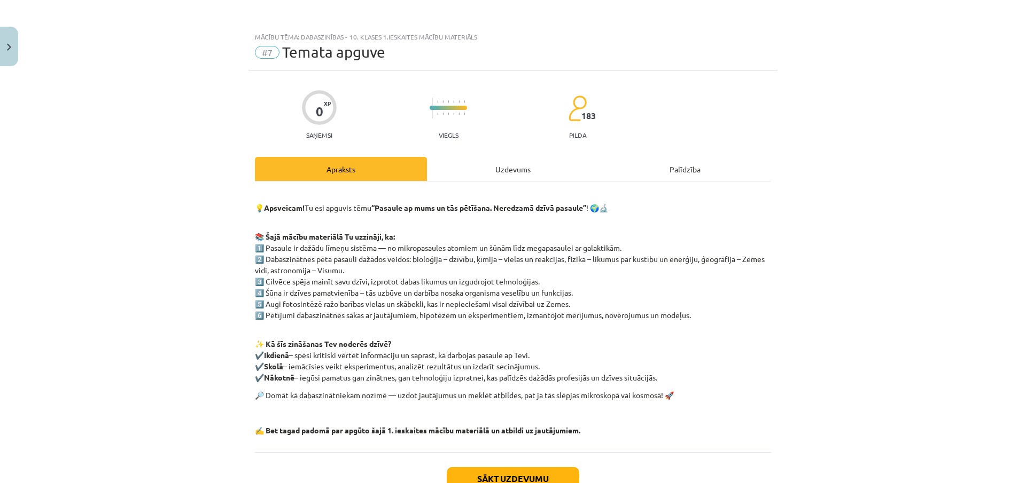
scroll to position [77, 0]
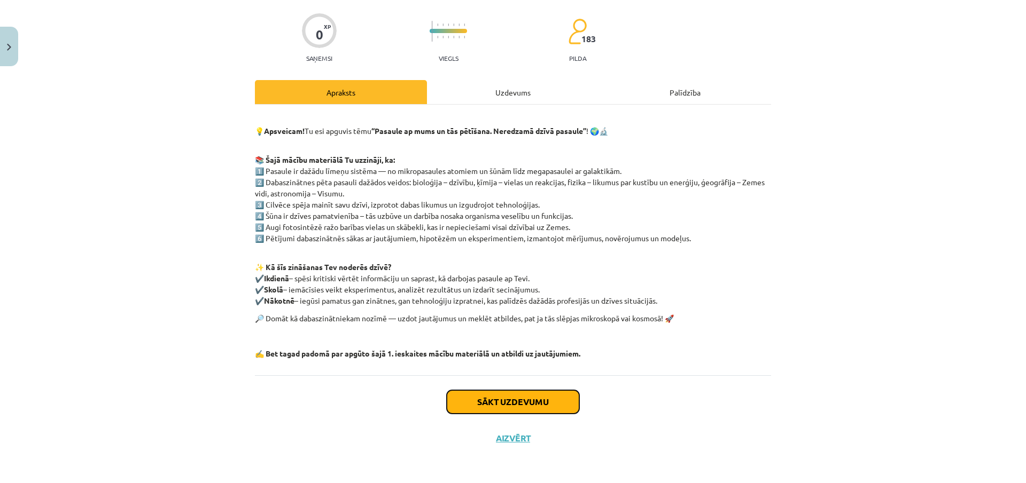
click at [530, 399] on button "Sākt uzdevumu" at bounding box center [513, 402] width 132 height 24
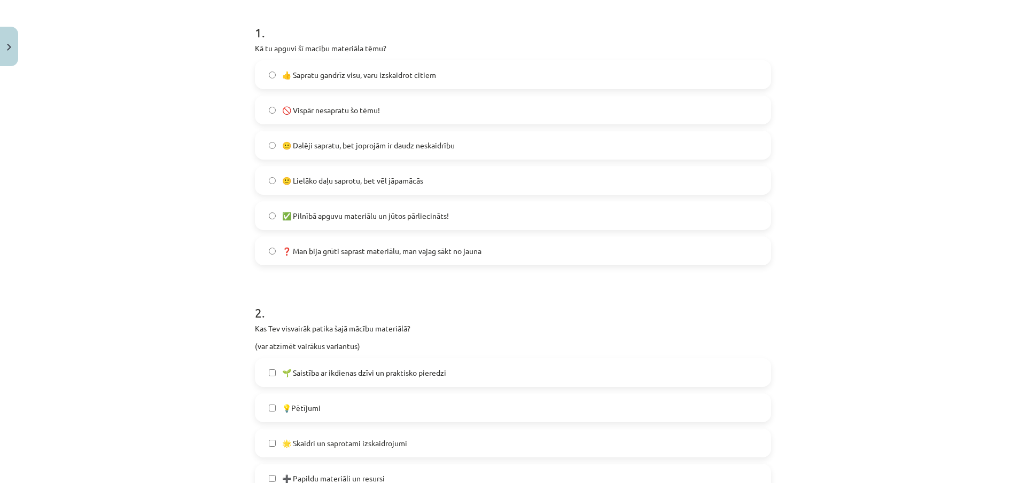
scroll to position [153, 0]
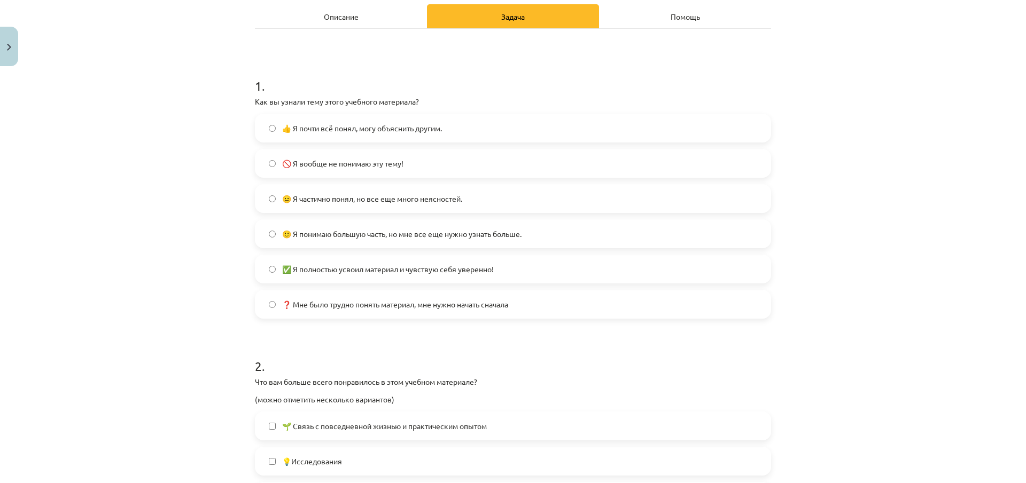
click at [339, 197] on font "😐 Я частично понял, но все еще много неясностей." at bounding box center [372, 199] width 180 height 10
click at [339, 238] on font "🙂 Я понимаю большую часть, но мне все еще нужно узнать больше." at bounding box center [401, 234] width 239 height 10
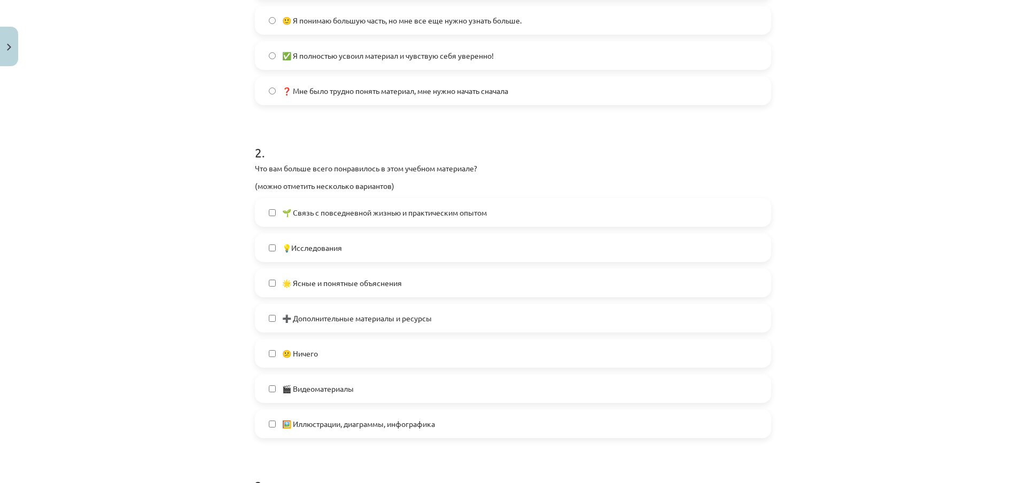
scroll to position [420, 0]
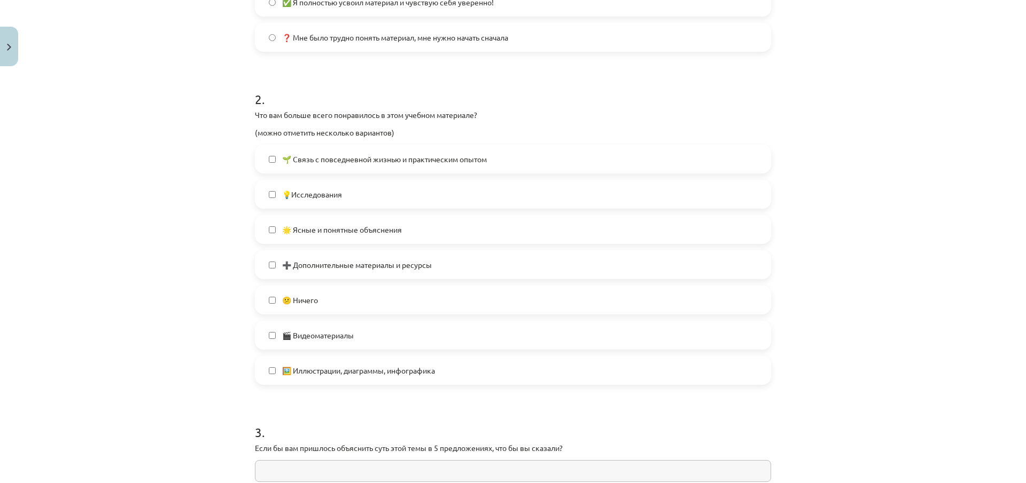
click at [339, 237] on label "🌟 Ясные и понятные объяснения" at bounding box center [513, 229] width 514 height 27
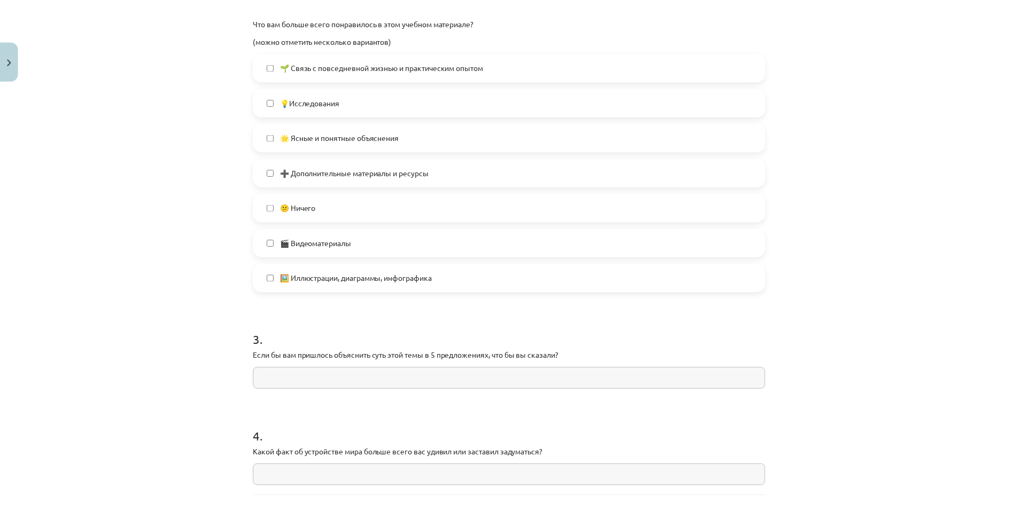
scroll to position [634, 0]
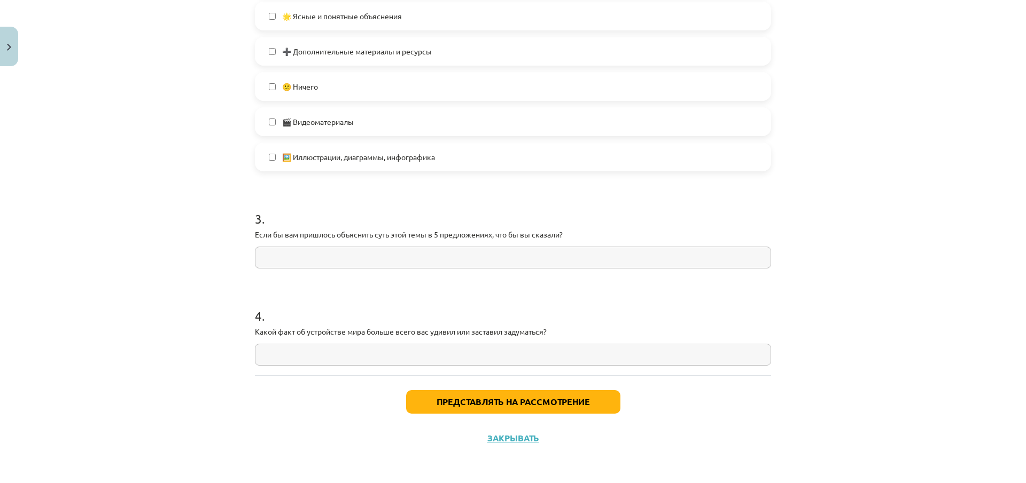
click at [293, 252] on input "text" at bounding box center [513, 258] width 516 height 22
type input "*"
click at [291, 362] on input "text" at bounding box center [513, 355] width 516 height 22
type input "*"
click at [445, 405] on font "Представлять на рассмотрение" at bounding box center [512, 401] width 153 height 11
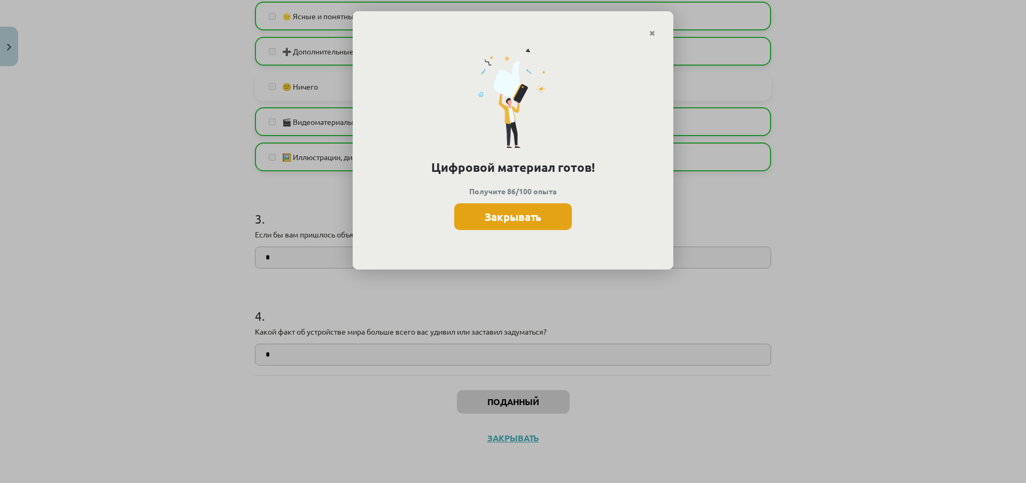
click at [493, 222] on font "Закрывать" at bounding box center [513, 217] width 57 height 14
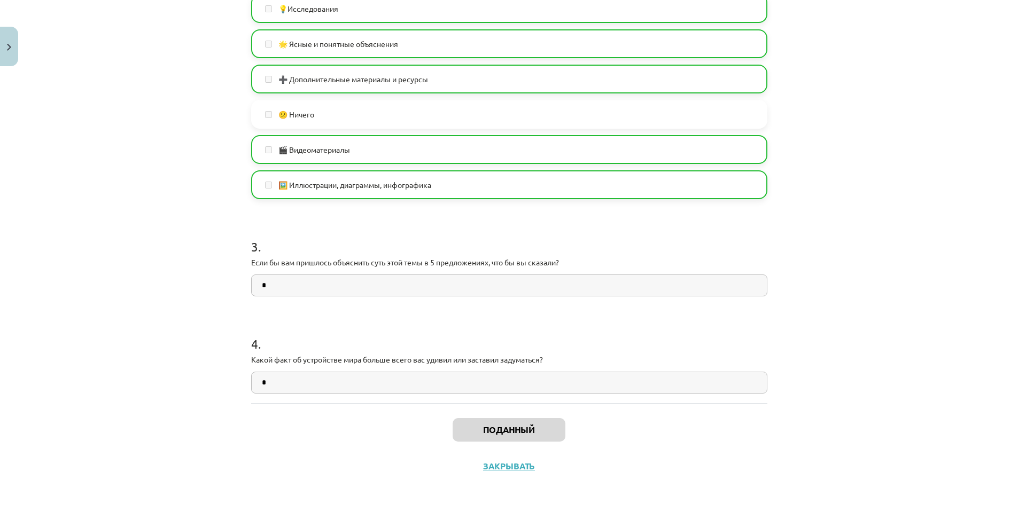
scroll to position [606, 0]
click at [6, 50] on button "Закрывать" at bounding box center [9, 47] width 18 height 40
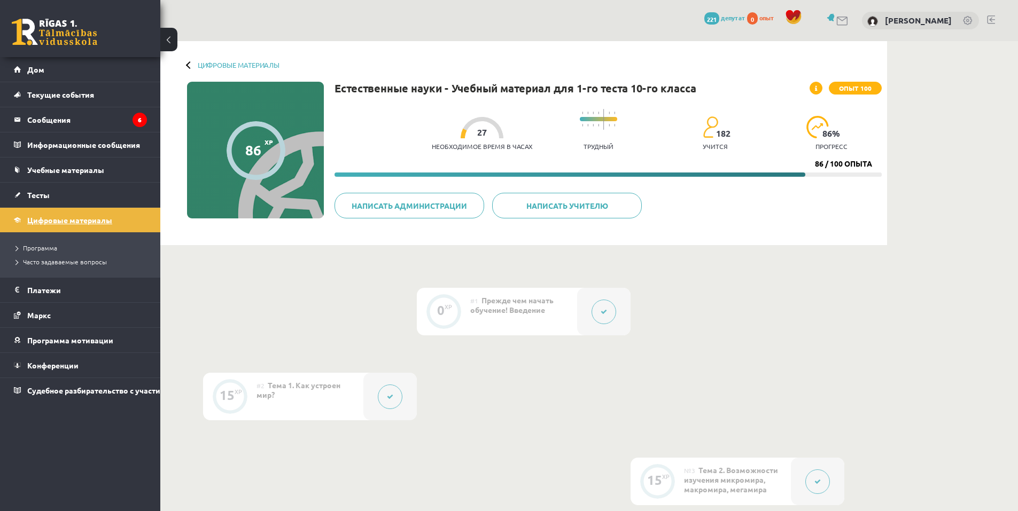
click at [78, 218] on font "Цифровые материалы" at bounding box center [69, 220] width 85 height 10
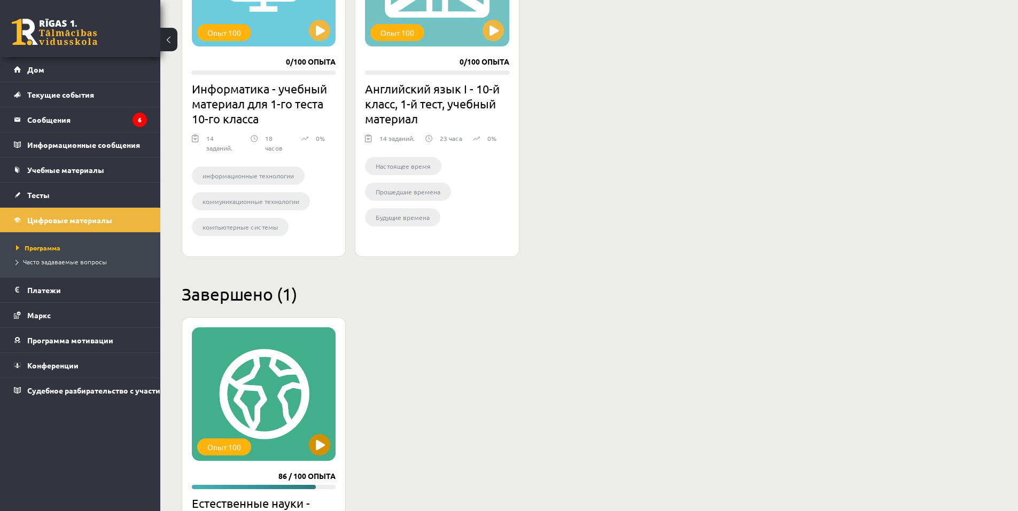
scroll to position [241, 0]
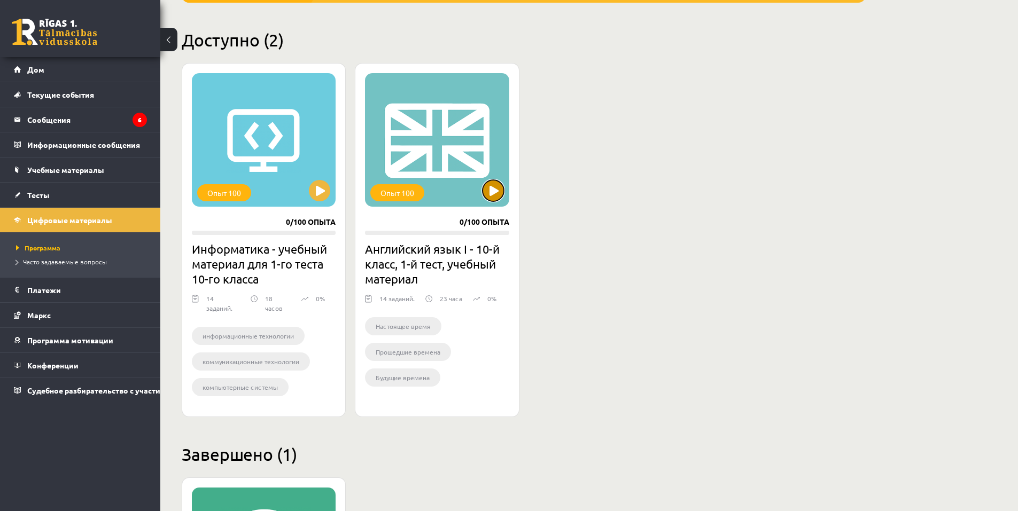
click at [488, 193] on button at bounding box center [492, 190] width 21 height 21
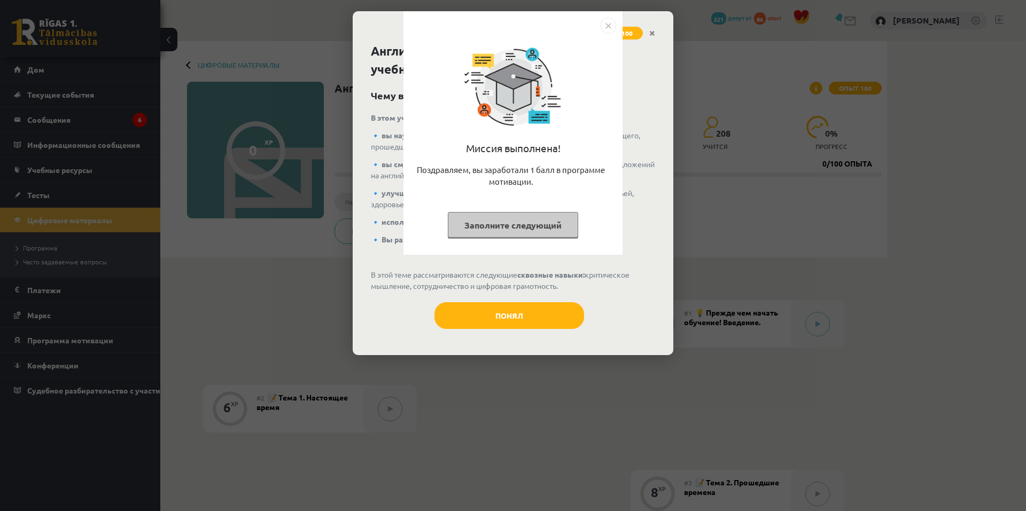
click at [503, 310] on div "Миссия выполнена! Поздравляем, вы заработали 1 балл в программе мотивации. Запо…" at bounding box center [513, 255] width 1026 height 511
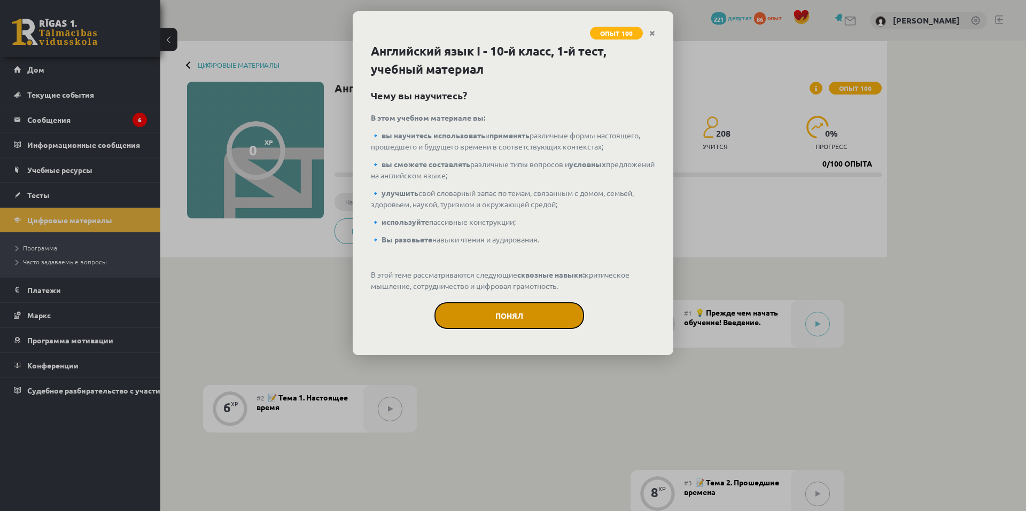
click at [513, 314] on font "Понял" at bounding box center [509, 316] width 28 height 10
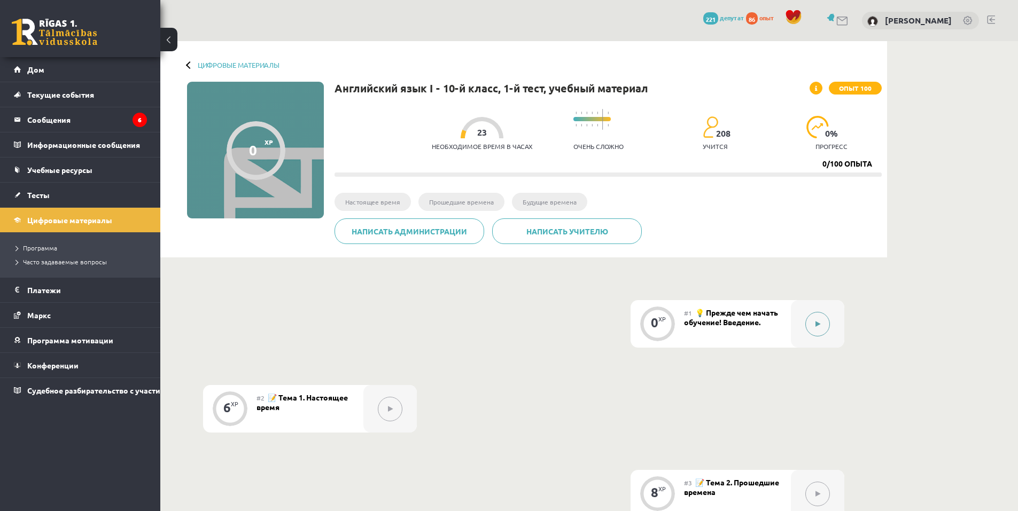
click at [822, 325] on button at bounding box center [817, 324] width 25 height 25
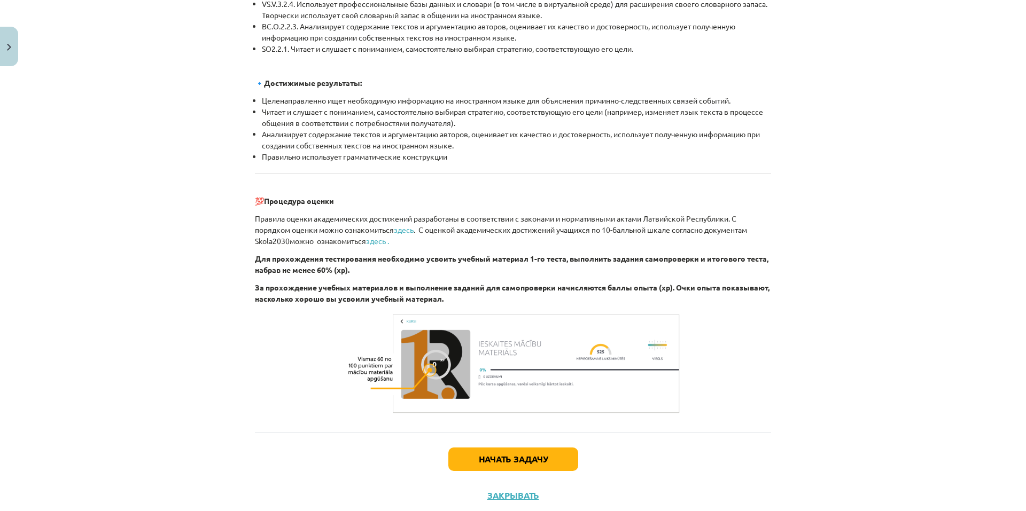
scroll to position [1151, 0]
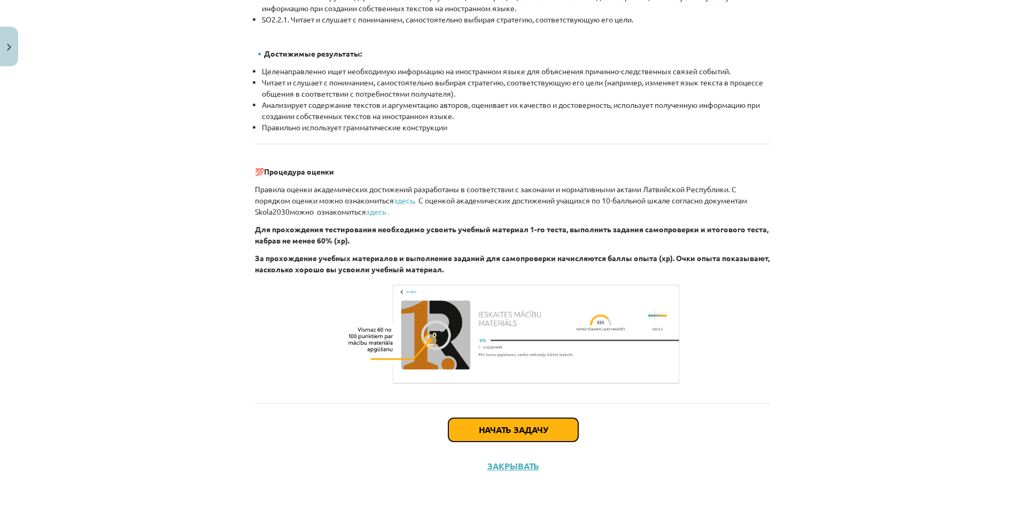
click at [546, 419] on button "Начать задачу" at bounding box center [513, 430] width 130 height 24
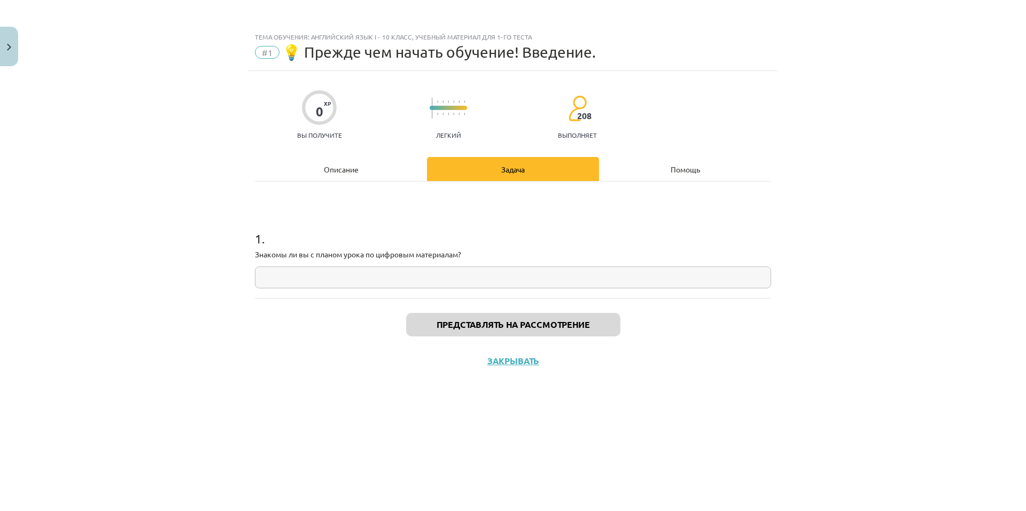
scroll to position [0, 0]
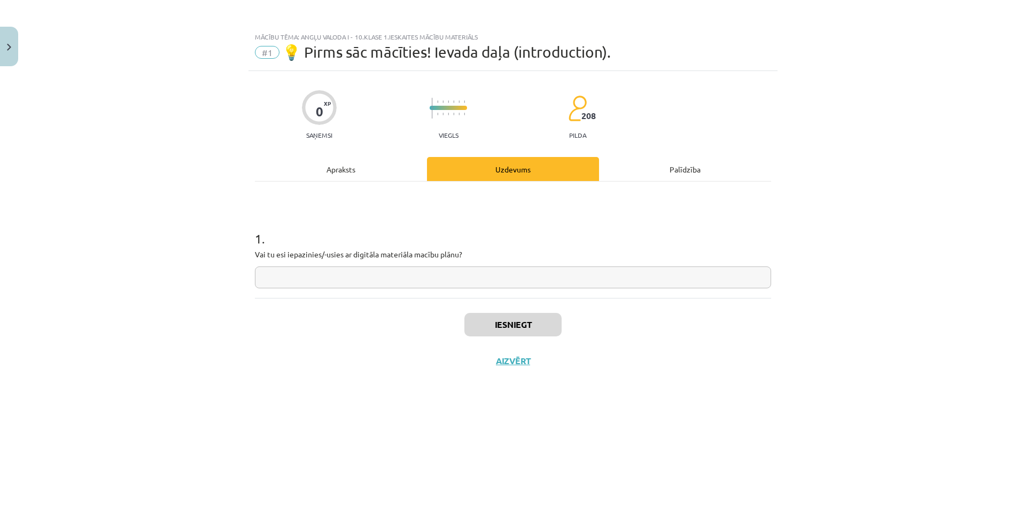
click at [319, 283] on input "text" at bounding box center [513, 278] width 516 height 22
type input "*"
type input "**"
click at [507, 319] on button "Iesniegt" at bounding box center [512, 325] width 97 height 24
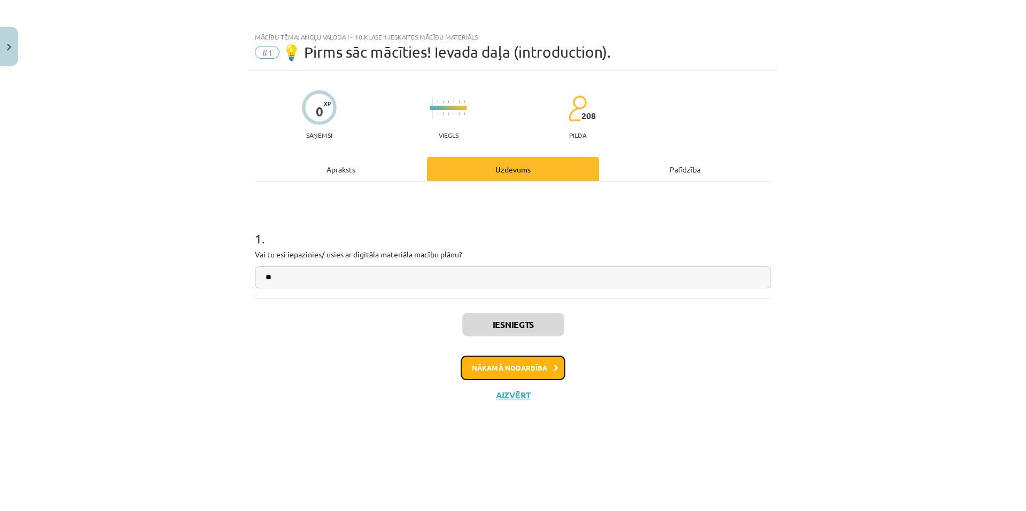
click at [513, 370] on button "Nākamā nodarbība" at bounding box center [512, 368] width 105 height 25
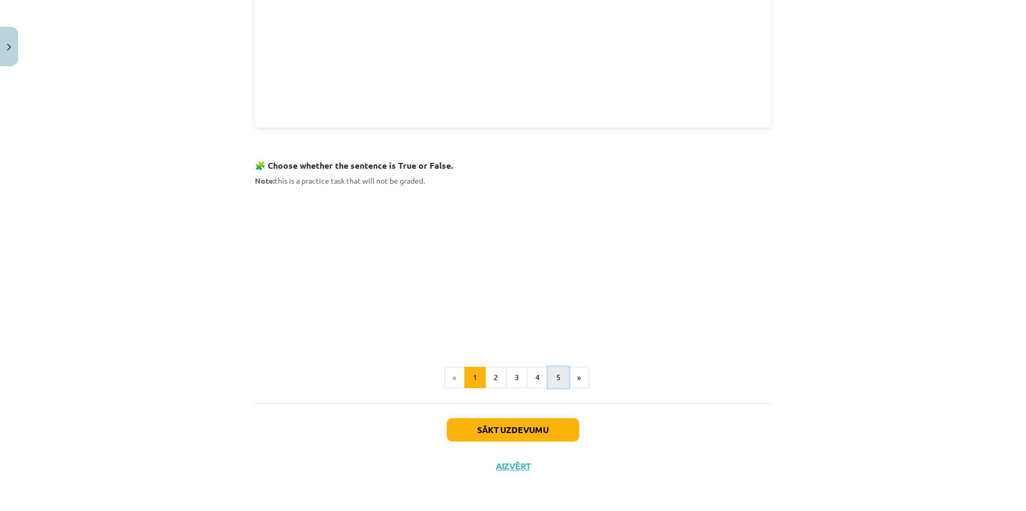
click at [548, 381] on button "5" at bounding box center [558, 377] width 21 height 21
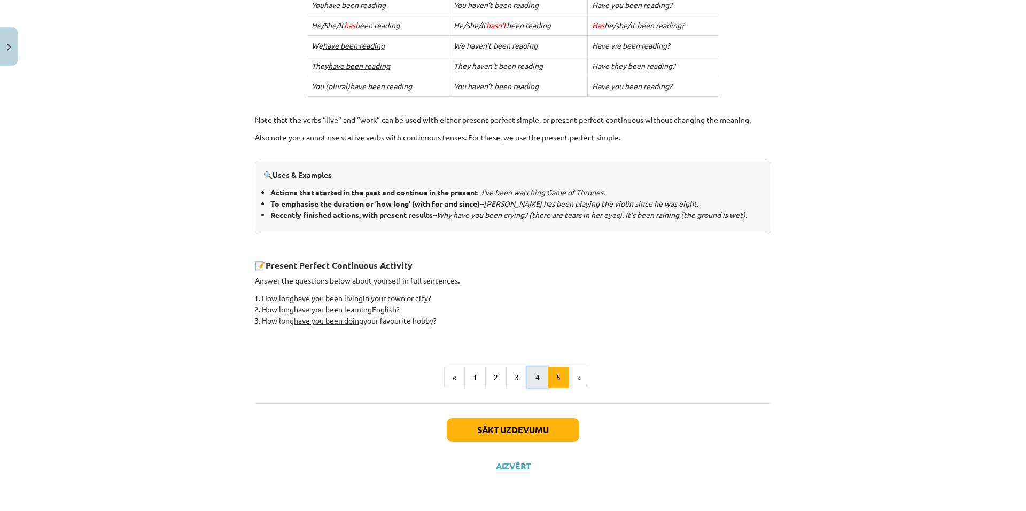
click at [536, 380] on button "4" at bounding box center [537, 377] width 21 height 21
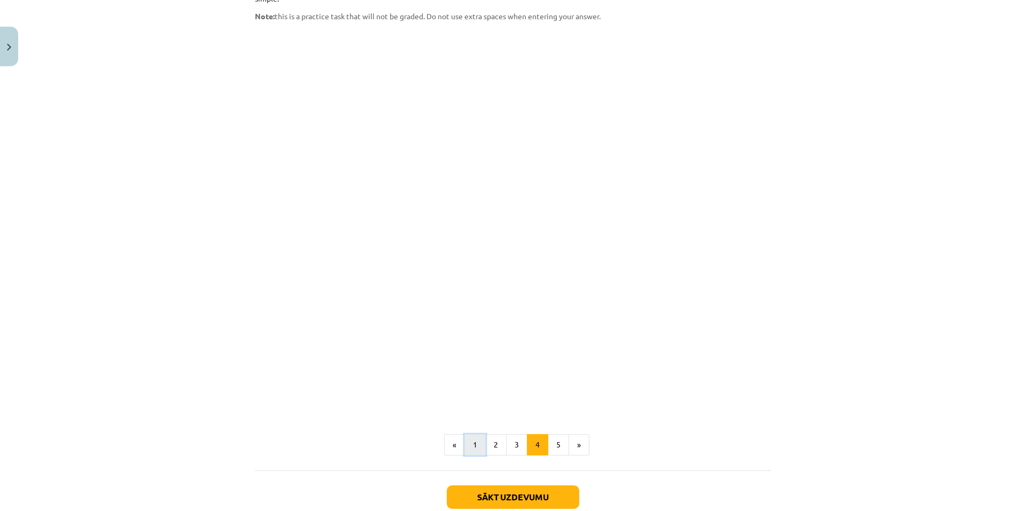
click at [468, 434] on button "1" at bounding box center [474, 444] width 21 height 21
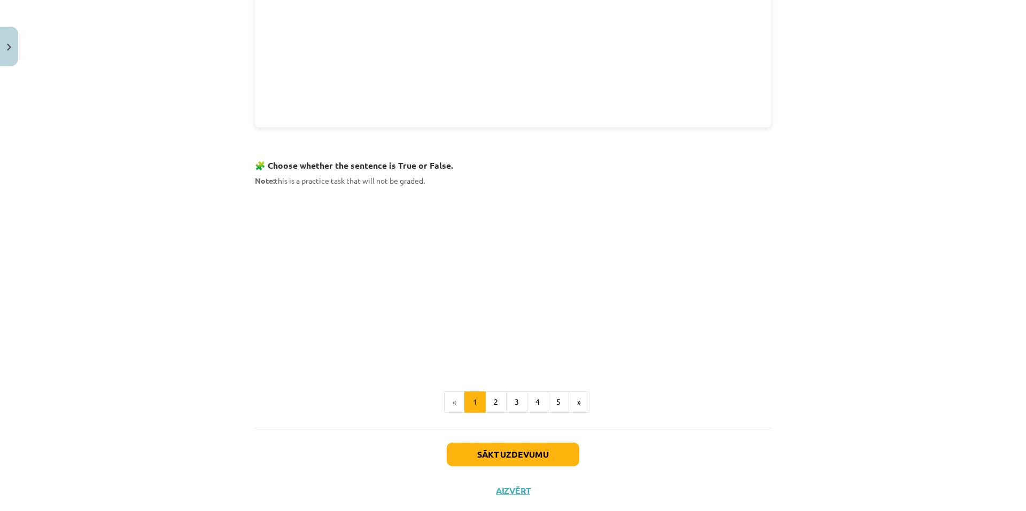
scroll to position [539, 0]
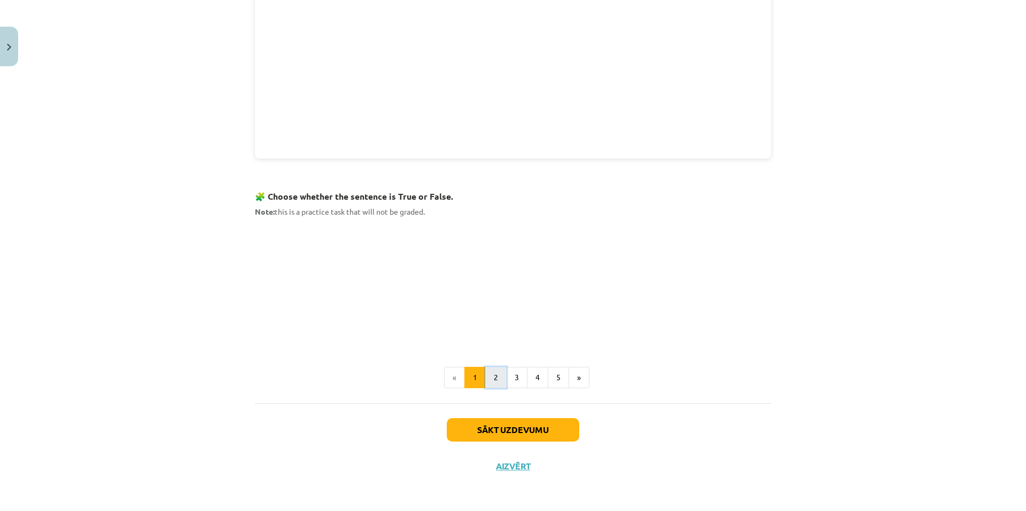
click at [490, 374] on button "2" at bounding box center [495, 377] width 21 height 21
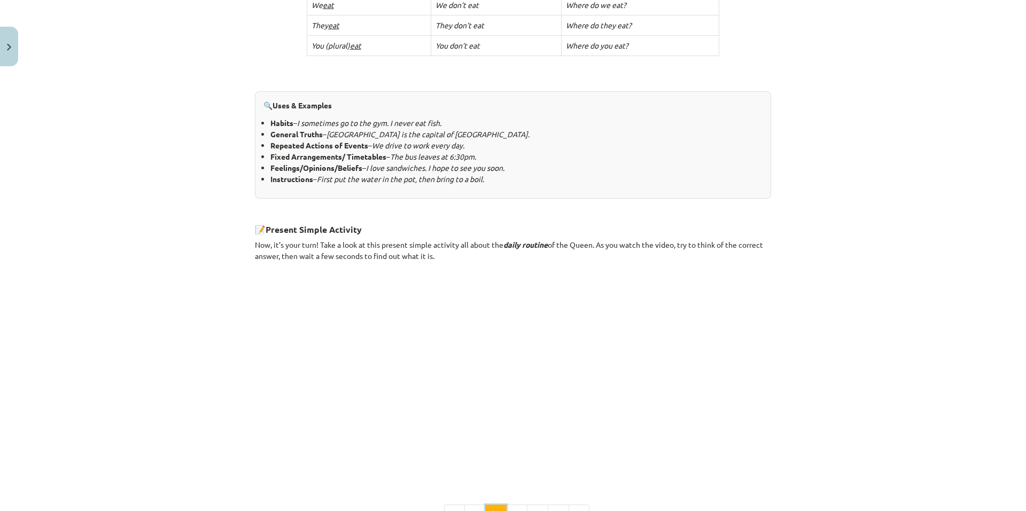
scroll to position [543, 0]
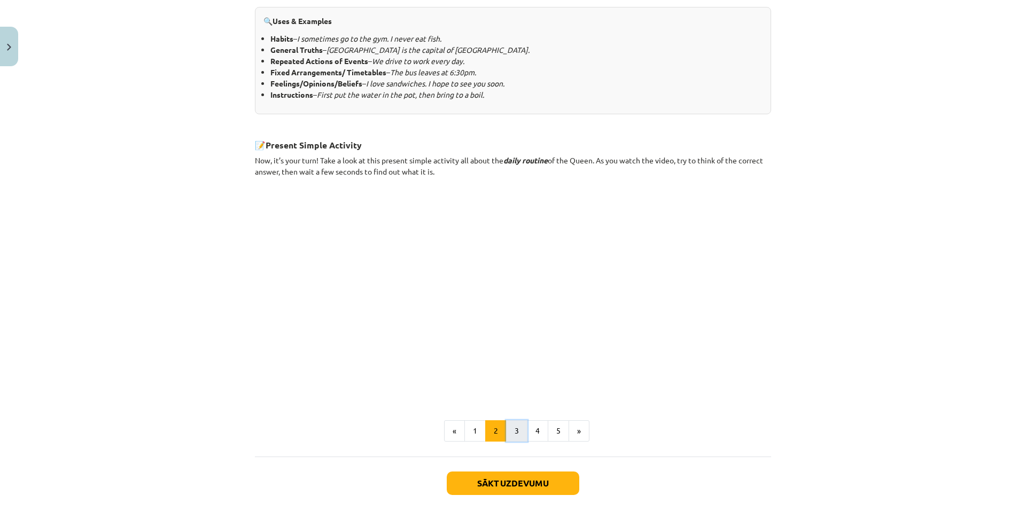
click at [514, 428] on button "3" at bounding box center [516, 430] width 21 height 21
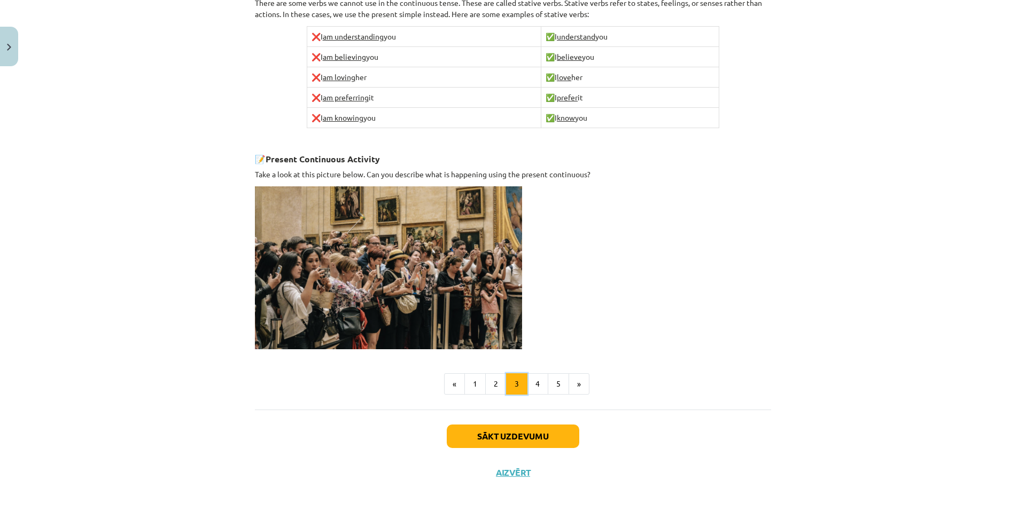
scroll to position [625, 0]
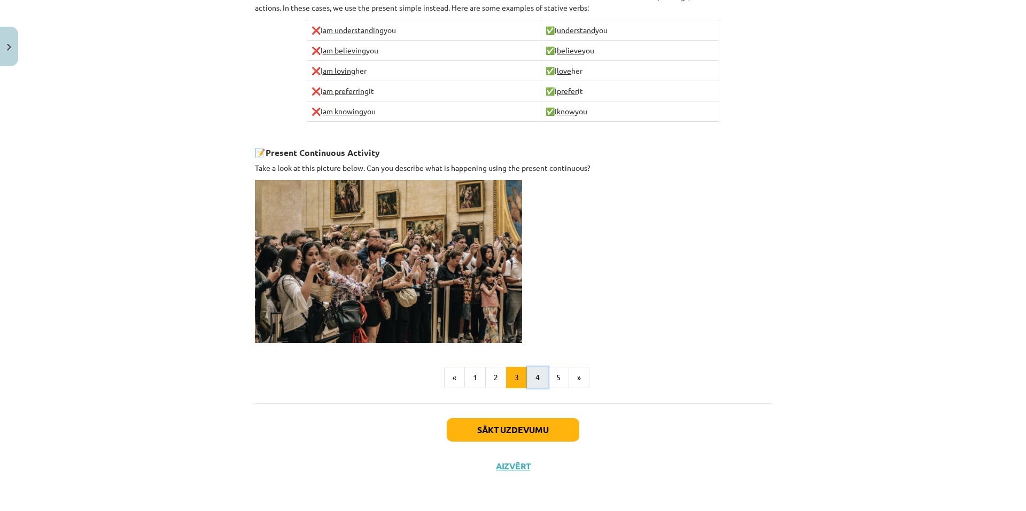
click at [527, 373] on button "4" at bounding box center [537, 377] width 21 height 21
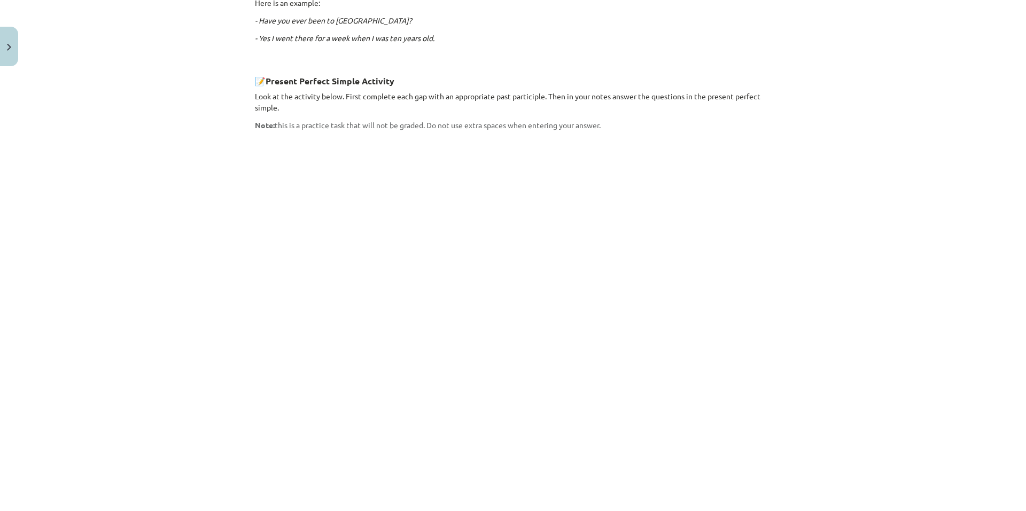
scroll to position [832, 0]
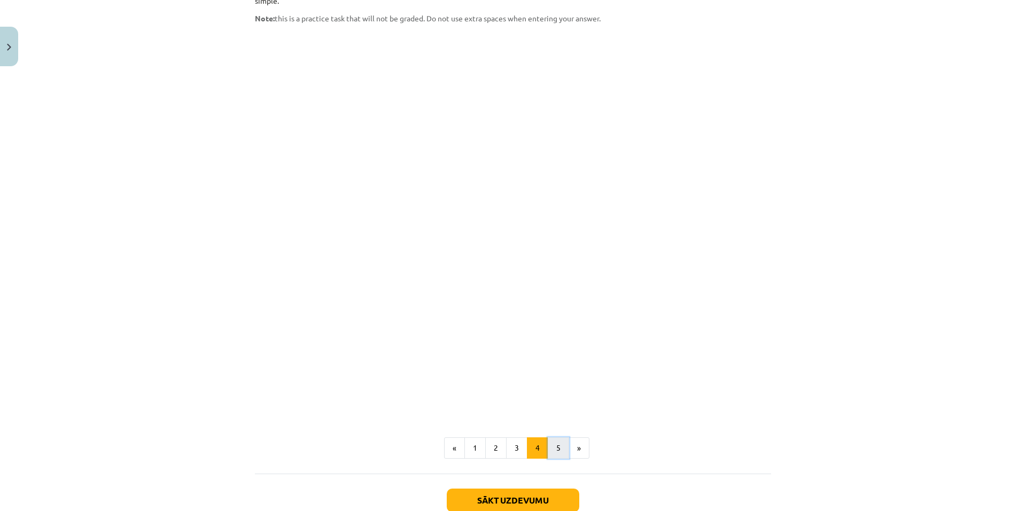
click at [548, 437] on button "5" at bounding box center [558, 447] width 21 height 21
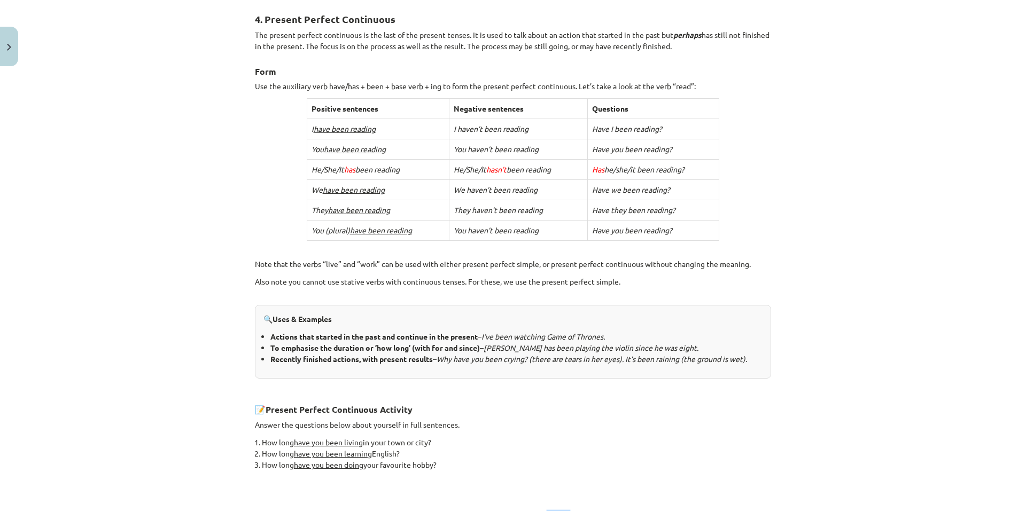
scroll to position [335, 0]
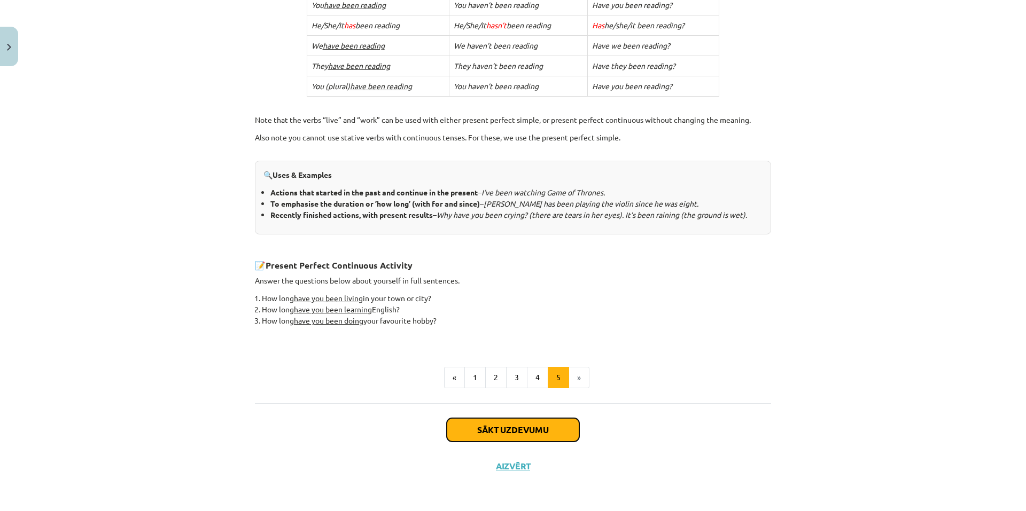
click at [513, 431] on button "Sākt uzdevumu" at bounding box center [513, 430] width 132 height 24
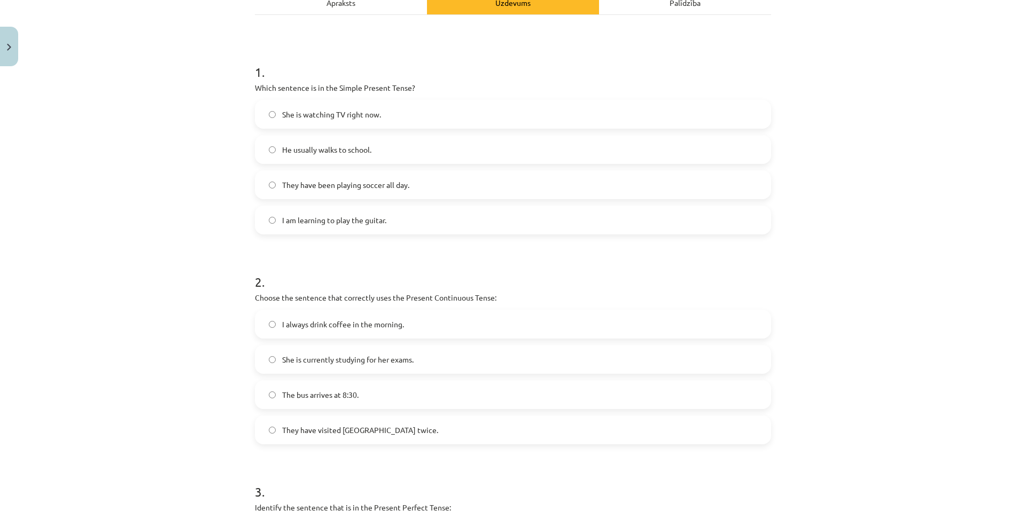
scroll to position [0, 0]
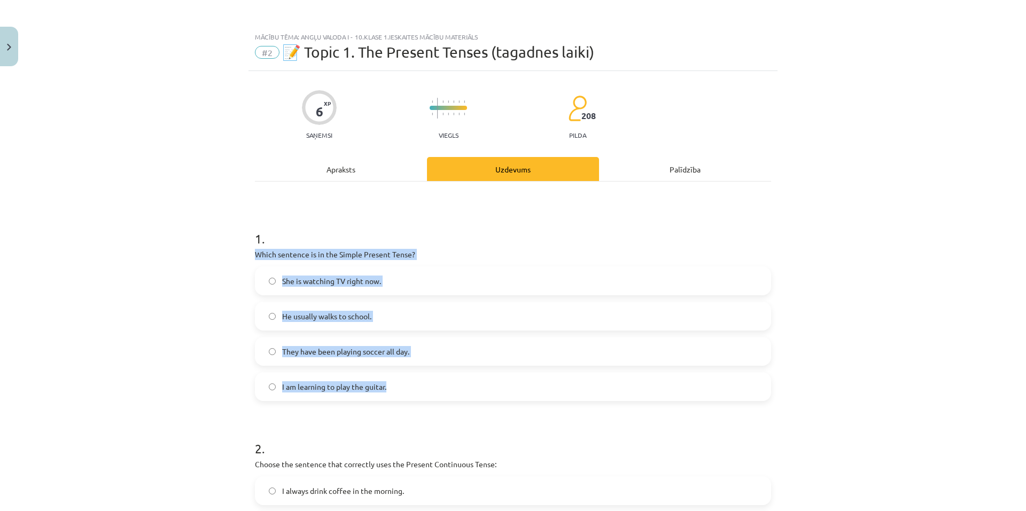
drag, startPoint x: 251, startPoint y: 253, endPoint x: 408, endPoint y: 401, distance: 215.0
click at [408, 401] on div "1 . Which sentence is in the Simple Present Tense? She is watching TV right now…" at bounding box center [513, 307] width 516 height 189
copy div "Which sentence is in the Simple Present Tense? She is watching TV right now. He…"
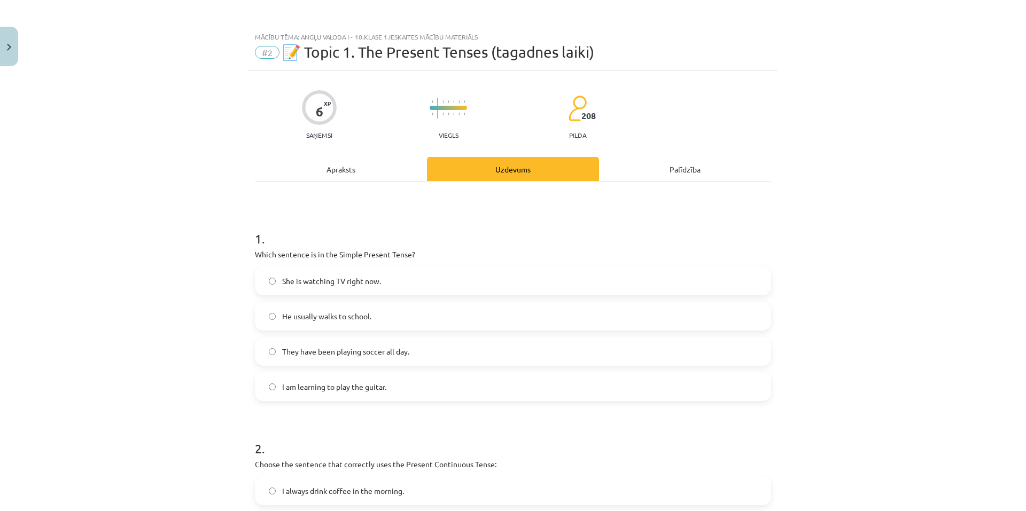
click at [193, 231] on div "Mācību tēma: Angļu valoda i - 10.[PERSON_NAME] 1.ieskaites mācību materiāls #2 …" at bounding box center [513, 255] width 1026 height 511
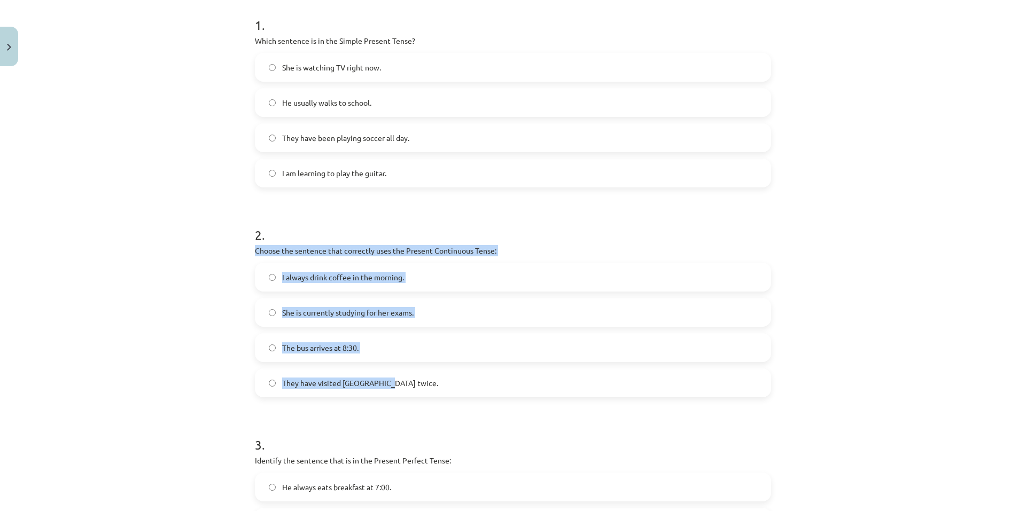
drag, startPoint x: 251, startPoint y: 251, endPoint x: 377, endPoint y: 378, distance: 179.0
click at [376, 378] on div "2 . Choose the sentence that correctly uses the Present Continuous Tense: I alw…" at bounding box center [513, 303] width 516 height 189
copy div "Choose the sentence that correctly uses the Present Continuous Tense: I always …"
click at [180, 267] on div "Mācību tēma: Angļu valoda i - 10.[PERSON_NAME] 1.ieskaites mācību materiāls #2 …" at bounding box center [513, 255] width 1026 height 511
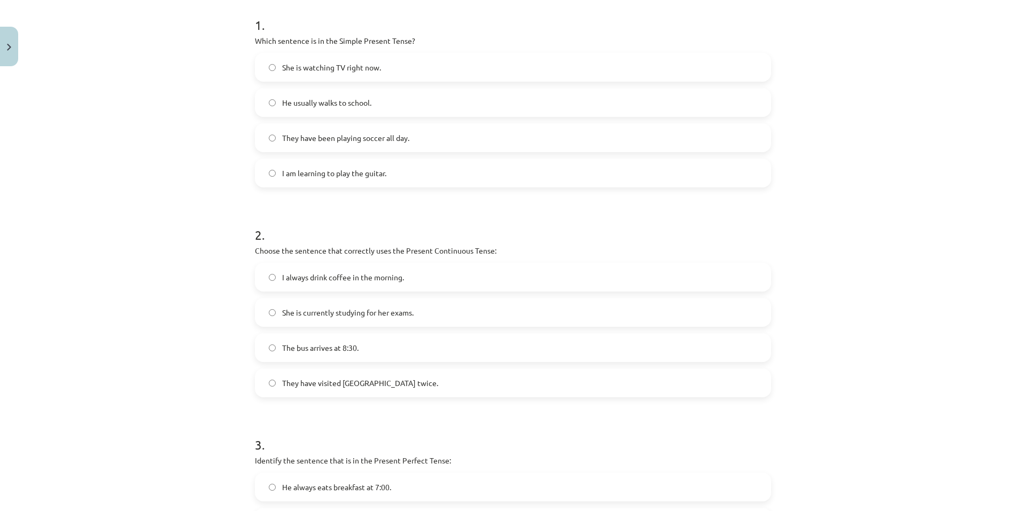
click at [282, 316] on span "She is currently studying for her exams." at bounding box center [347, 312] width 131 height 11
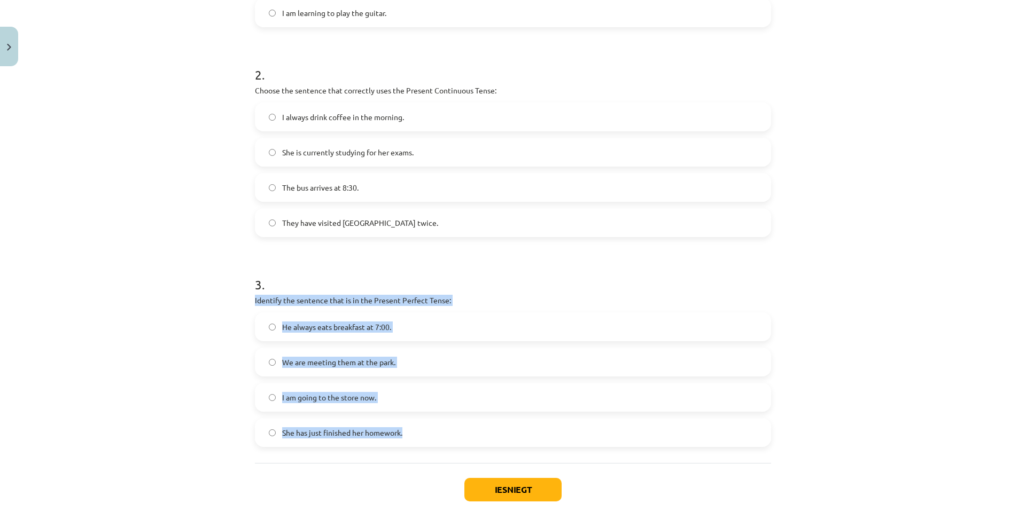
drag, startPoint x: 251, startPoint y: 300, endPoint x: 410, endPoint y: 433, distance: 207.4
click at [409, 434] on div "3 . Identify the sentence that is in the Present Perfect Tense: He always eats …" at bounding box center [513, 353] width 516 height 189
copy div "Identify the sentence that is in the Present Perfect Tense: He always eats brea…"
click at [202, 348] on div "Mācību tēma: Angļu valoda i - 10.[PERSON_NAME] 1.ieskaites mācību materiāls #2 …" at bounding box center [513, 255] width 1026 height 511
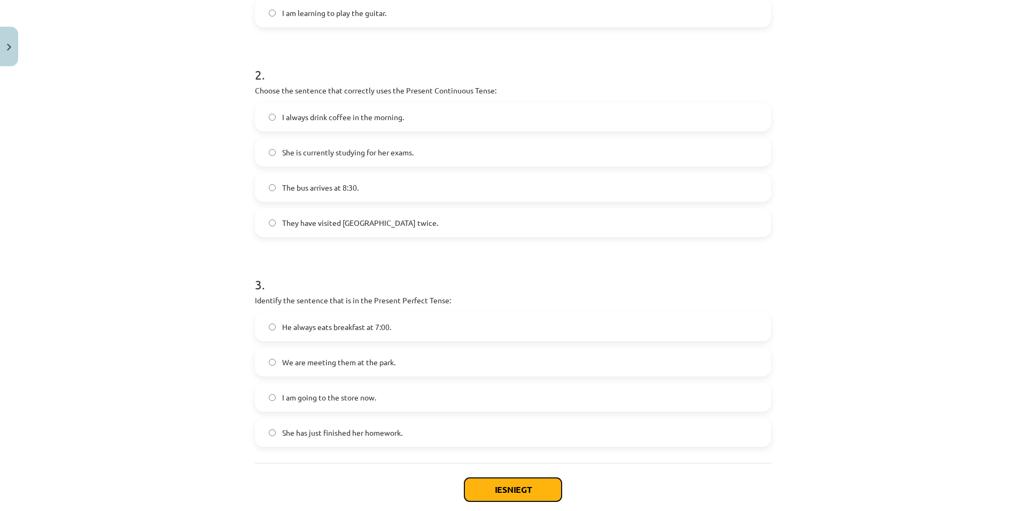
click at [523, 483] on button "Iesniegt" at bounding box center [512, 490] width 97 height 24
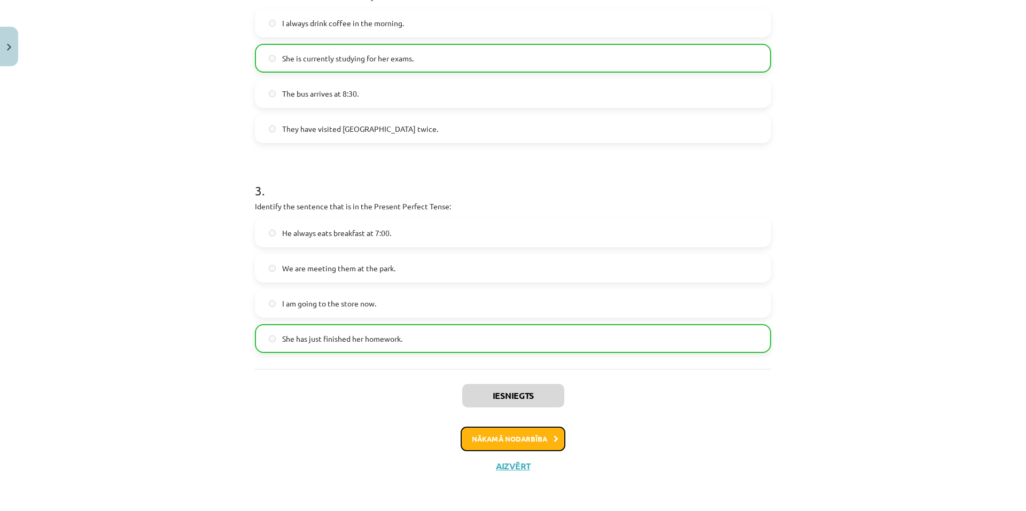
click at [543, 441] on button "Nākamā nodarbība" at bounding box center [512, 439] width 105 height 25
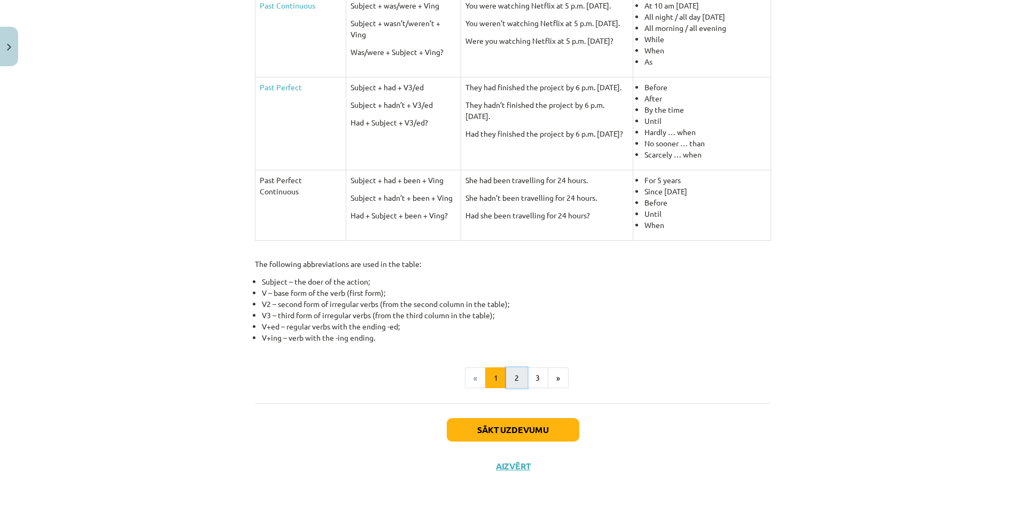
click at [513, 375] on button "2" at bounding box center [516, 378] width 21 height 21
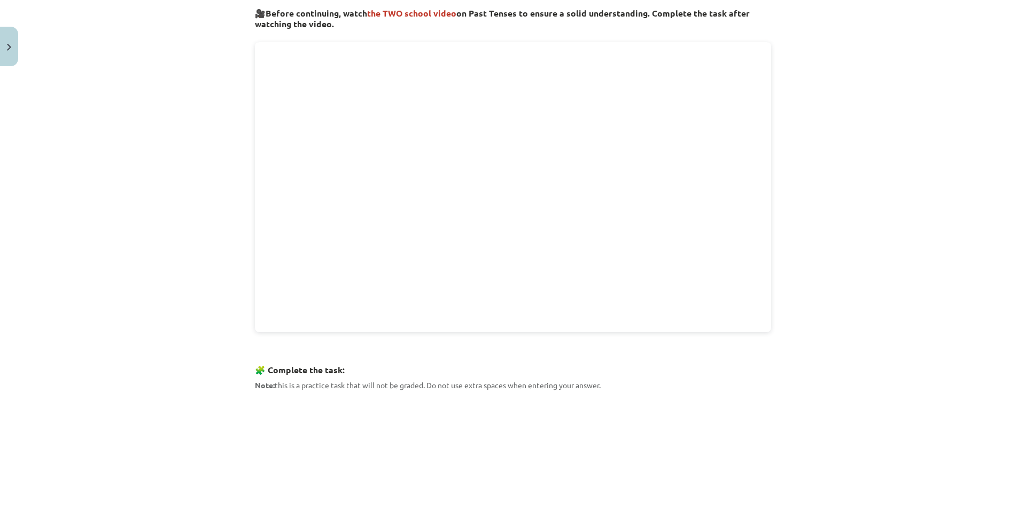
scroll to position [405, 0]
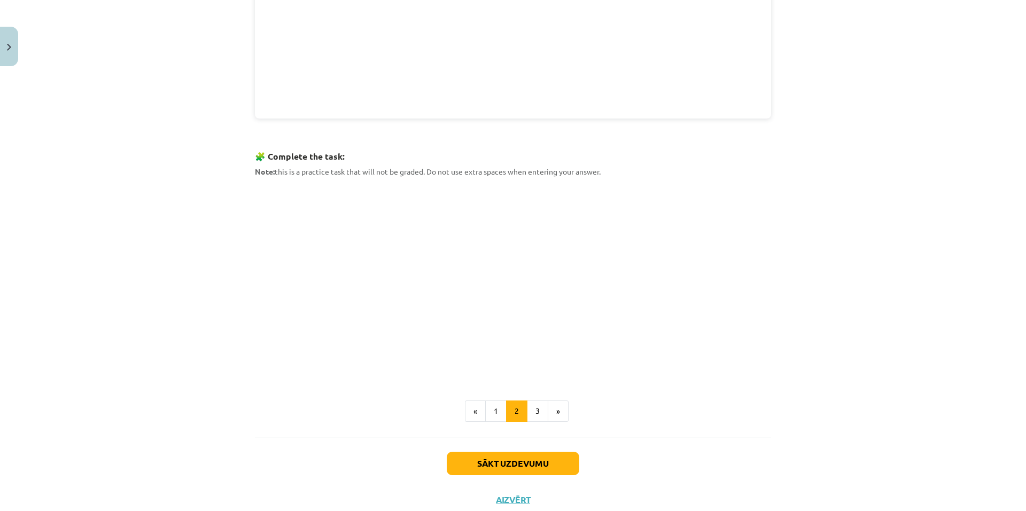
click at [139, 210] on div "Mācību tēma: Angļu valoda i - 10.[PERSON_NAME] 1.ieskaites mācību materiāls #3 …" at bounding box center [513, 255] width 1026 height 511
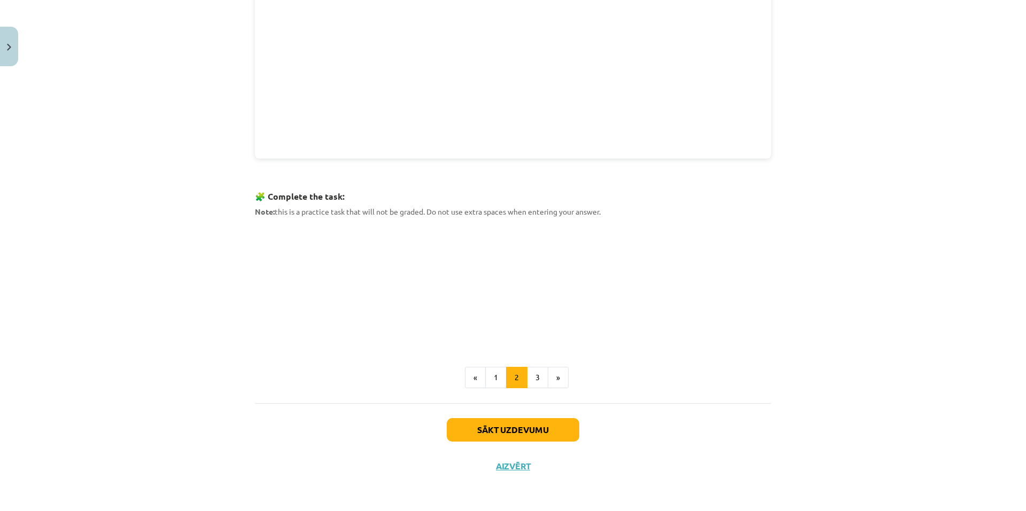
scroll to position [365, 0]
click at [534, 378] on button "3" at bounding box center [537, 377] width 21 height 21
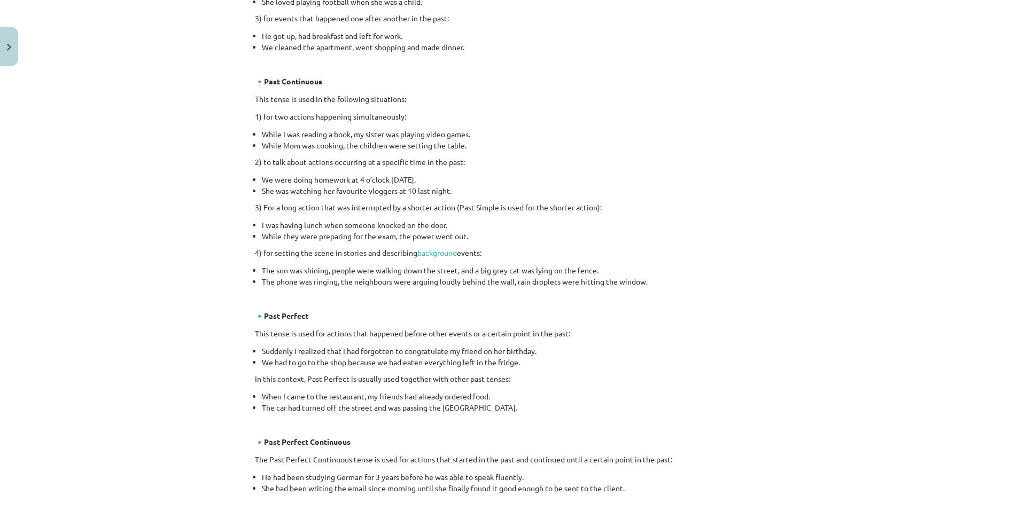
scroll to position [502, 0]
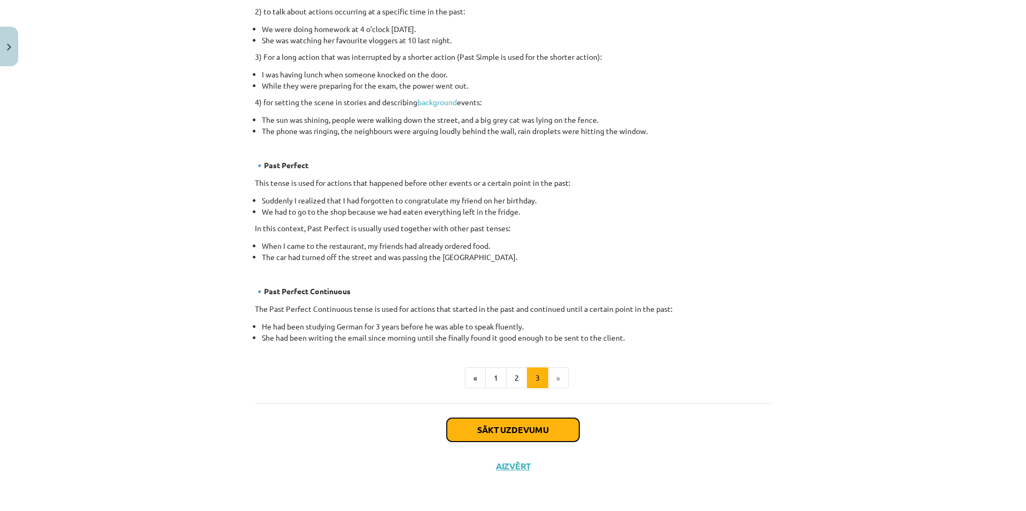
click at [538, 423] on button "Sākt uzdevumu" at bounding box center [513, 430] width 132 height 24
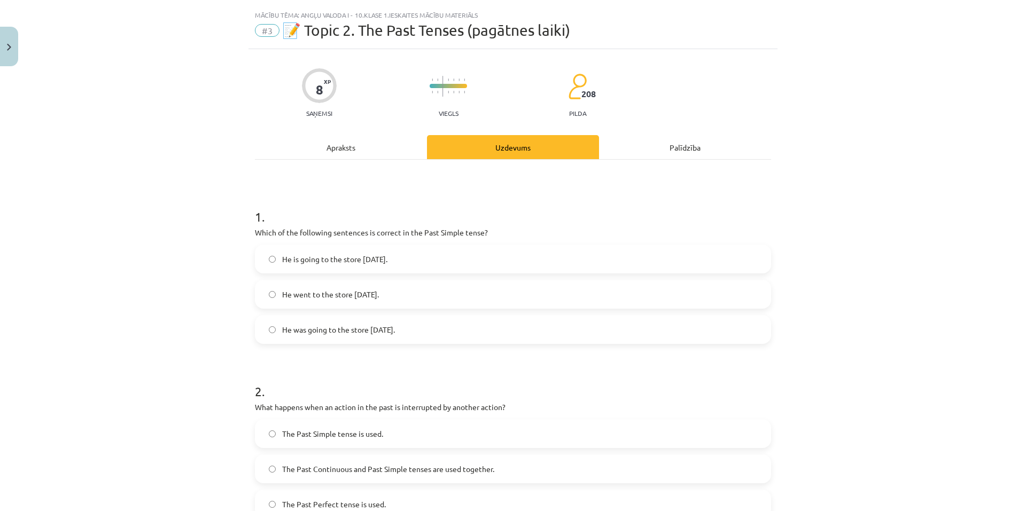
scroll to position [0, 0]
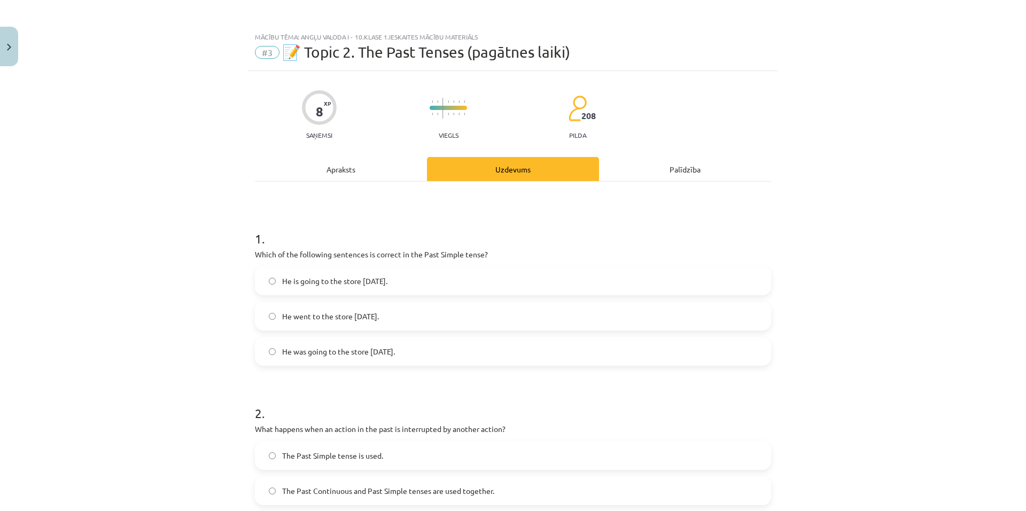
drag, startPoint x: 250, startPoint y: 253, endPoint x: 411, endPoint y: 348, distance: 187.1
copy div "Which of the following sentences is correct in the Past Simple tense? He is goi…"
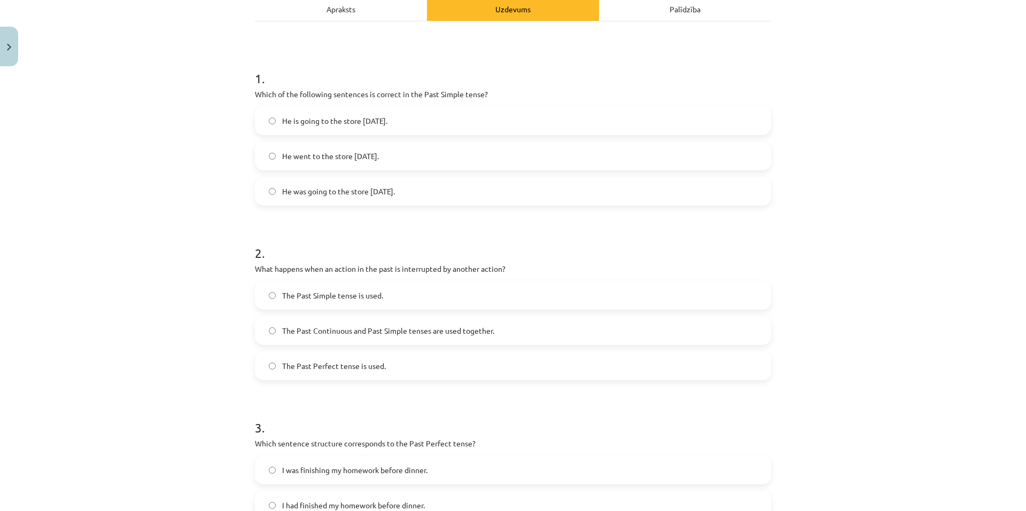
click at [184, 183] on div "Mācību tēma: Angļu valoda i - 10.[PERSON_NAME] 1.ieskaites mācību materiāls #3 …" at bounding box center [513, 255] width 1026 height 511
click at [269, 164] on label "He went to the store [DATE]." at bounding box center [513, 156] width 514 height 27
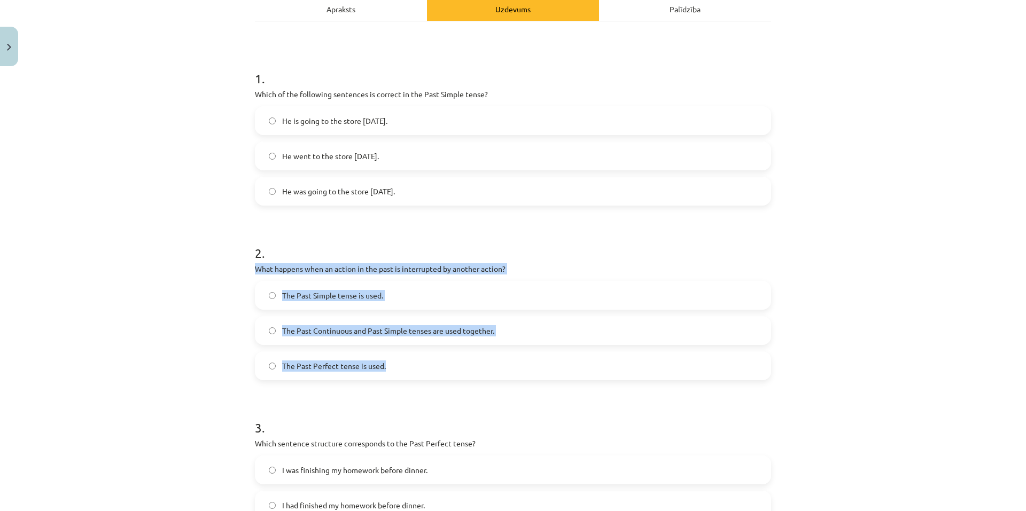
drag, startPoint x: 252, startPoint y: 269, endPoint x: 445, endPoint y: 368, distance: 217.2
click at [445, 368] on div "2 . What happens when an action in the past is interrupted by another action? T…" at bounding box center [513, 303] width 516 height 153
copy div "What happens when an action in the past is interrupted by another action? The P…"
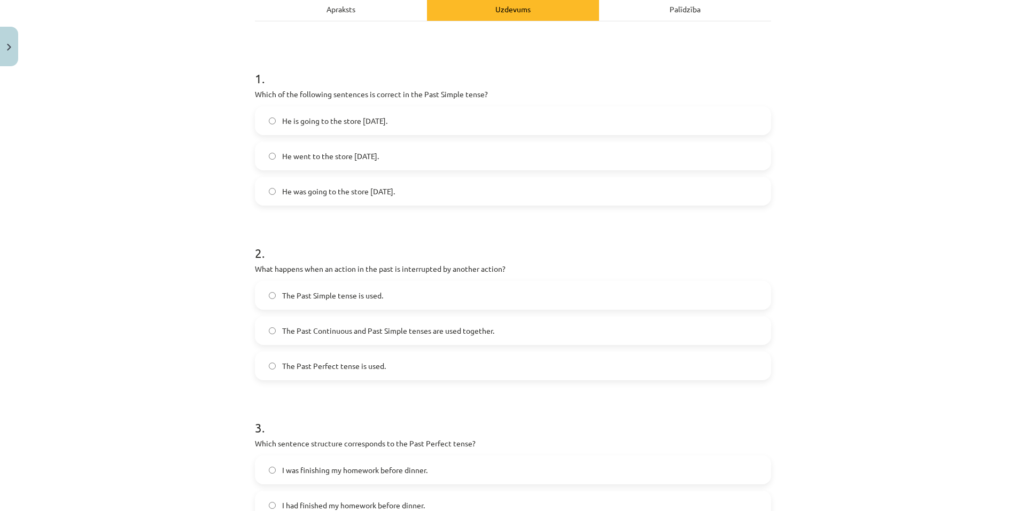
click at [178, 248] on div "Mācību tēma: Angļu valoda i - 10.[PERSON_NAME] 1.ieskaites mācību materiāls #3 …" at bounding box center [513, 255] width 1026 height 511
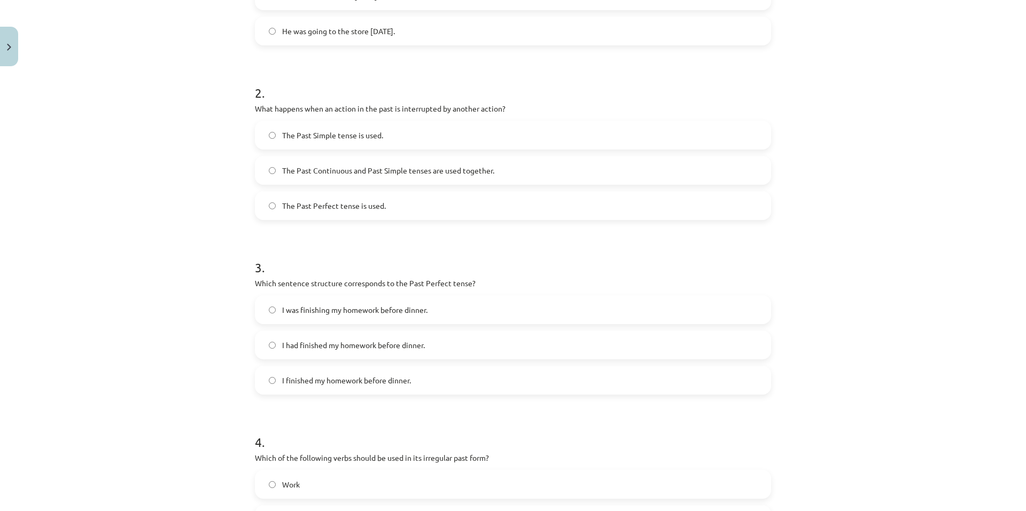
scroll to position [427, 0]
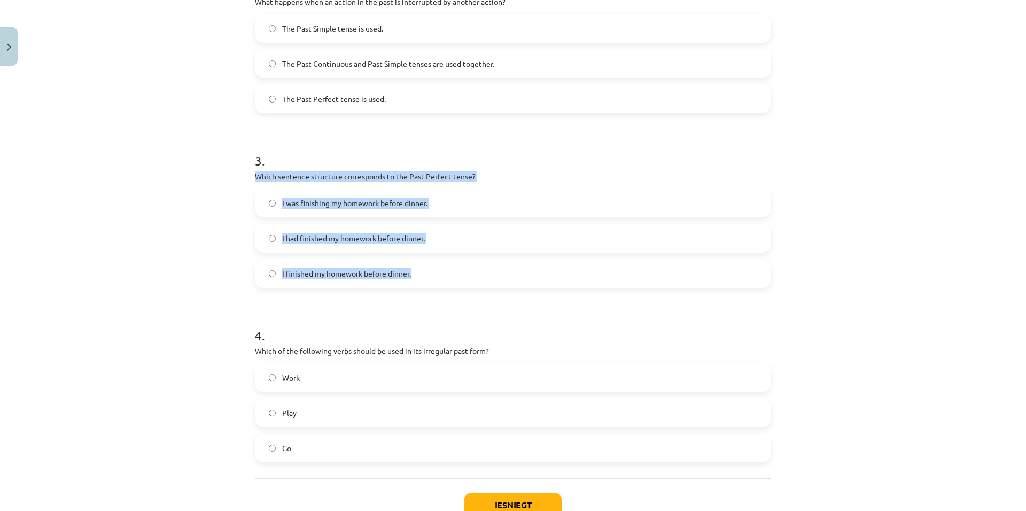
drag, startPoint x: 251, startPoint y: 176, endPoint x: 420, endPoint y: 279, distance: 199.0
click at [420, 279] on div "3 . Which sentence structure corresponds to the Past Perfect tense? I was finis…" at bounding box center [513, 211] width 516 height 153
copy div "Which sentence structure corresponds to the Past Perfect tense? I was finishing…"
click at [200, 249] on div "Mācību tēma: Angļu valoda i - 10.[PERSON_NAME] 1.ieskaites mācību materiāls #3 …" at bounding box center [513, 255] width 1026 height 511
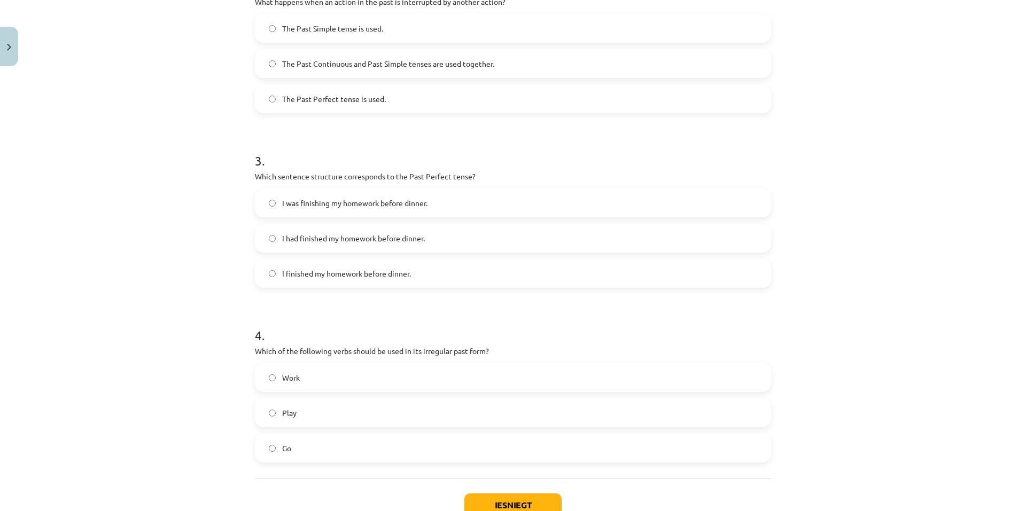
scroll to position [503, 0]
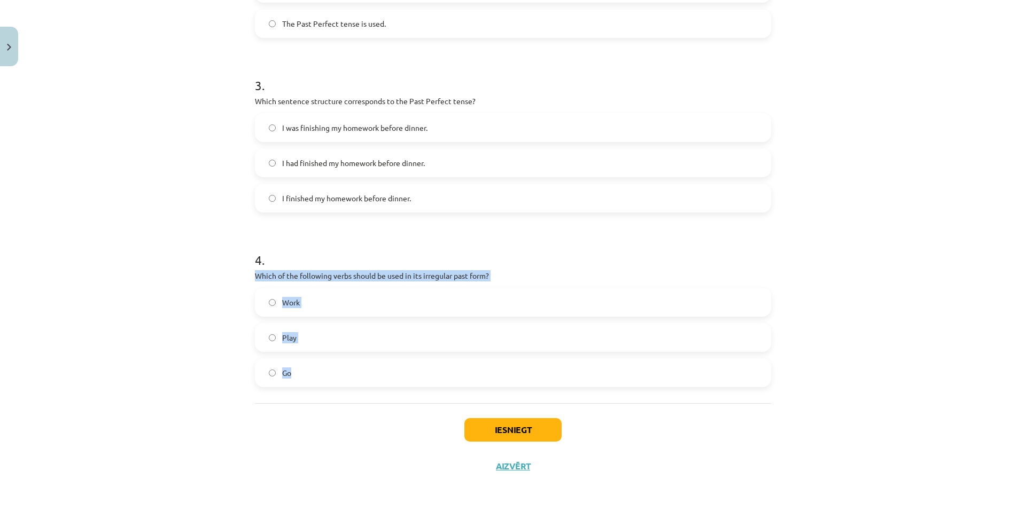
drag, startPoint x: 252, startPoint y: 277, endPoint x: 322, endPoint y: 380, distance: 124.9
click at [322, 380] on div "4 . Which of the following verbs should be used in its irregular past form? Wor…" at bounding box center [513, 310] width 516 height 153
copy div "Which of the following verbs should be used in its irregular past form? Work Pl…"
click at [191, 254] on div "Mācību tēma: Angļu valoda i - 10.[PERSON_NAME] 1.ieskaites mācību materiāls #3 …" at bounding box center [513, 255] width 1026 height 511
click at [269, 377] on label "Go" at bounding box center [513, 373] width 514 height 27
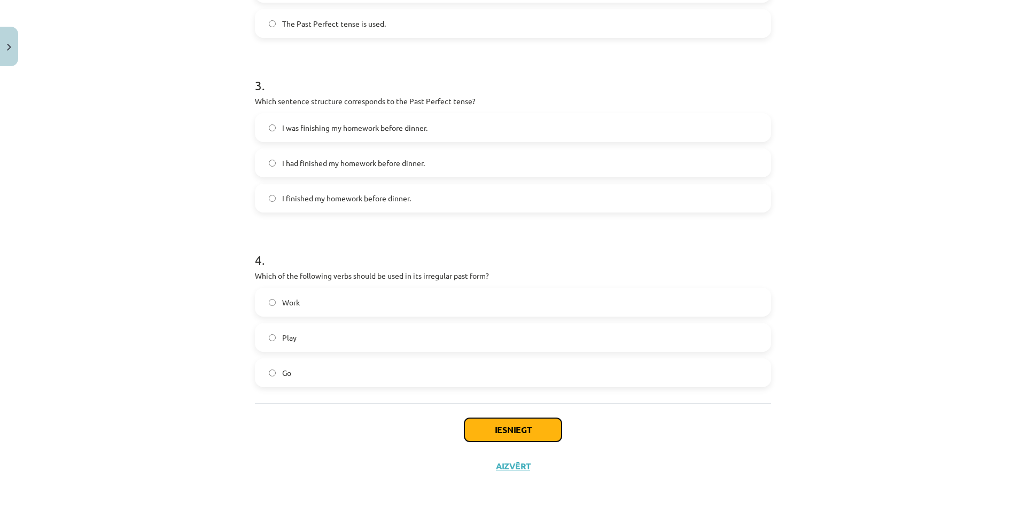
click at [475, 433] on button "Iesniegt" at bounding box center [512, 430] width 97 height 24
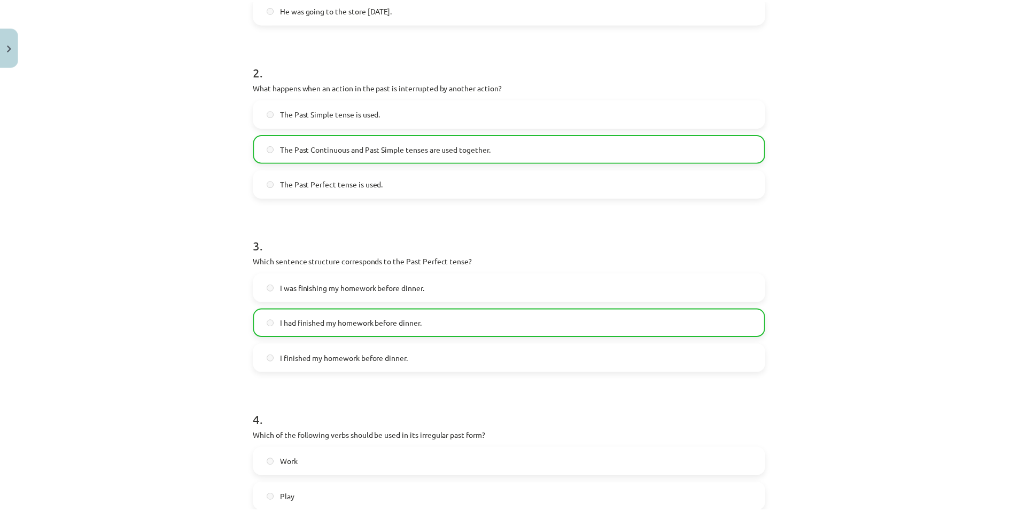
scroll to position [182, 0]
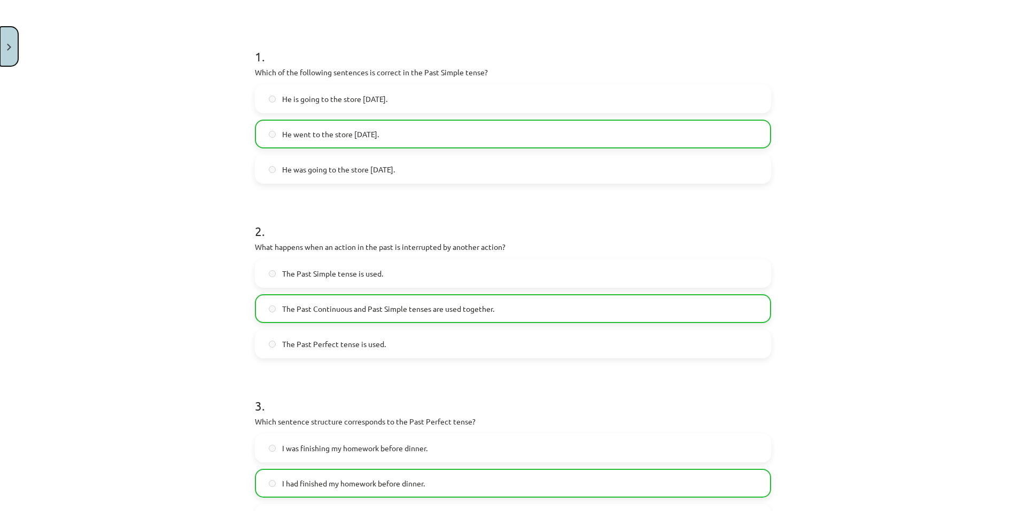
click at [0, 51] on button "Close" at bounding box center [9, 47] width 18 height 40
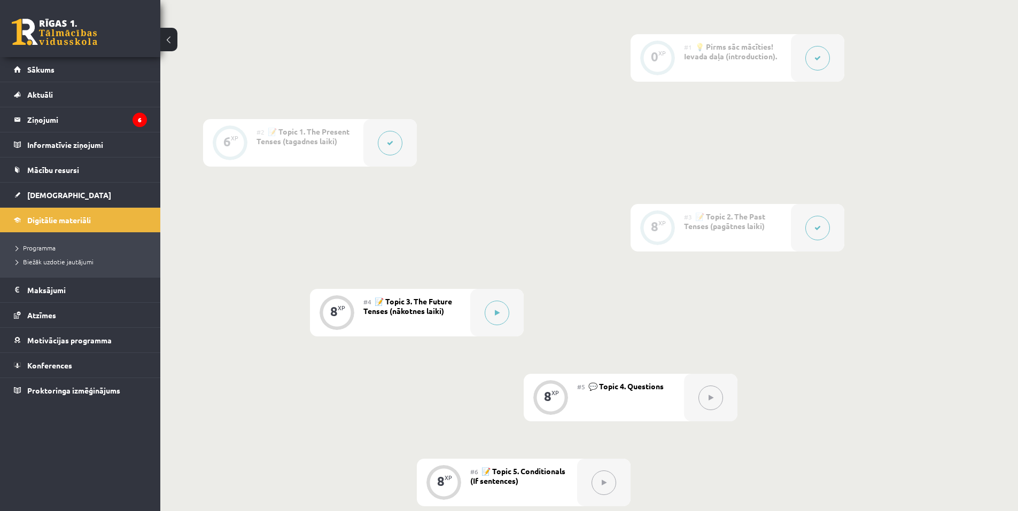
scroll to position [427, 0]
